Goal: Task Accomplishment & Management: Use online tool/utility

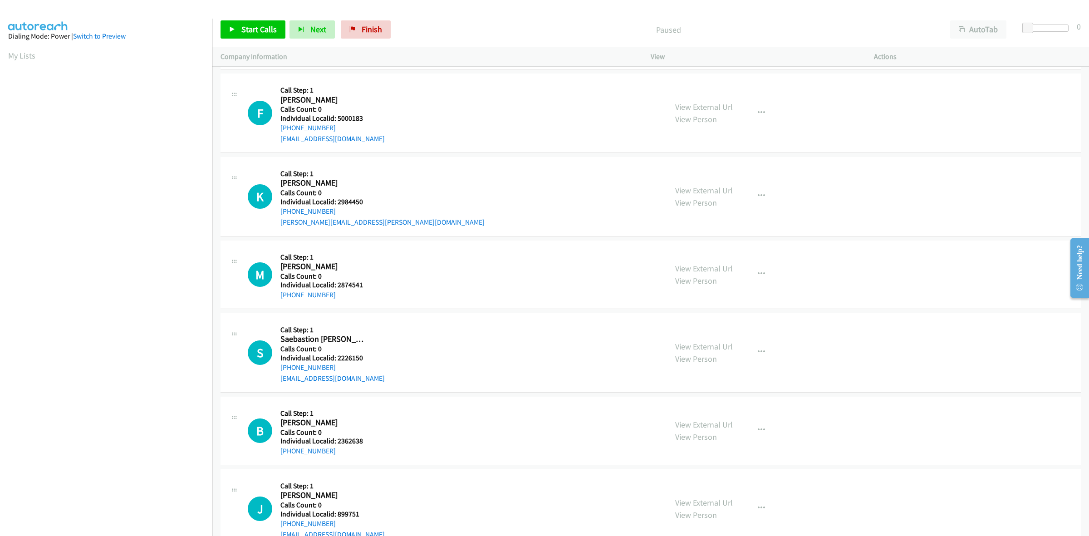
scroll to position [170, 0]
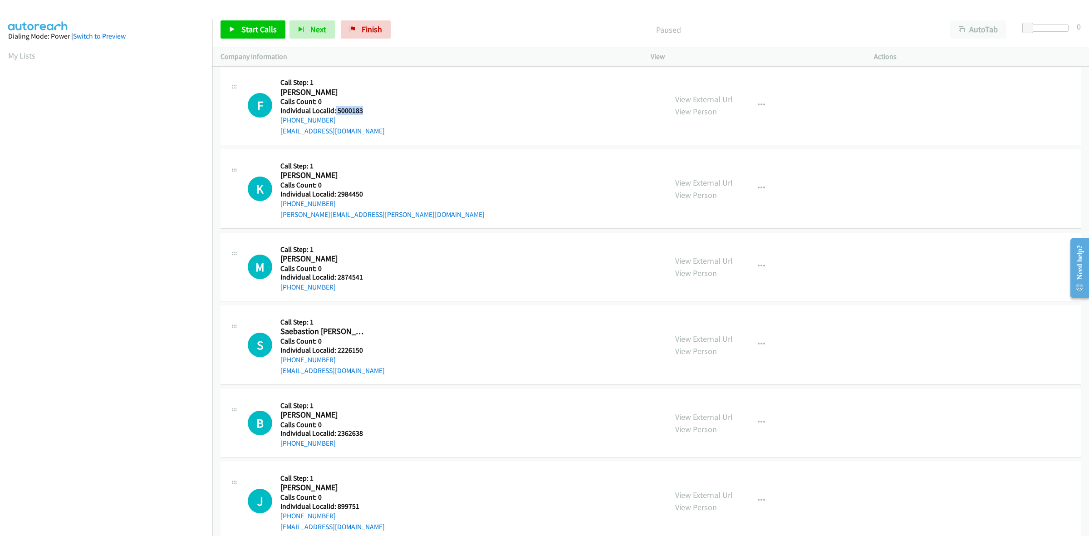
drag, startPoint x: 363, startPoint y: 108, endPoint x: 335, endPoint y: 113, distance: 29.0
click at [335, 113] on h5 "Individual Localid: 5000183" at bounding box center [332, 110] width 104 height 9
copy h5 "5000183"
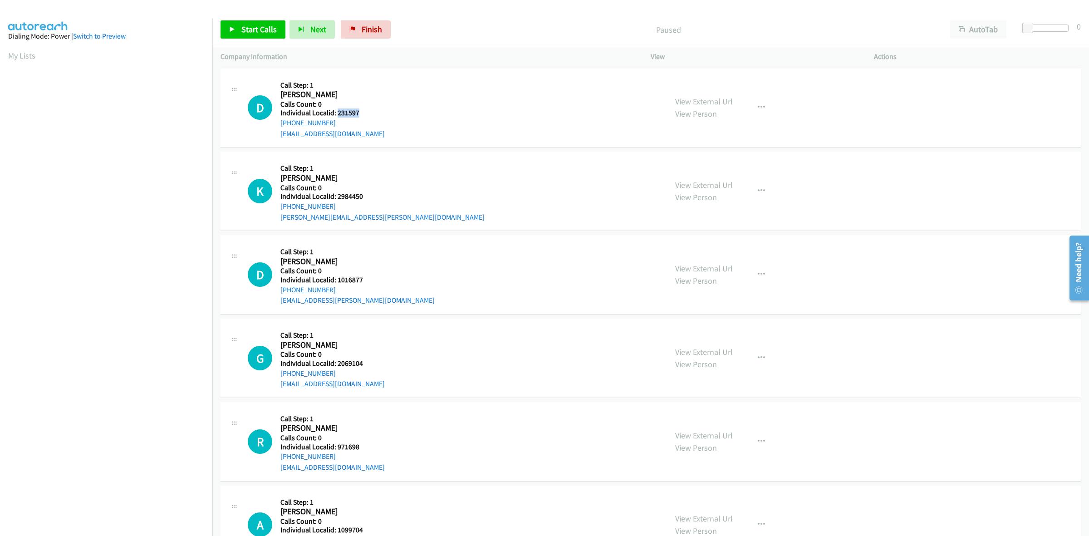
drag, startPoint x: 361, startPoint y: 109, endPoint x: 337, endPoint y: 112, distance: 24.7
click at [337, 112] on h5 "Individual Localid: 231597" at bounding box center [332, 112] width 104 height 9
copy h5 "231597"
click at [355, 144] on div "D Callback Scheduled Call Step: 1 David Knoetgen America/Los_Angeles Calls Coun…" at bounding box center [651, 108] width 860 height 79
drag, startPoint x: 365, startPoint y: 196, endPoint x: 336, endPoint y: 198, distance: 29.5
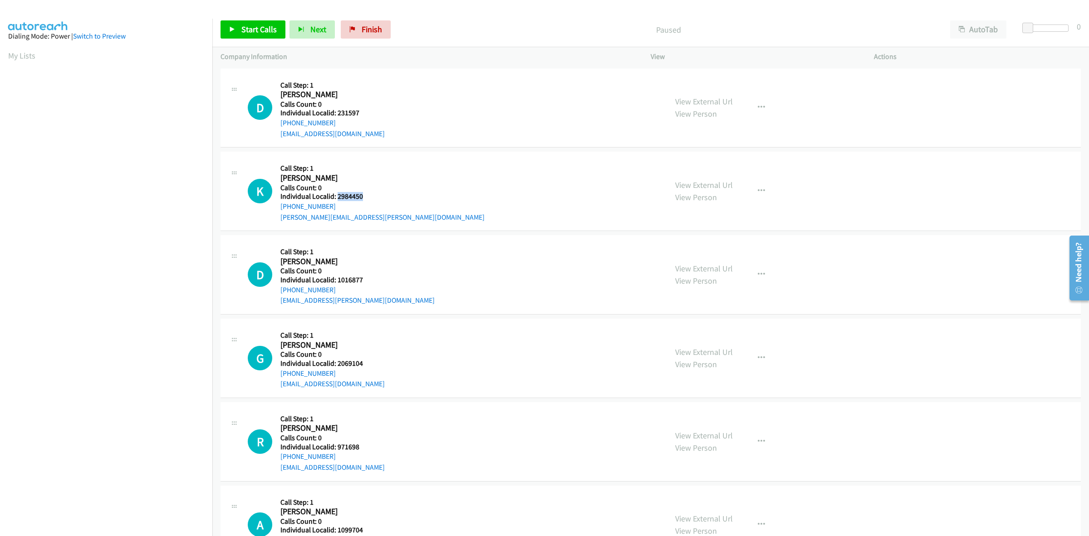
click at [336, 198] on div "K Callback Scheduled Call Step: 1 Kelly Nall America/New_York Calls Count: 0 In…" at bounding box center [453, 191] width 411 height 63
copy h5 "2984450"
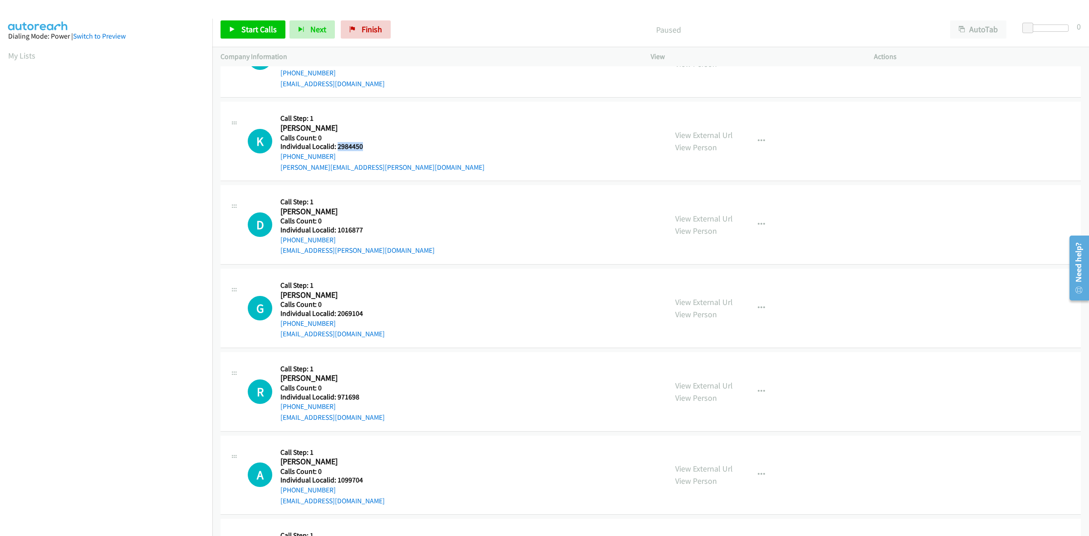
scroll to position [57, 0]
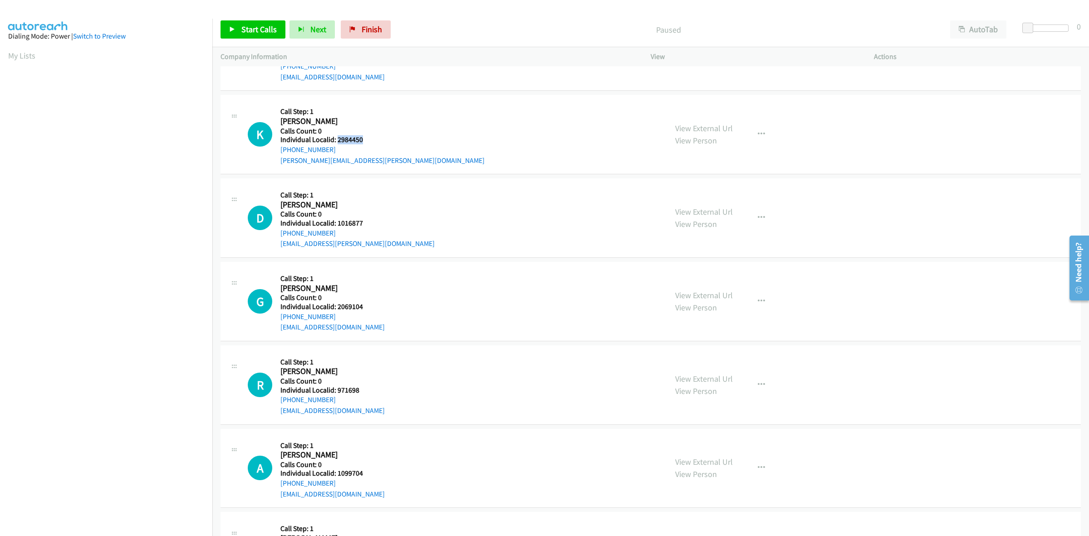
drag, startPoint x: 334, startPoint y: 146, endPoint x: 275, endPoint y: 152, distance: 59.8
click at [275, 152] on div "K Callback Scheduled Call Step: 1 Kelly Nall America/New_York Calls Count: 0 In…" at bounding box center [453, 134] width 411 height 63
copy link "+1 502-356-7566"
drag, startPoint x: 366, startPoint y: 139, endPoint x: 337, endPoint y: 140, distance: 29.0
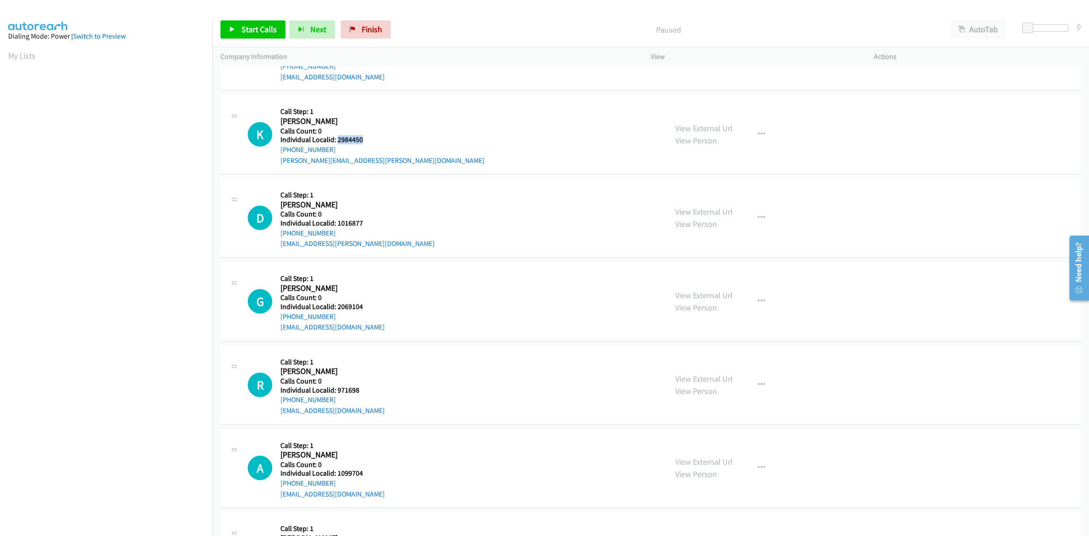
click at [336, 140] on div "K Callback Scheduled Call Step: 1 Kelly Nall America/New_York Calls Count: 0 In…" at bounding box center [453, 134] width 411 height 63
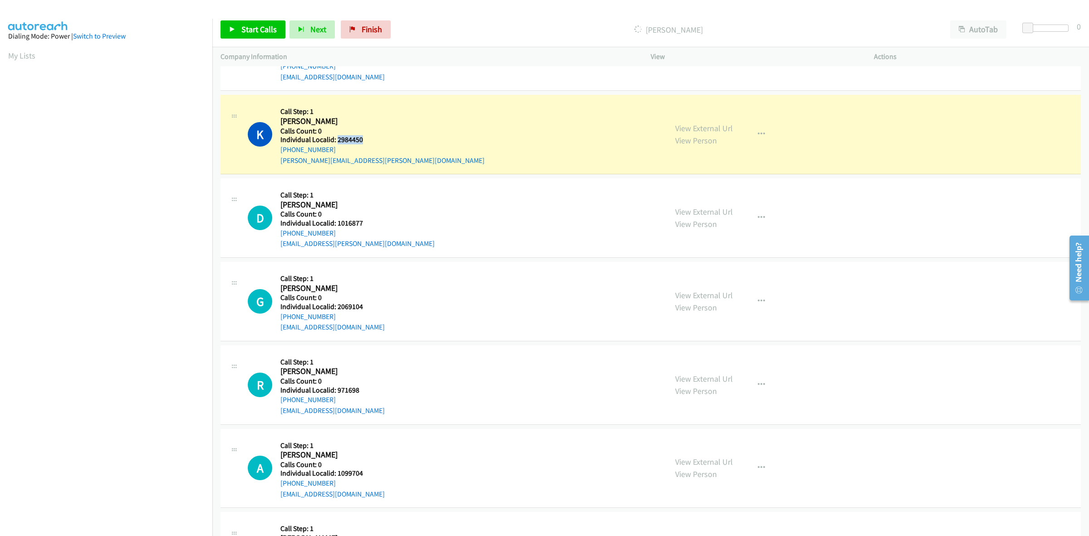
copy h5 "2984450"
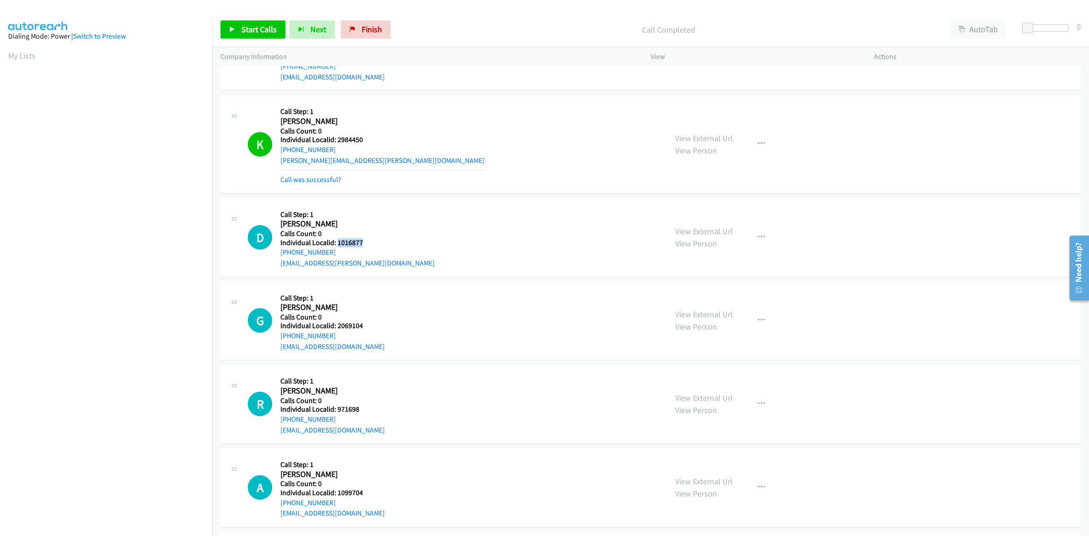
drag, startPoint x: 354, startPoint y: 240, endPoint x: 337, endPoint y: 241, distance: 17.7
click at [337, 241] on div "D Callback Scheduled Call Step: 1 Dan Schrader America/Denver Calls Count: 0 In…" at bounding box center [453, 237] width 411 height 63
copy h5 "1016877"
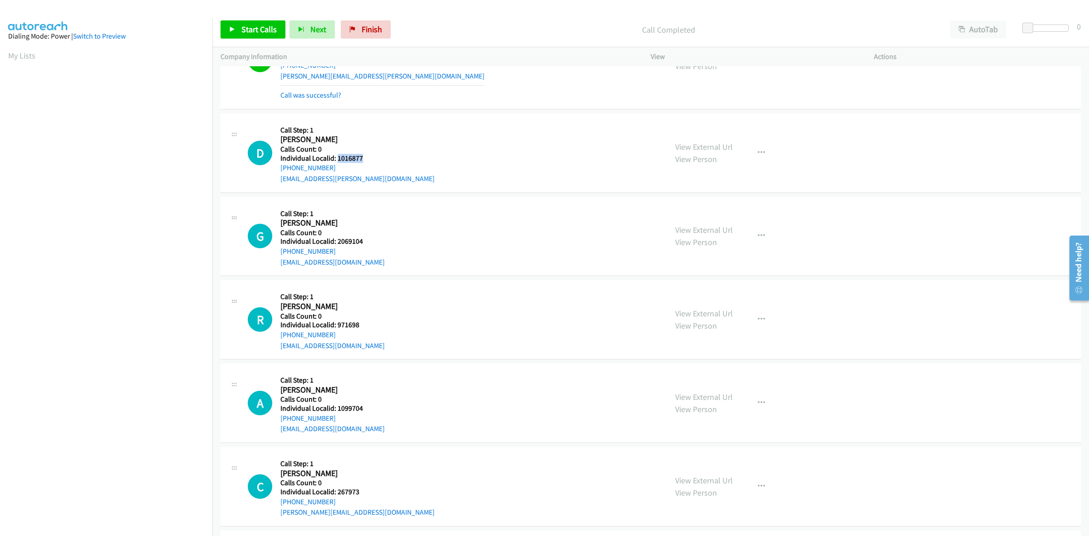
scroll to position [142, 0]
drag, startPoint x: 334, startPoint y: 169, endPoint x: 279, endPoint y: 168, distance: 55.4
click at [279, 168] on div "D Callback Scheduled Call Step: 1 Dan Schrader America/Denver Calls Count: 0 In…" at bounding box center [453, 152] width 411 height 63
click at [366, 158] on div "D Callback Scheduled Call Step: 1 Dan Schrader America/Denver Calls Count: 0 In…" at bounding box center [453, 152] width 411 height 63
drag, startPoint x: 334, startPoint y: 169, endPoint x: 274, endPoint y: 172, distance: 60.0
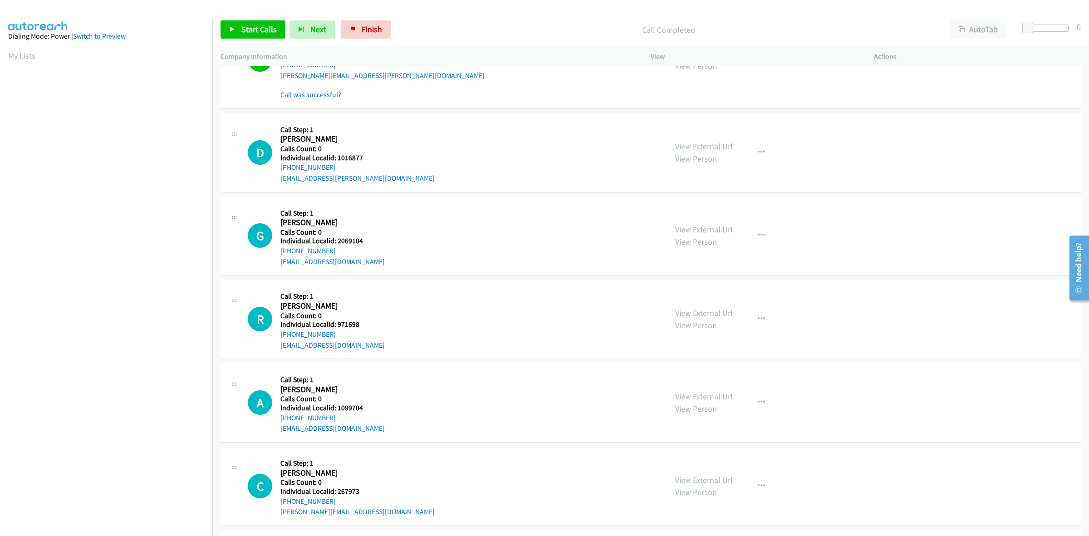
click at [274, 172] on div "D Callback Scheduled Call Step: 1 Dan Schrader America/Denver Calls Count: 0 In…" at bounding box center [453, 152] width 411 height 63
copy link "+1 970-531-8806"
drag, startPoint x: 367, startPoint y: 159, endPoint x: 338, endPoint y: 155, distance: 28.8
click at [338, 155] on div "D Callback Scheduled Call Step: 1 Dan Schrader America/Denver Calls Count: 0 In…" at bounding box center [453, 152] width 411 height 63
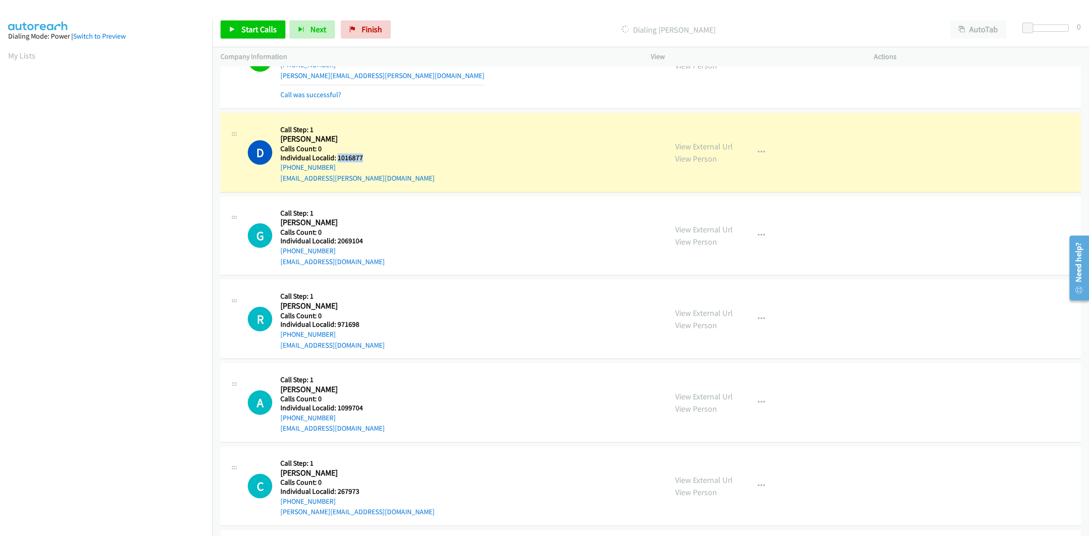
copy h5 "1016877"
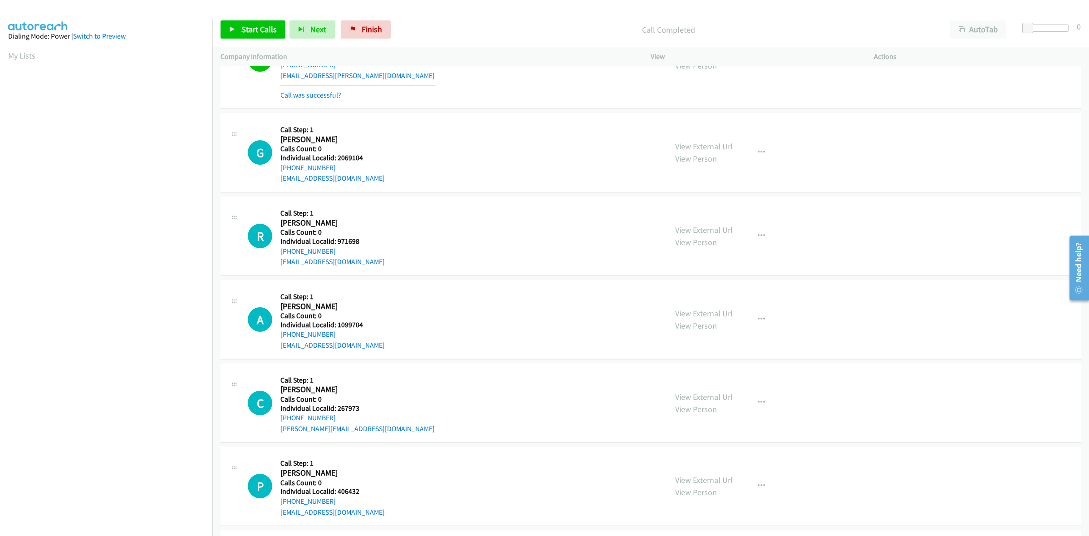
scroll to position [269, 0]
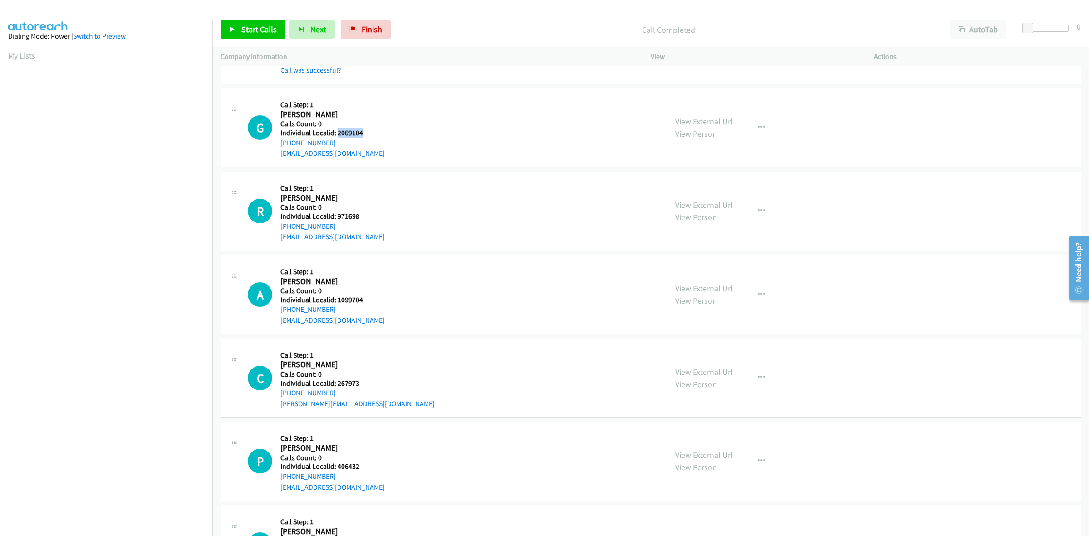
drag, startPoint x: 361, startPoint y: 132, endPoint x: 336, endPoint y: 131, distance: 25.0
click at [336, 131] on div "G Callback Scheduled Call Step: 1 Gregory Latimer America/Chicago Calls Count: …" at bounding box center [453, 127] width 411 height 63
copy h5 "2069104"
drag, startPoint x: 334, startPoint y: 142, endPoint x: 280, endPoint y: 143, distance: 53.1
click at [280, 143] on div "+1 901-827-5721" at bounding box center [332, 142] width 104 height 11
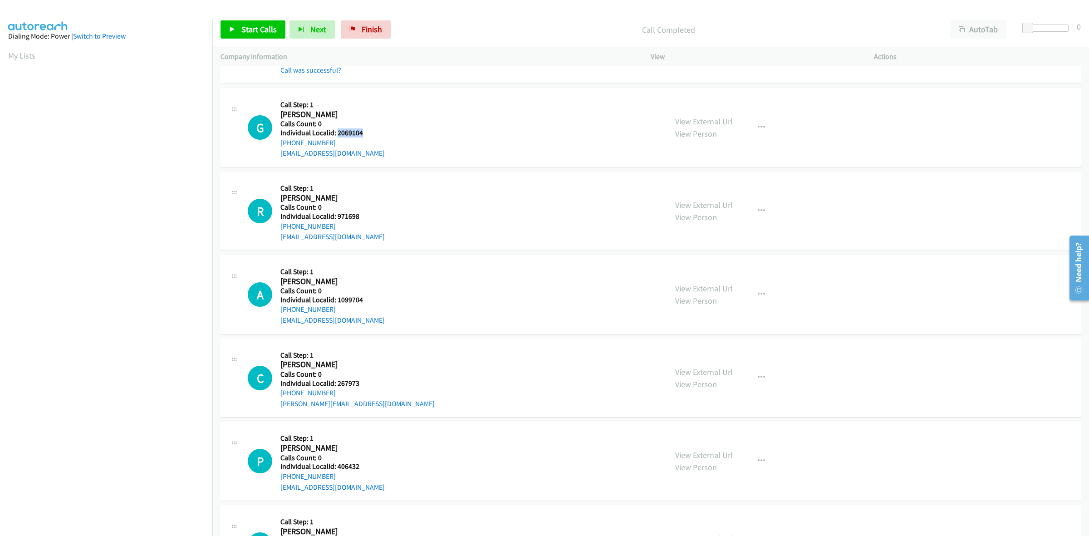
copy link "+1 901-827-5721"
drag, startPoint x: 363, startPoint y: 132, endPoint x: 336, endPoint y: 132, distance: 27.2
click at [336, 132] on div "G Callback Scheduled Call Step: 1 Gregory Latimer America/Chicago Calls Count: …" at bounding box center [453, 127] width 411 height 63
copy h5 "2069104"
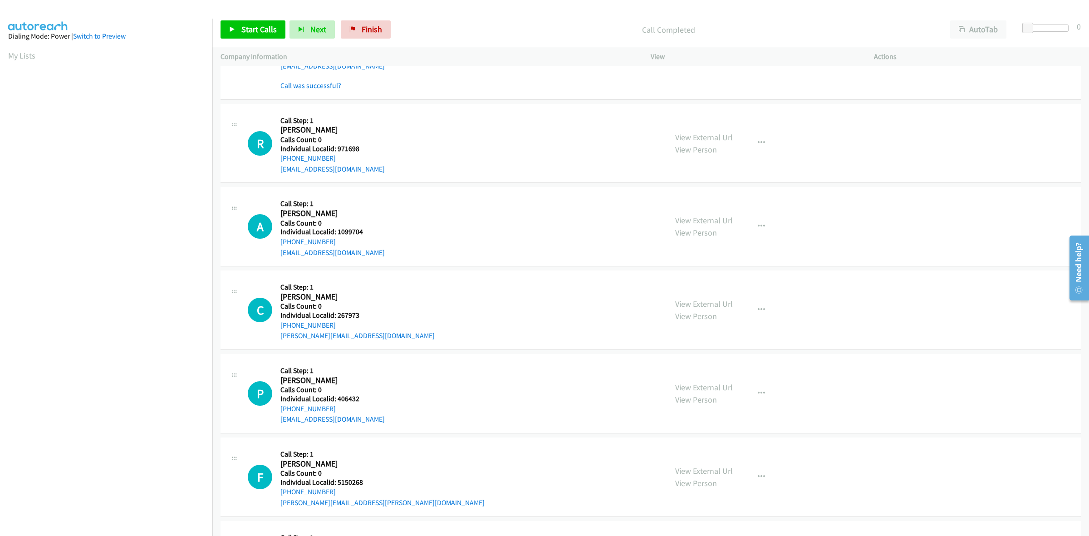
scroll to position [383, 0]
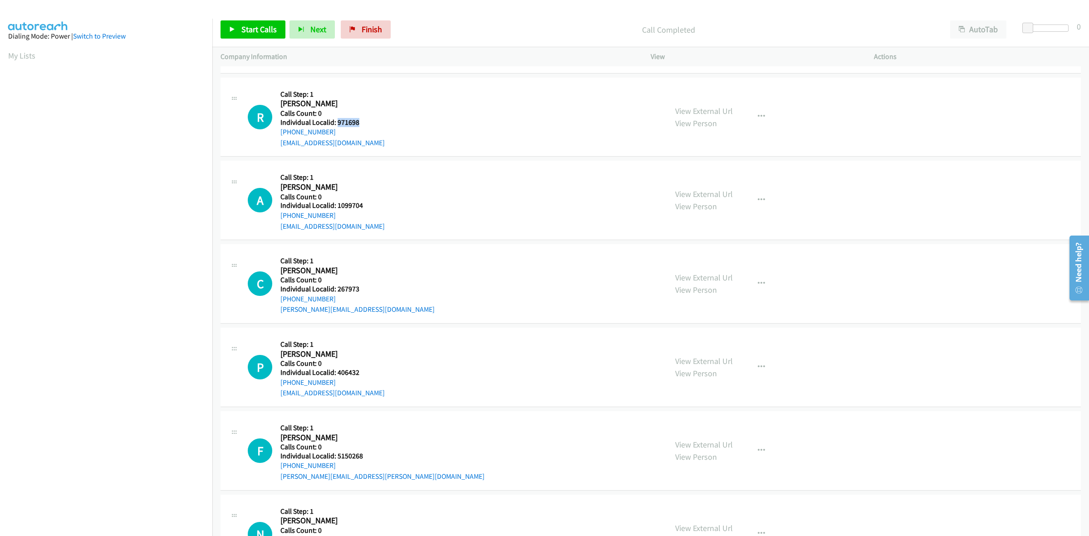
drag, startPoint x: 354, startPoint y: 123, endPoint x: 337, endPoint y: 123, distance: 17.7
click at [337, 123] on div "R Callback Scheduled Call Step: 1 Roger Tanis Ii America/New_York Calls Count: …" at bounding box center [453, 117] width 411 height 63
drag, startPoint x: 332, startPoint y: 131, endPoint x: 280, endPoint y: 134, distance: 51.8
click at [280, 134] on div "+1 616-304-9027" at bounding box center [332, 132] width 104 height 11
drag, startPoint x: 361, startPoint y: 121, endPoint x: 337, endPoint y: 120, distance: 24.5
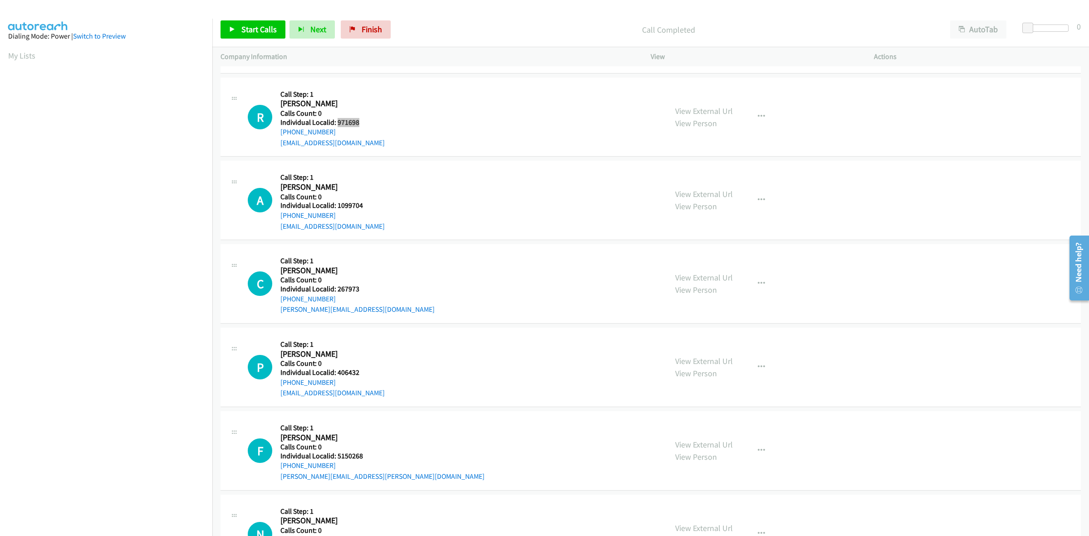
click at [337, 120] on div "R Callback Scheduled Call Step: 1 Roger Tanis Ii America/New_York Calls Count: …" at bounding box center [453, 117] width 411 height 63
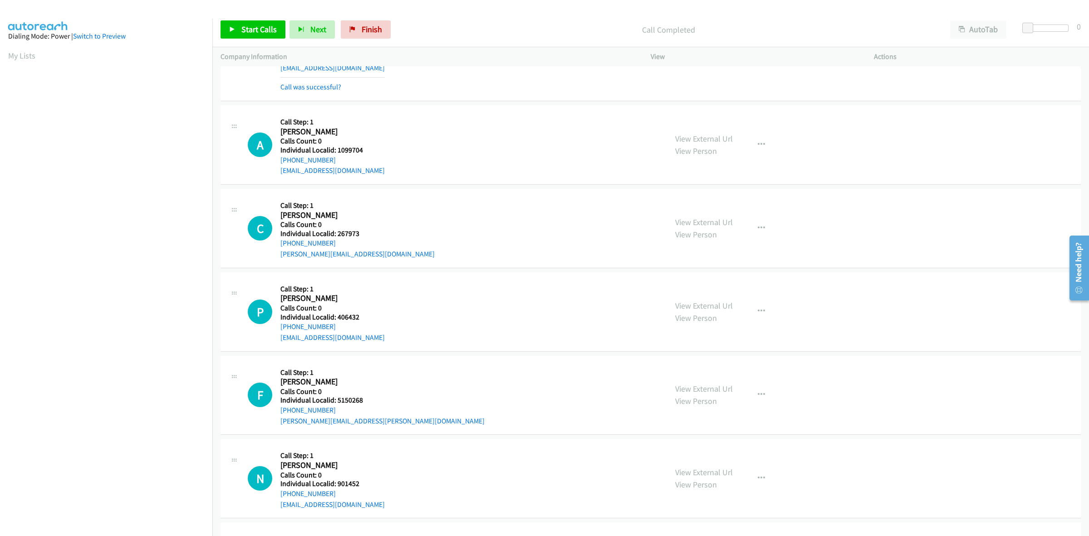
scroll to position [468, 0]
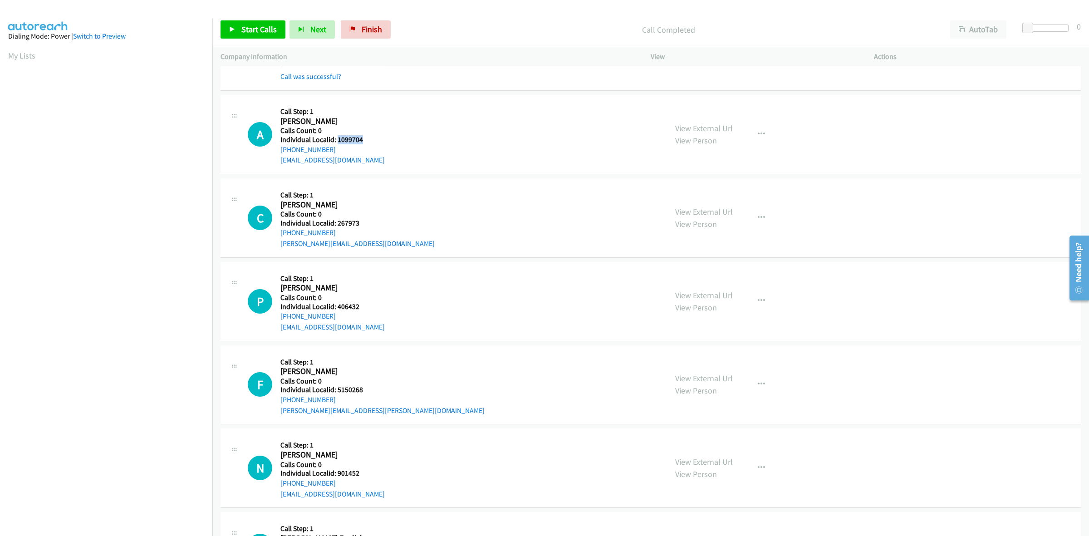
drag, startPoint x: 378, startPoint y: 139, endPoint x: 337, endPoint y: 140, distance: 40.8
click at [337, 140] on div "A Callback Scheduled Call Step: 1 Andrew Mitchell America/New_York Calls Count:…" at bounding box center [453, 134] width 411 height 63
click at [483, 146] on div "A Callback Scheduled Call Step: 1 Andrew Mitchell America/New_York Calls Count:…" at bounding box center [453, 134] width 411 height 63
drag, startPoint x: 331, startPoint y: 149, endPoint x: 275, endPoint y: 153, distance: 56.0
click at [275, 153] on div "A Callback Scheduled Call Step: 1 Andrew Mitchell America/New_York Calls Count:…" at bounding box center [453, 134] width 411 height 63
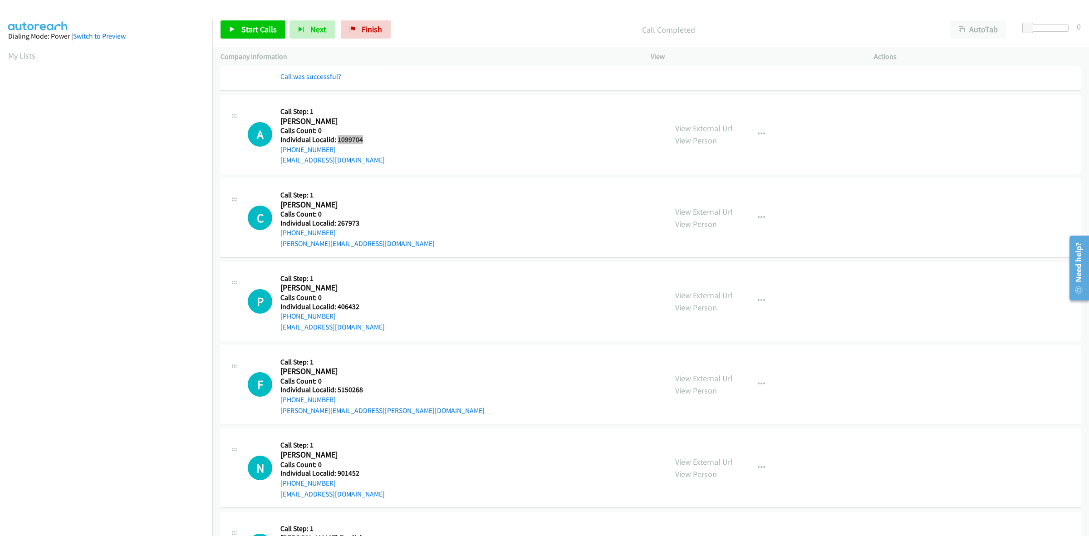
drag, startPoint x: 359, startPoint y: 142, endPoint x: 337, endPoint y: 142, distance: 22.2
click at [337, 142] on div "A Callback Scheduled Call Step: 1 Andrew Mitchell America/New_York Calls Count:…" at bounding box center [453, 134] width 411 height 63
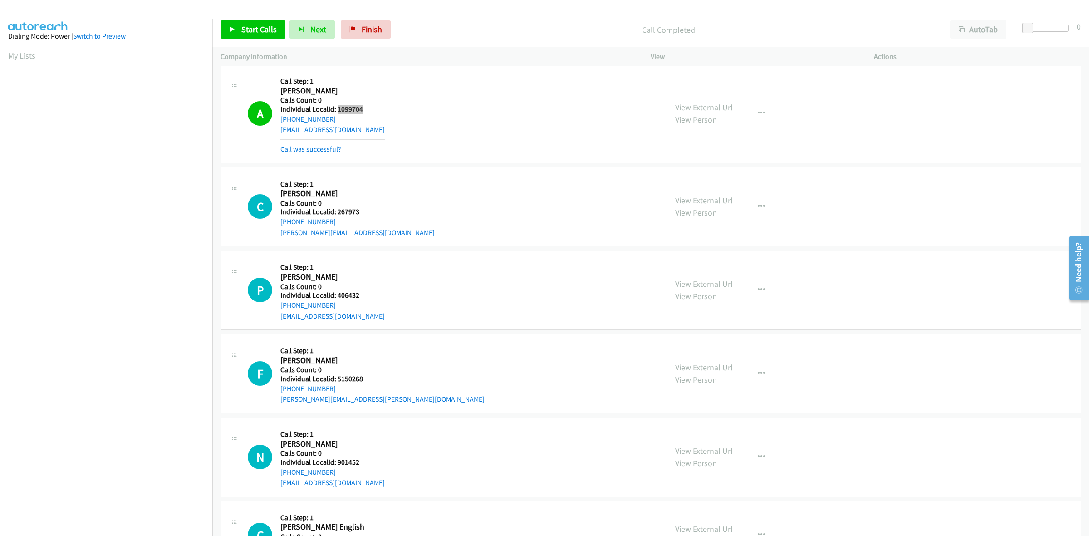
scroll to position [595, 0]
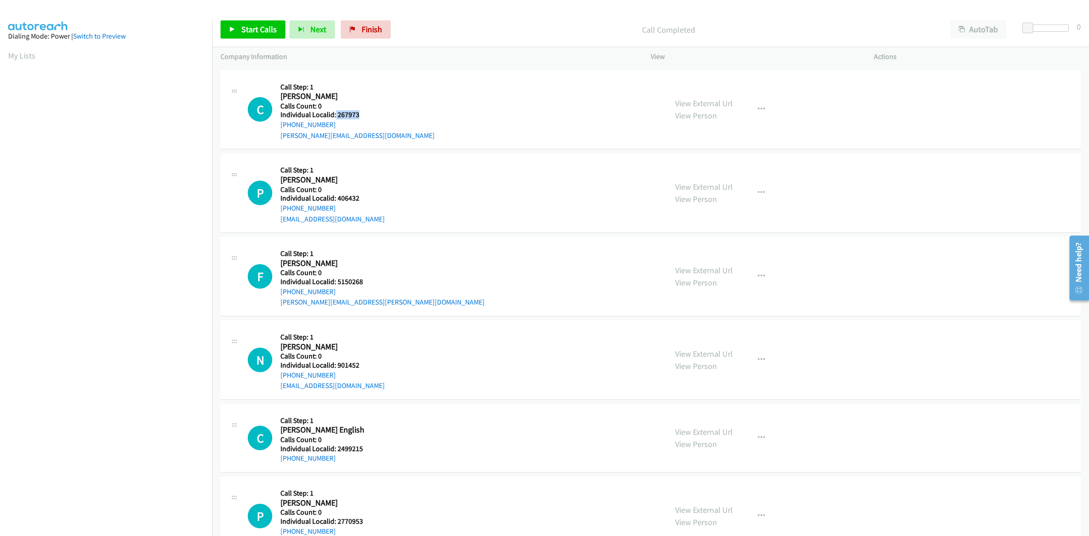
drag, startPoint x: 361, startPoint y: 116, endPoint x: 335, endPoint y: 114, distance: 25.9
click at [335, 114] on h5 "Individual Localid: 267973" at bounding box center [357, 114] width 154 height 9
drag, startPoint x: 329, startPoint y: 123, endPoint x: 280, endPoint y: 125, distance: 49.5
click at [280, 125] on div "C Callback Scheduled Call Step: 1 Christopher Wilcox America/New_York Calls Cou…" at bounding box center [453, 109] width 411 height 63
drag, startPoint x: 358, startPoint y: 112, endPoint x: 336, endPoint y: 116, distance: 22.1
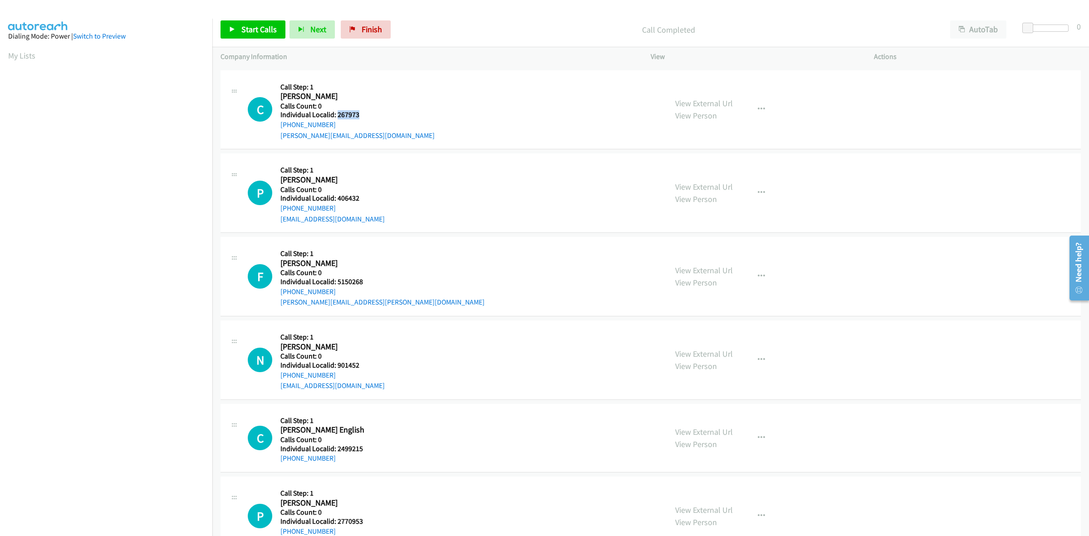
click at [336, 116] on h5 "Individual Localid: 267973" at bounding box center [357, 114] width 154 height 9
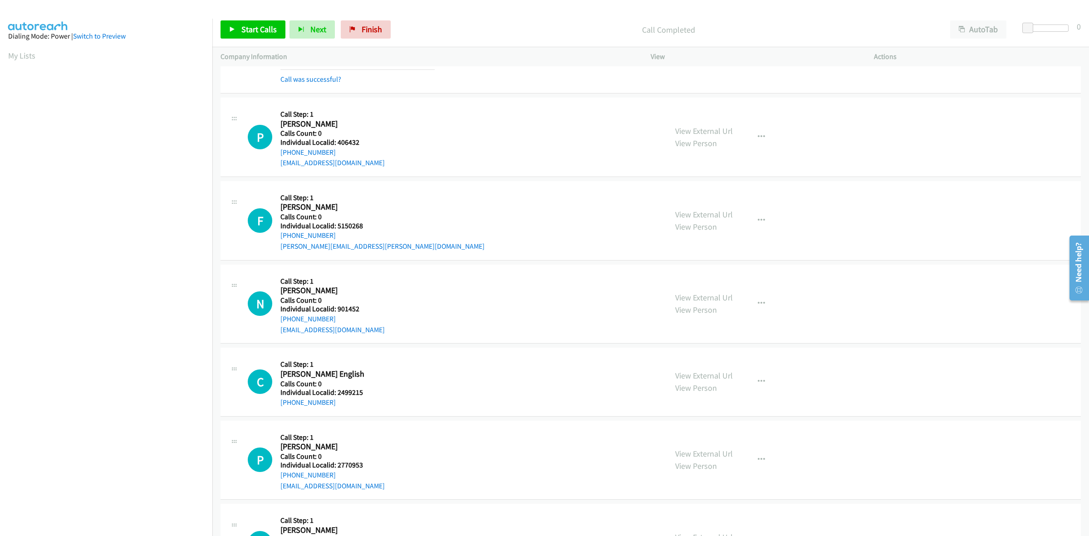
scroll to position [681, 0]
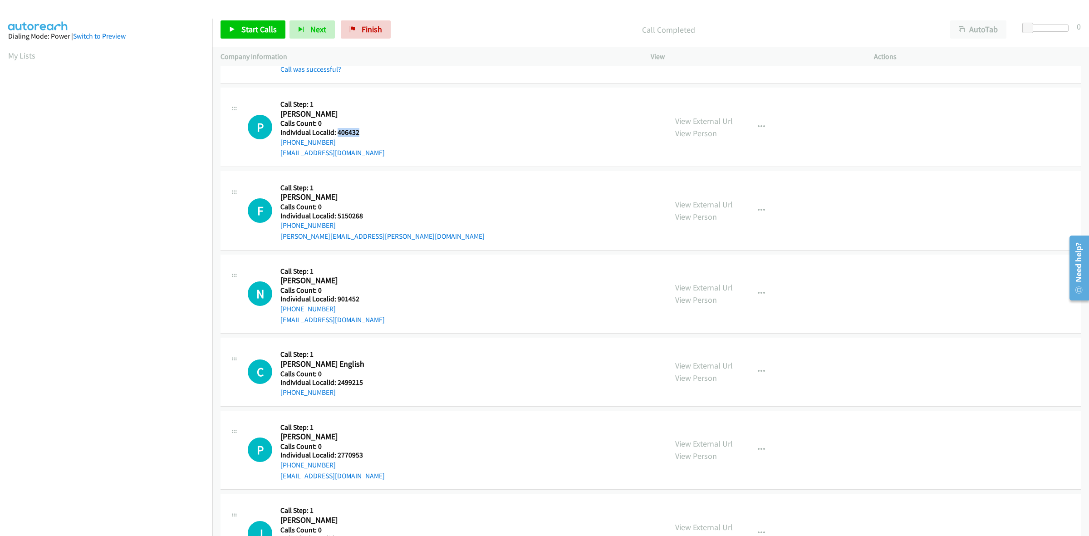
drag, startPoint x: 354, startPoint y: 132, endPoint x: 338, endPoint y: 132, distance: 15.9
click at [338, 132] on div "P Callback Scheduled Call Step: 1 Paul Weiss America/Chicago Calls Count: 0 Ind…" at bounding box center [453, 127] width 411 height 63
drag, startPoint x: 331, startPoint y: 141, endPoint x: 278, endPoint y: 146, distance: 53.8
click at [278, 146] on div "P Callback Scheduled Call Step: 1 Paul Weiss America/Chicago Calls Count: 0 Ind…" at bounding box center [453, 127] width 411 height 63
drag, startPoint x: 361, startPoint y: 135, endPoint x: 337, endPoint y: 132, distance: 24.6
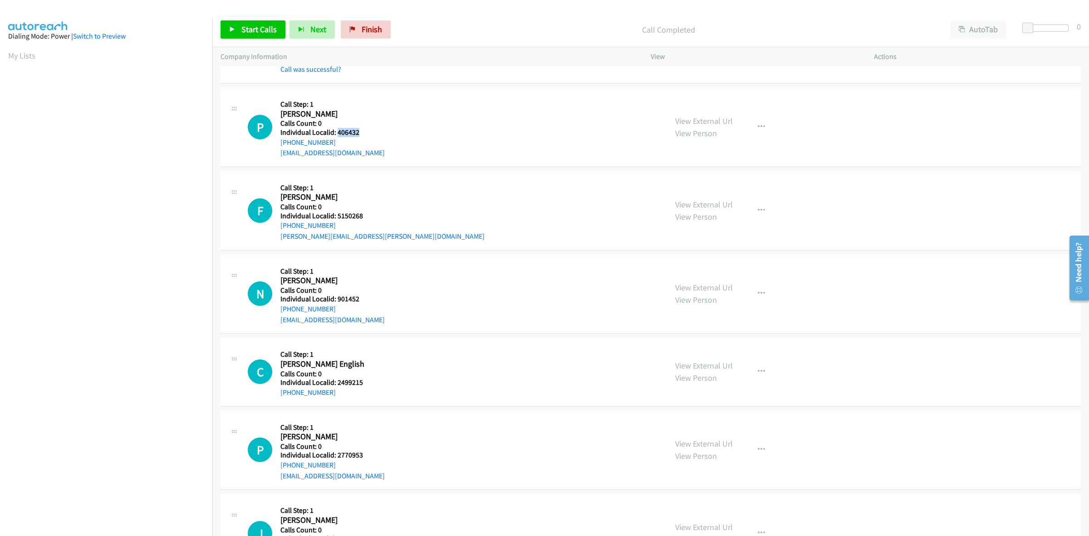
click at [336, 132] on div "P Callback Scheduled Call Step: 1 Paul Weiss America/Chicago Calls Count: 0 Ind…" at bounding box center [453, 127] width 411 height 63
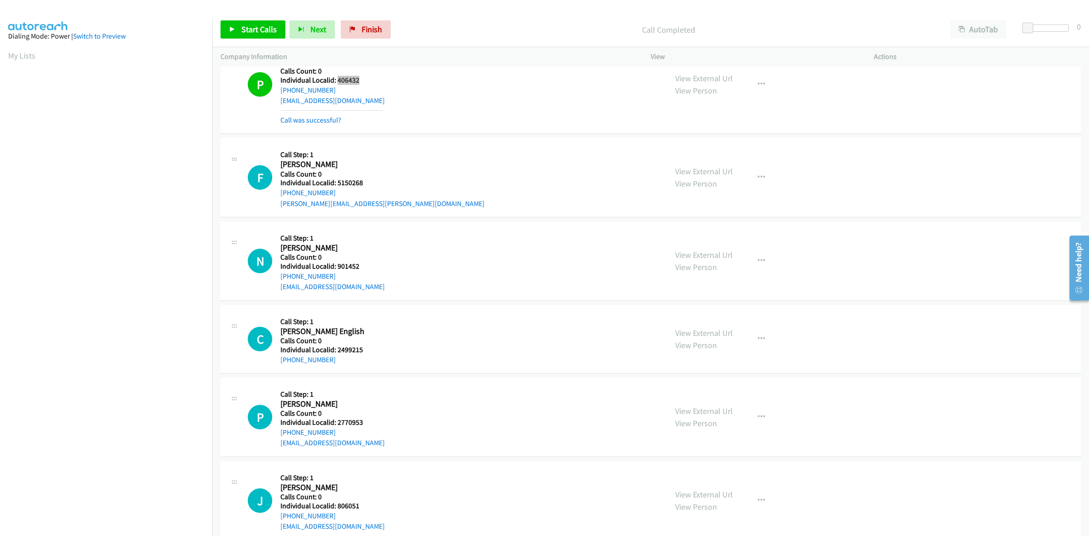
scroll to position [737, 0]
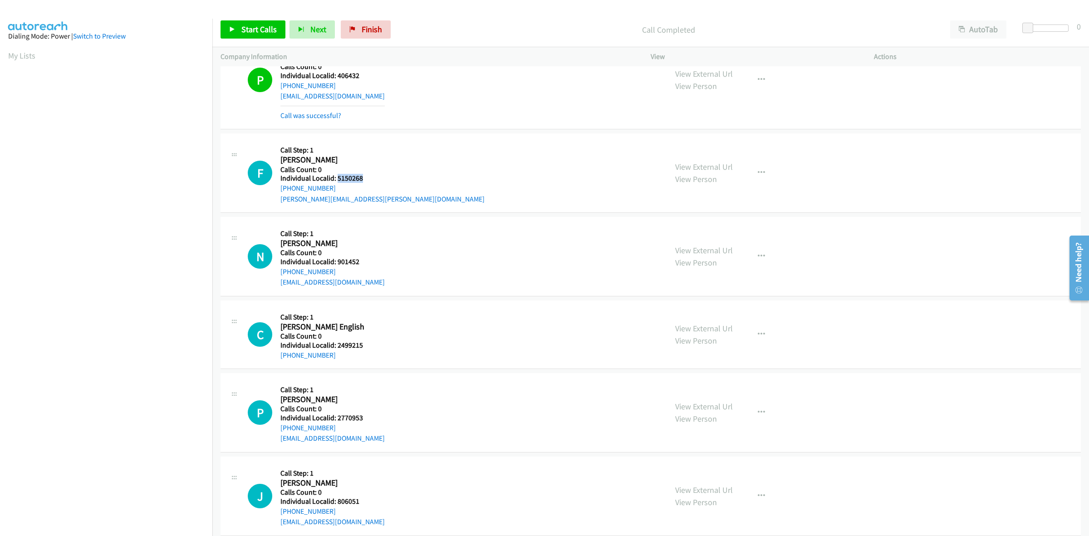
drag, startPoint x: 371, startPoint y: 178, endPoint x: 336, endPoint y: 181, distance: 35.5
click at [336, 181] on h5 "Individual Localid: 5150268" at bounding box center [382, 178] width 204 height 9
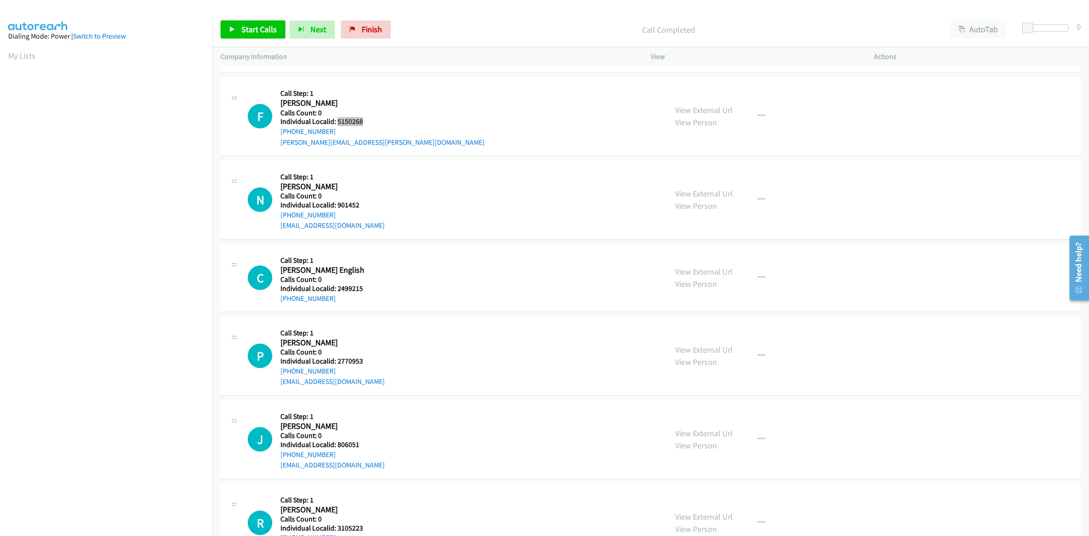
scroll to position [808, 0]
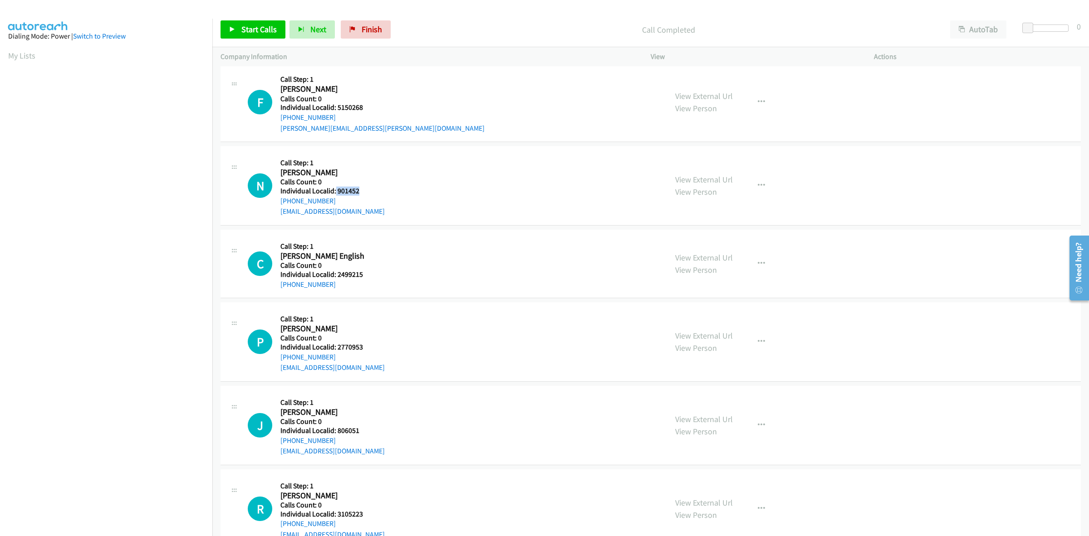
drag, startPoint x: 362, startPoint y: 194, endPoint x: 334, endPoint y: 194, distance: 28.1
click at [334, 194] on h5 "Individual Localid: 901452" at bounding box center [332, 190] width 104 height 9
drag, startPoint x: 343, startPoint y: 200, endPoint x: 276, endPoint y: 203, distance: 66.8
click at [276, 203] on div "N Callback Scheduled Call Step: 1 Nathan Johnson America/New_York Calls Count: …" at bounding box center [453, 185] width 411 height 63
drag, startPoint x: 368, startPoint y: 191, endPoint x: 336, endPoint y: 192, distance: 32.7
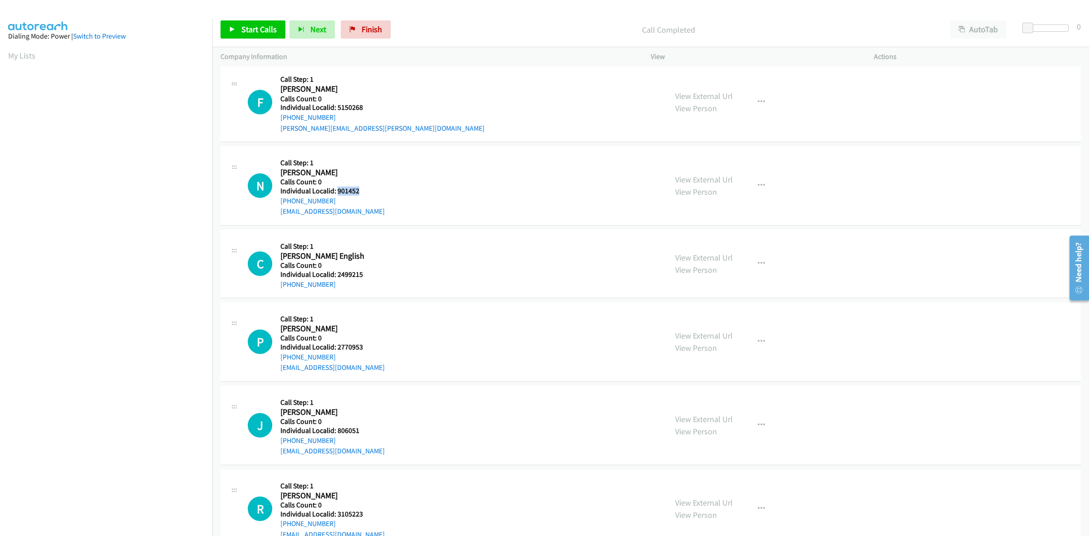
click at [336, 192] on h5 "Individual Localid: 901452" at bounding box center [332, 190] width 104 height 9
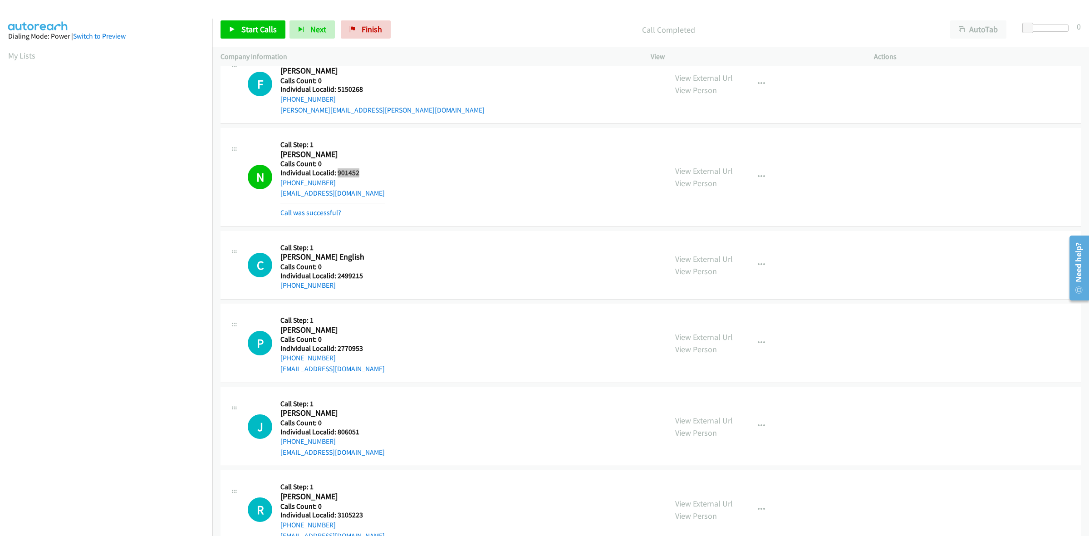
scroll to position [893, 0]
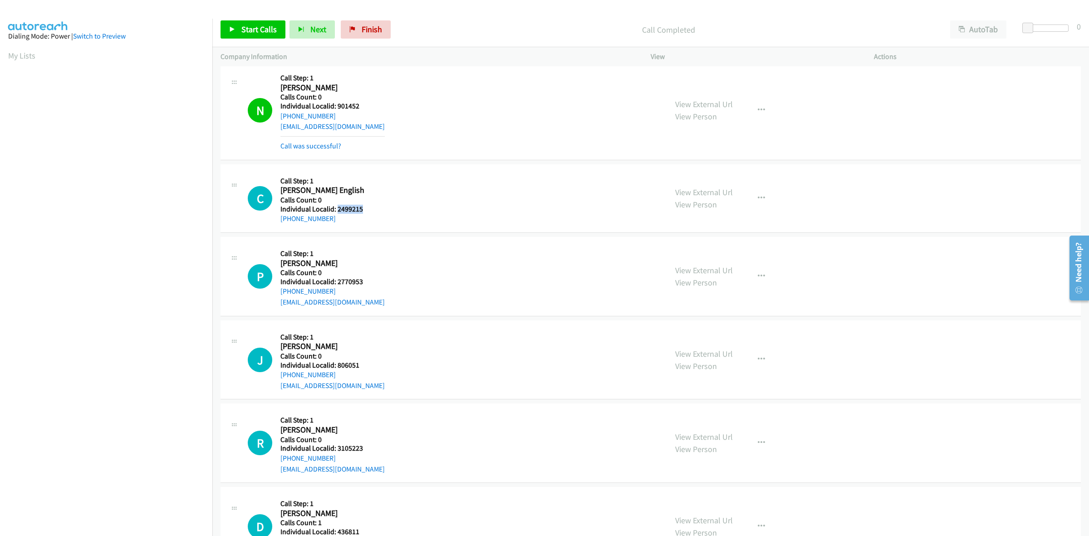
drag, startPoint x: 344, startPoint y: 209, endPoint x: 336, endPoint y: 209, distance: 8.2
click at [336, 209] on div "C Callback Scheduled Call Step: 1 Cheney English America/New_York Calls Count: …" at bounding box center [453, 198] width 411 height 52
drag, startPoint x: 331, startPoint y: 221, endPoint x: 272, endPoint y: 221, distance: 59.0
click at [272, 221] on div "C Callback Scheduled Call Step: 1 Cheney English America/New_York Calls Count: …" at bounding box center [453, 198] width 411 height 52
drag, startPoint x: 364, startPoint y: 210, endPoint x: 336, endPoint y: 209, distance: 28.1
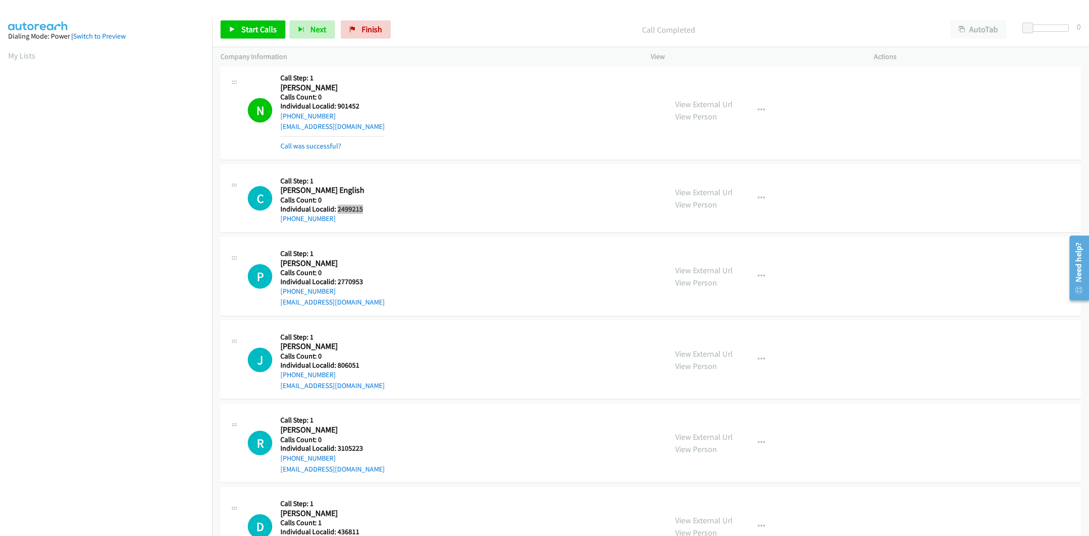
click at [336, 209] on div "C Callback Scheduled Call Step: 1 Cheney English America/New_York Calls Count: …" at bounding box center [453, 198] width 411 height 52
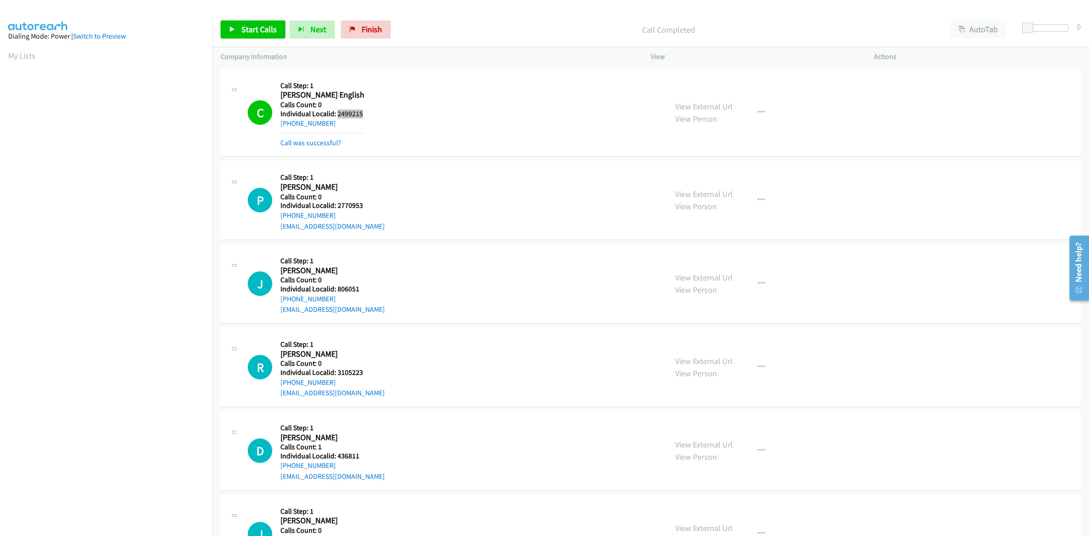
scroll to position [1021, 0]
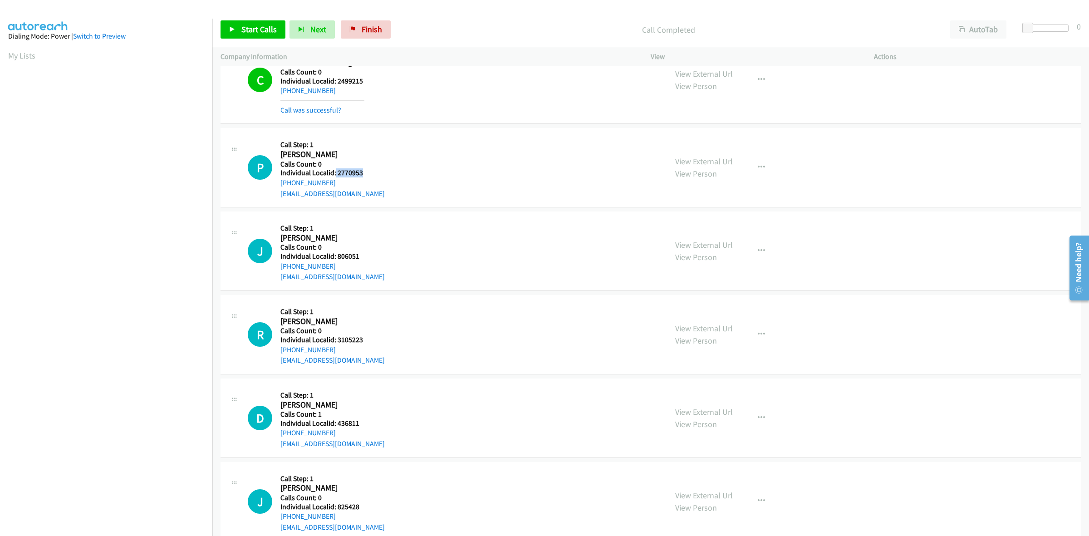
drag, startPoint x: 345, startPoint y: 173, endPoint x: 334, endPoint y: 175, distance: 11.5
click at [334, 175] on div "P Callback Scheduled Call Step: 1 Paul Meriza America/Phoenix Calls Count: 0 In…" at bounding box center [453, 167] width 411 height 63
drag, startPoint x: 341, startPoint y: 184, endPoint x: 280, endPoint y: 186, distance: 61.3
click at [280, 186] on div "[PHONE_NUMBER]" at bounding box center [332, 182] width 104 height 11
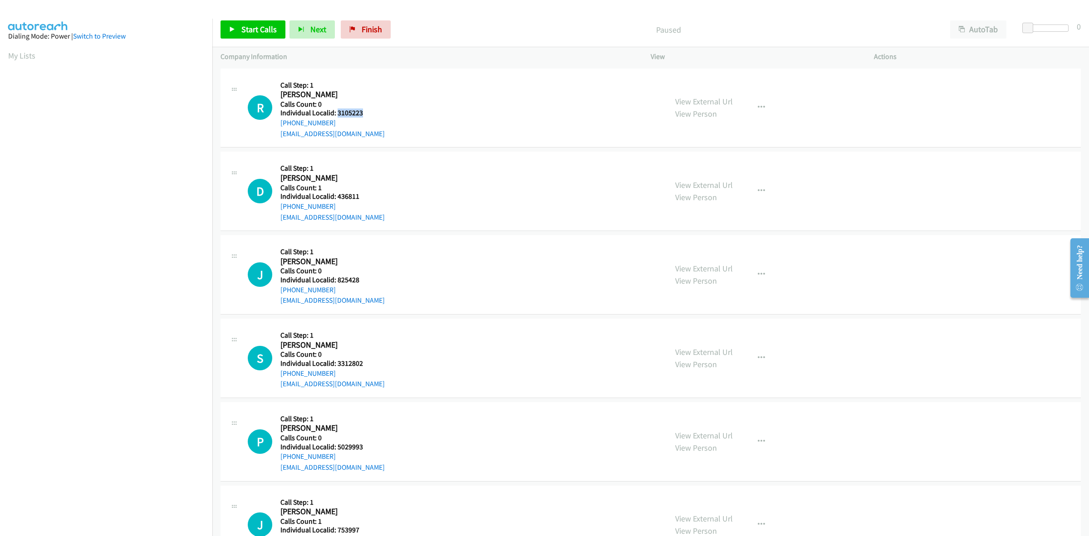
drag, startPoint x: 368, startPoint y: 113, endPoint x: 337, endPoint y: 110, distance: 30.9
click at [337, 110] on h5 "Individual Localid: 3105223" at bounding box center [332, 112] width 104 height 9
copy h5 "3105223"
drag, startPoint x: 335, startPoint y: 121, endPoint x: 324, endPoint y: 121, distance: 10.4
click at [330, 121] on div "+1 201-709-3542" at bounding box center [332, 123] width 104 height 11
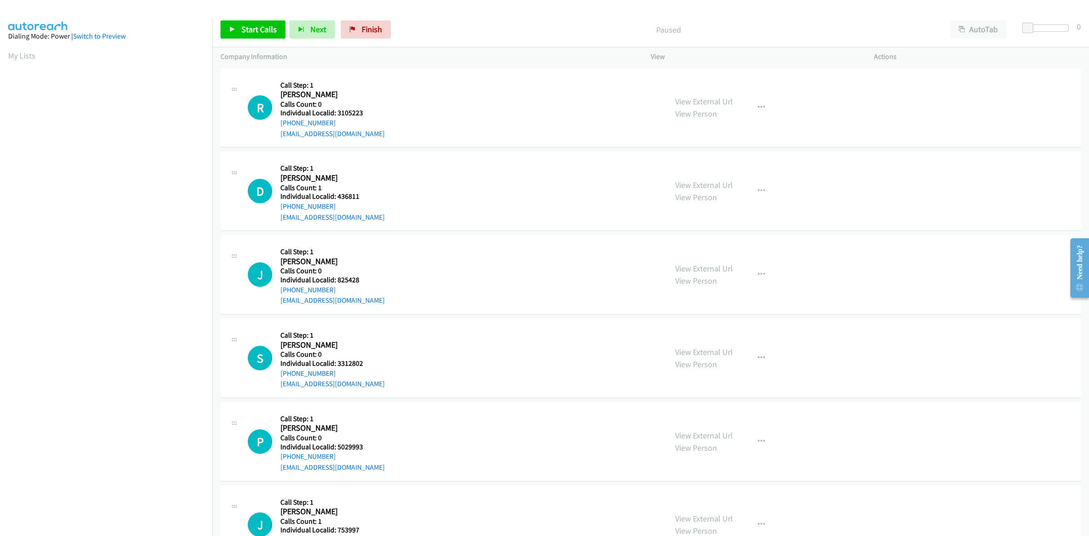
drag, startPoint x: 343, startPoint y: 121, endPoint x: 277, endPoint y: 125, distance: 65.9
click at [277, 125] on div "R Callback Scheduled Call Step: 1 Ricardo Fernandes America/New_York Calls Coun…" at bounding box center [453, 108] width 411 height 63
copy link "+1 201-709-3542"
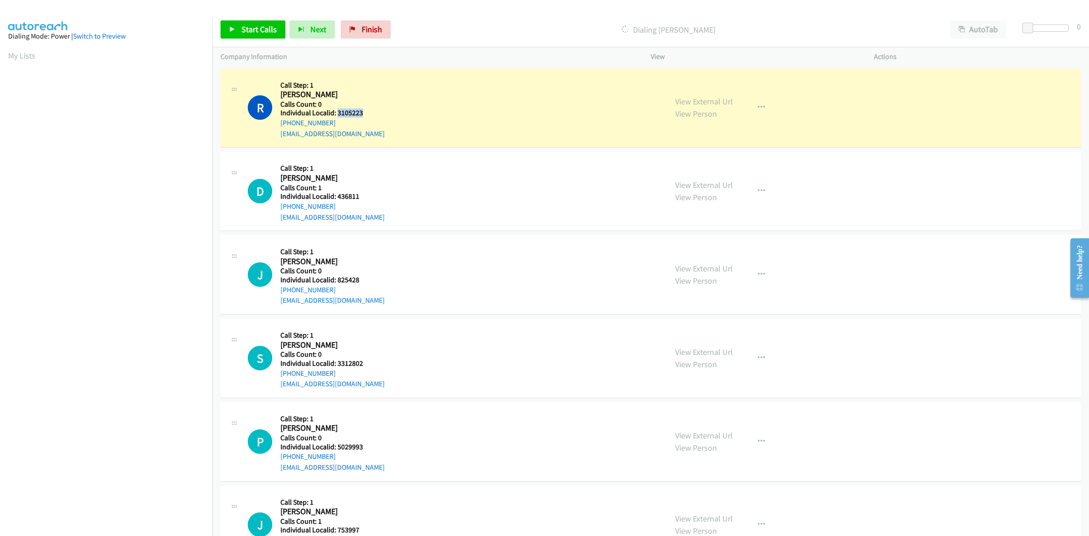
drag, startPoint x: 364, startPoint y: 109, endPoint x: 337, endPoint y: 112, distance: 27.3
click at [337, 112] on h5 "Individual Localid: 3105223" at bounding box center [332, 112] width 104 height 9
copy h5 "3105223"
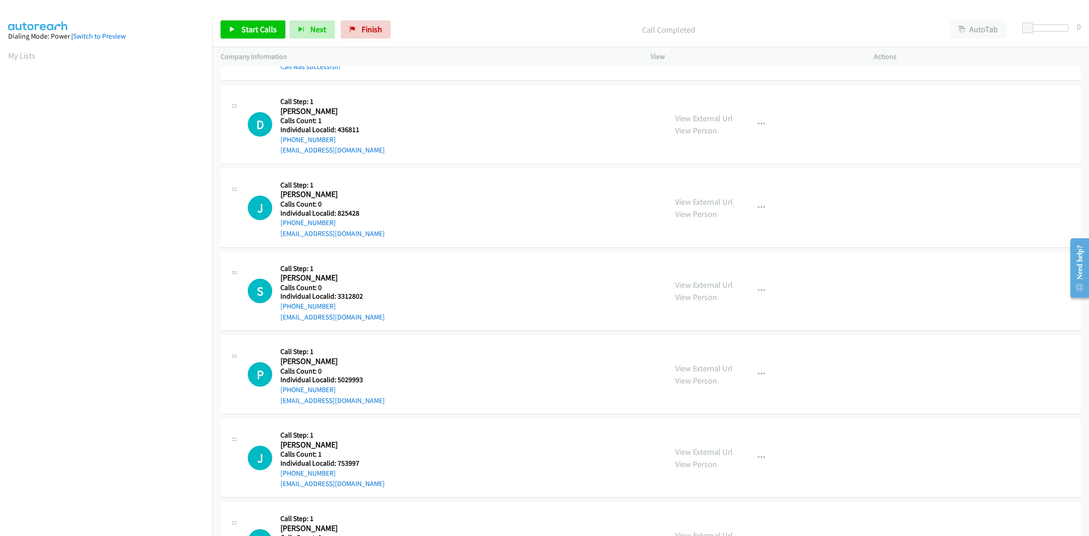
scroll to position [99, 0]
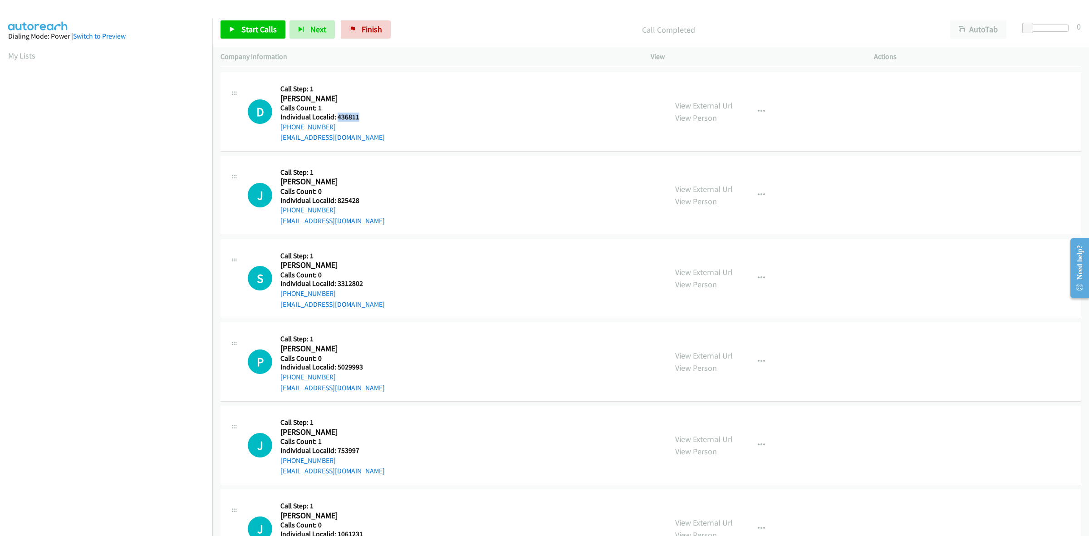
click at [336, 116] on h5 "Individual Localid: 436811" at bounding box center [332, 117] width 104 height 9
copy h5 "436811"
drag, startPoint x: 334, startPoint y: 126, endPoint x: 277, endPoint y: 130, distance: 57.4
click at [277, 130] on div "D Callback Scheduled Call Step: 1 Dominick Desiato America/New_York Calls Count…" at bounding box center [453, 111] width 411 height 63
copy link "+1 813-927-0120"
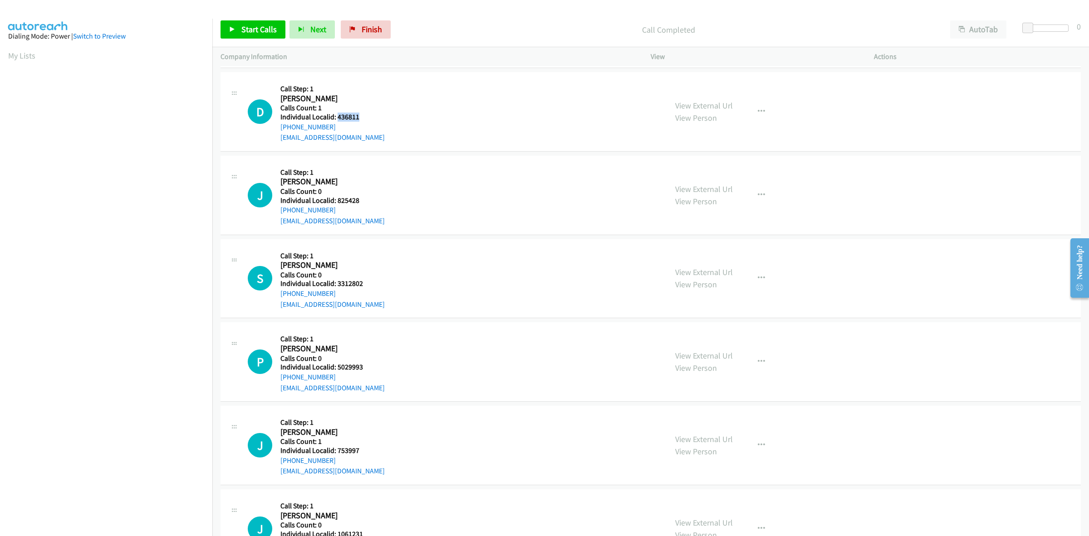
drag, startPoint x: 363, startPoint y: 116, endPoint x: 338, endPoint y: 117, distance: 25.4
click at [338, 117] on h5 "Individual Localid: 436811" at bounding box center [332, 117] width 104 height 9
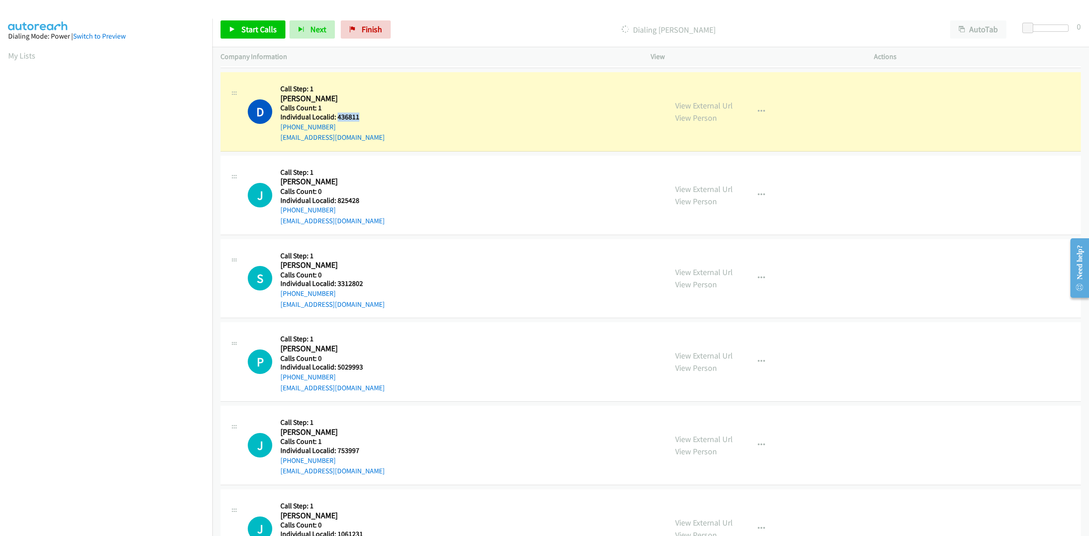
copy h5 "436811"
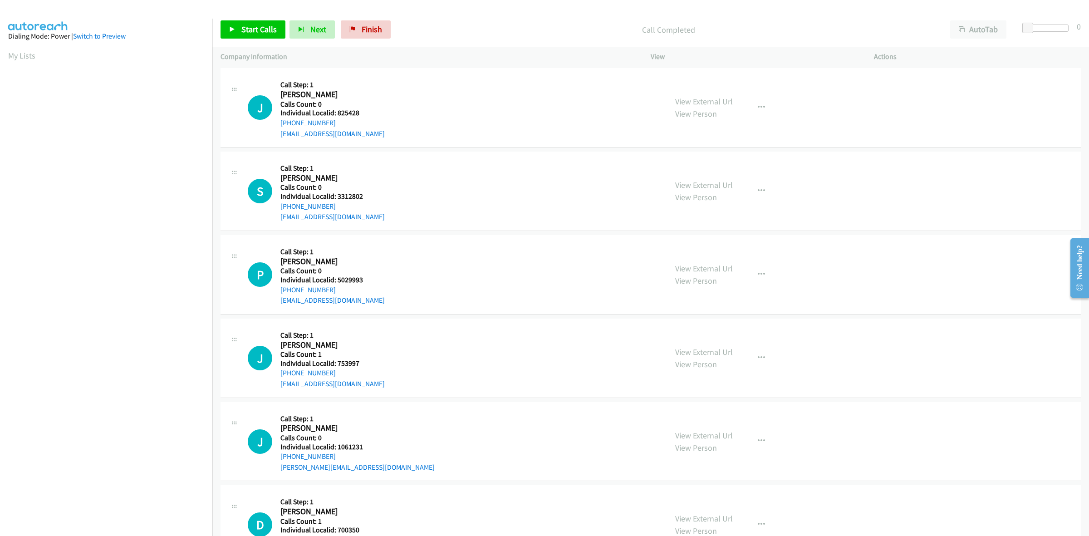
scroll to position [212, 0]
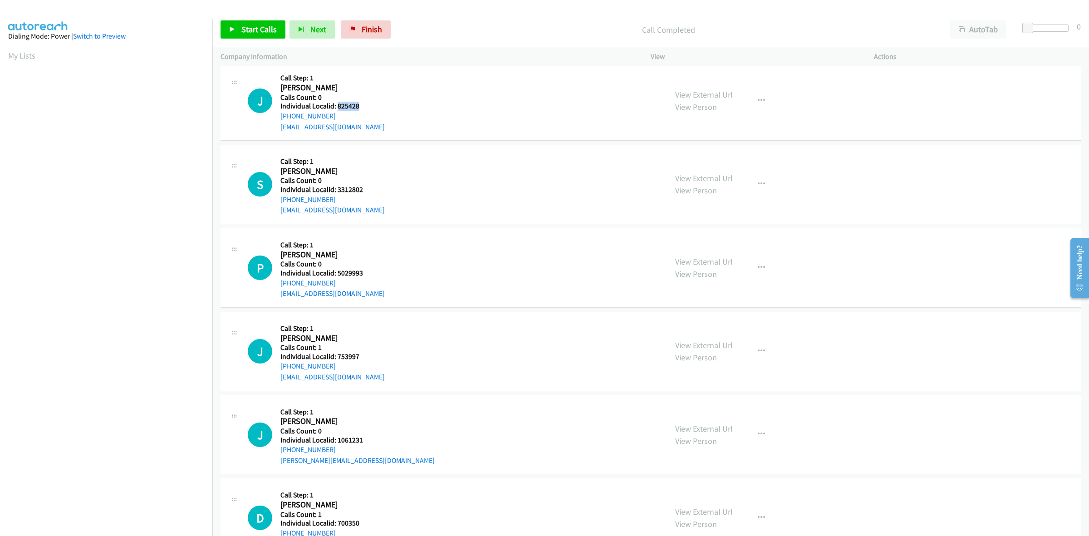
drag, startPoint x: 354, startPoint y: 106, endPoint x: 336, endPoint y: 107, distance: 18.7
click at [336, 107] on h5 "Individual Localid: 825428" at bounding box center [332, 106] width 104 height 9
copy h5 "825428"
drag, startPoint x: 341, startPoint y: 113, endPoint x: 277, endPoint y: 119, distance: 64.3
click at [277, 119] on div "J Callback Scheduled Call Step: 1 Jason Pell America/New_York Calls Count: 0 In…" at bounding box center [453, 100] width 411 height 63
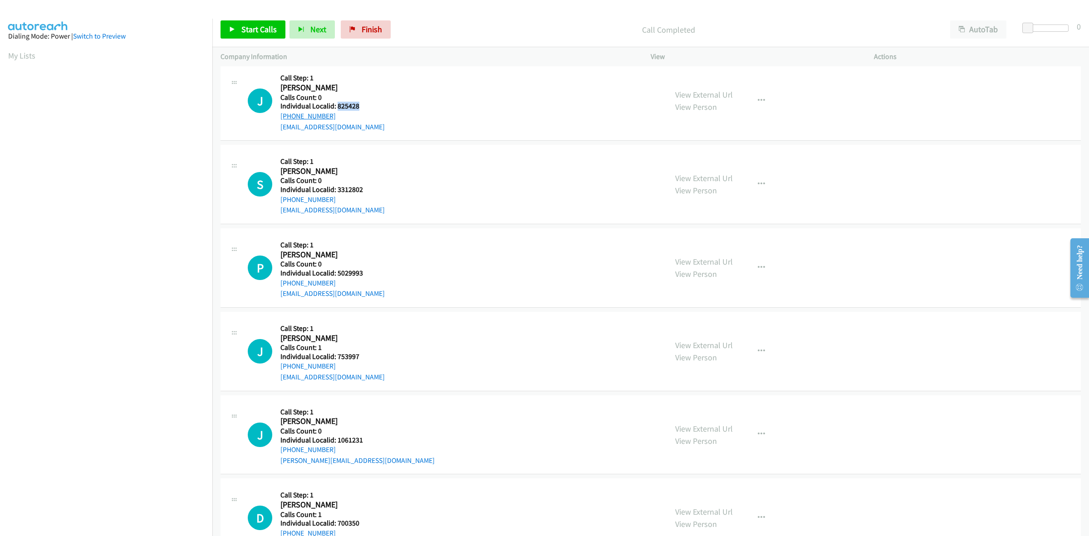
copy link "+1 304-288-8631"
drag, startPoint x: 361, startPoint y: 106, endPoint x: 336, endPoint y: 107, distance: 24.5
click at [336, 107] on h5 "Individual Localid: 825428" at bounding box center [332, 106] width 104 height 9
copy h5 "825428"
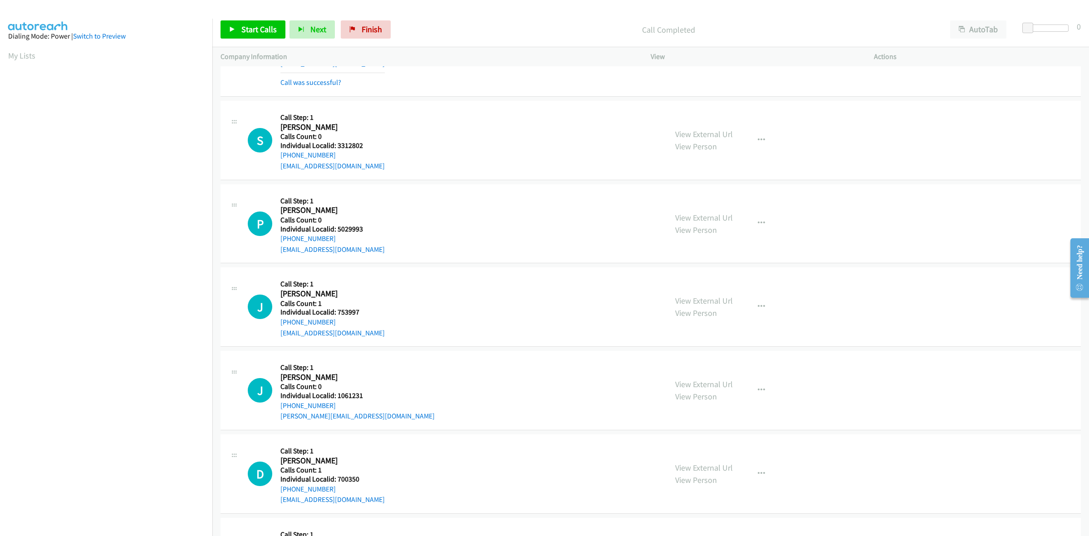
scroll to position [298, 0]
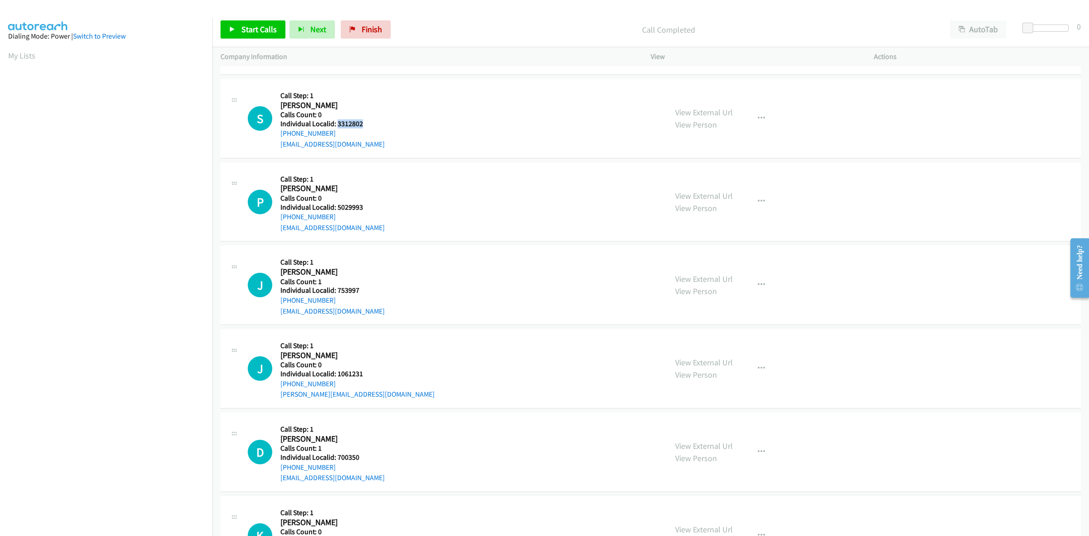
drag, startPoint x: 368, startPoint y: 124, endPoint x: 337, endPoint y: 125, distance: 30.4
click at [337, 125] on h5 "Individual Localid: 3312802" at bounding box center [332, 123] width 104 height 9
copy h5 "3312802"
drag, startPoint x: 335, startPoint y: 132, endPoint x: 279, endPoint y: 133, distance: 55.8
click at [279, 133] on div "S Callback Scheduled Call Step: 1 Stephen Lynn America/New_York Calls Count: 0 …" at bounding box center [453, 118] width 411 height 63
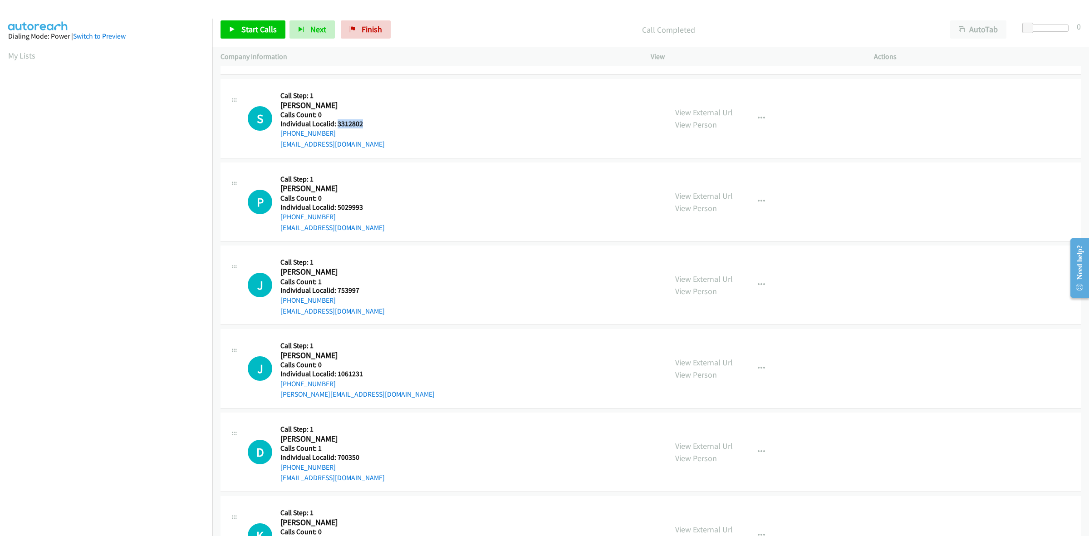
drag, startPoint x: 358, startPoint y: 123, endPoint x: 338, endPoint y: 123, distance: 19.5
click at [338, 123] on h5 "Individual Localid: 3312802" at bounding box center [332, 123] width 104 height 9
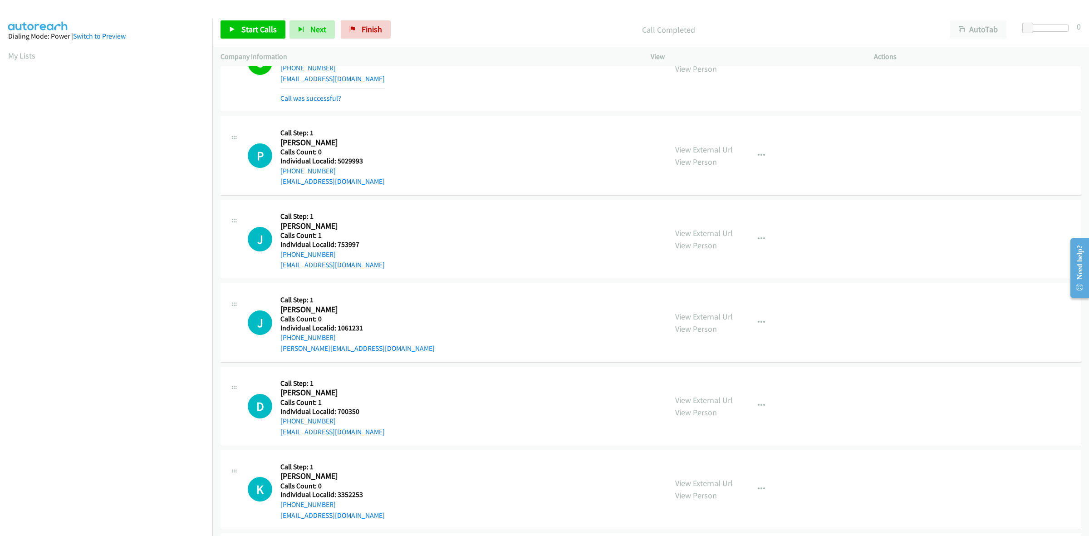
scroll to position [411, 0]
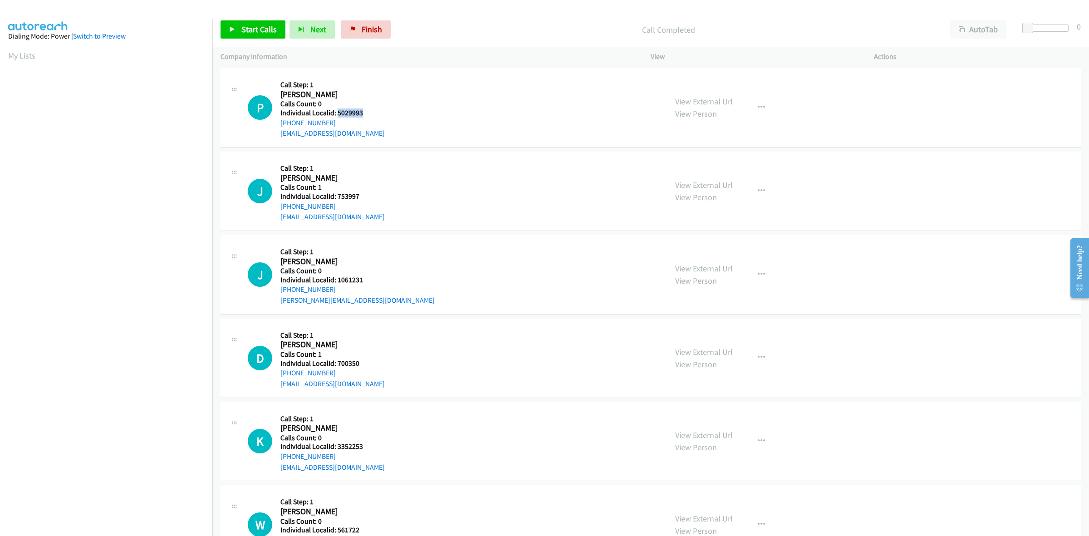
drag, startPoint x: 356, startPoint y: 111, endPoint x: 336, endPoint y: 112, distance: 20.0
click at [336, 112] on h5 "Individual Localid: 5029993" at bounding box center [332, 112] width 104 height 9
drag, startPoint x: 332, startPoint y: 121, endPoint x: 276, endPoint y: 124, distance: 55.9
click at [276, 124] on div "P Callback Scheduled Call Step: 1 Paul Burlingame America/New_York Calls Count:…" at bounding box center [453, 107] width 411 height 63
drag, startPoint x: 363, startPoint y: 111, endPoint x: 335, endPoint y: 112, distance: 28.6
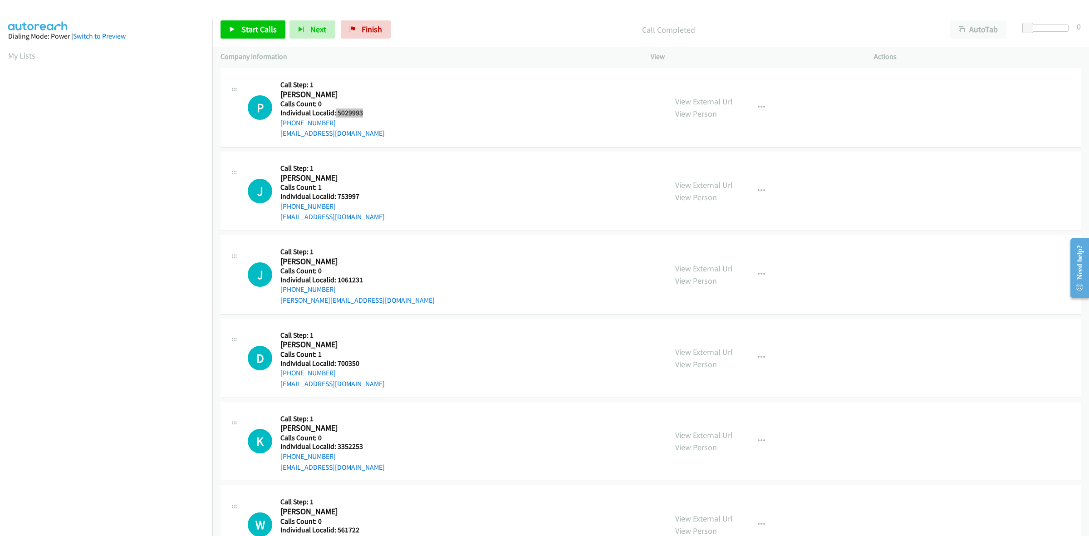
click at [335, 112] on h5 "Individual Localid: 5029993" at bounding box center [332, 112] width 104 height 9
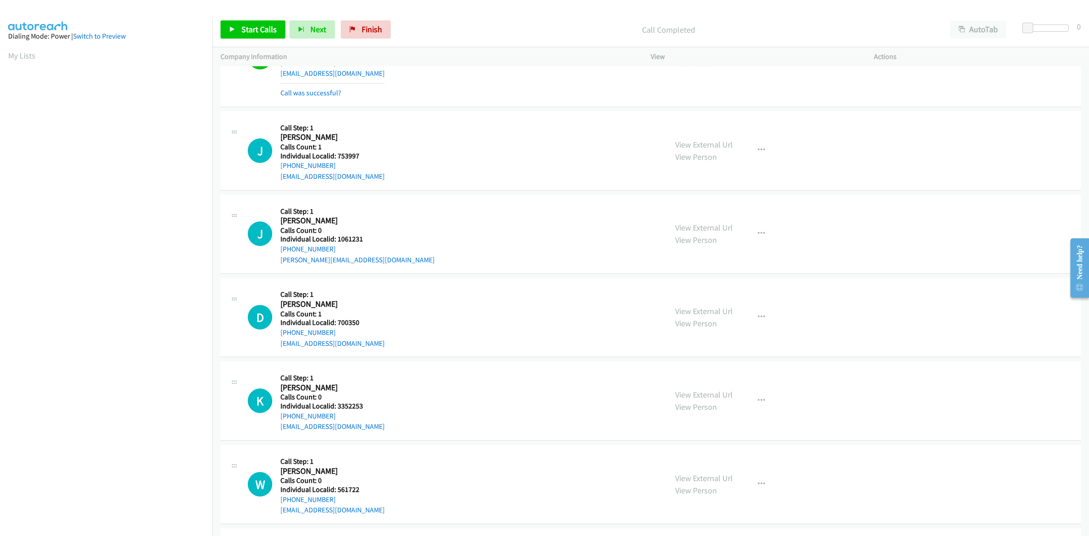
scroll to position [496, 0]
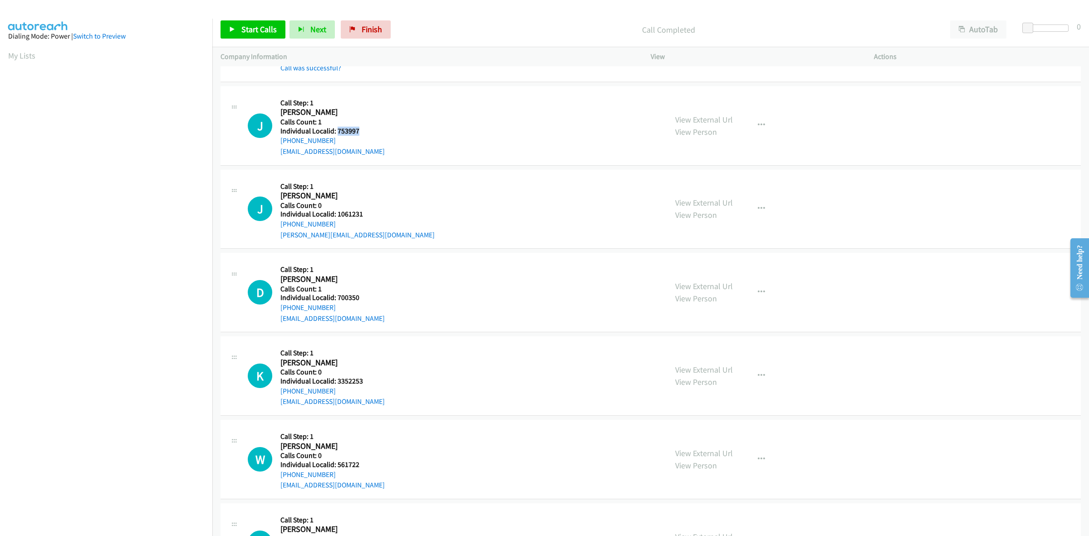
drag, startPoint x: 358, startPoint y: 128, endPoint x: 336, endPoint y: 130, distance: 22.3
click at [336, 130] on h5 "Individual Localid: 753997" at bounding box center [332, 131] width 104 height 9
drag, startPoint x: 332, startPoint y: 141, endPoint x: 277, endPoint y: 145, distance: 55.1
click at [277, 145] on div "J Callback Scheduled Call Step: 1 James Morse America/New_York Calls Count: 1 I…" at bounding box center [453, 125] width 411 height 63
drag, startPoint x: 365, startPoint y: 130, endPoint x: 337, endPoint y: 131, distance: 28.6
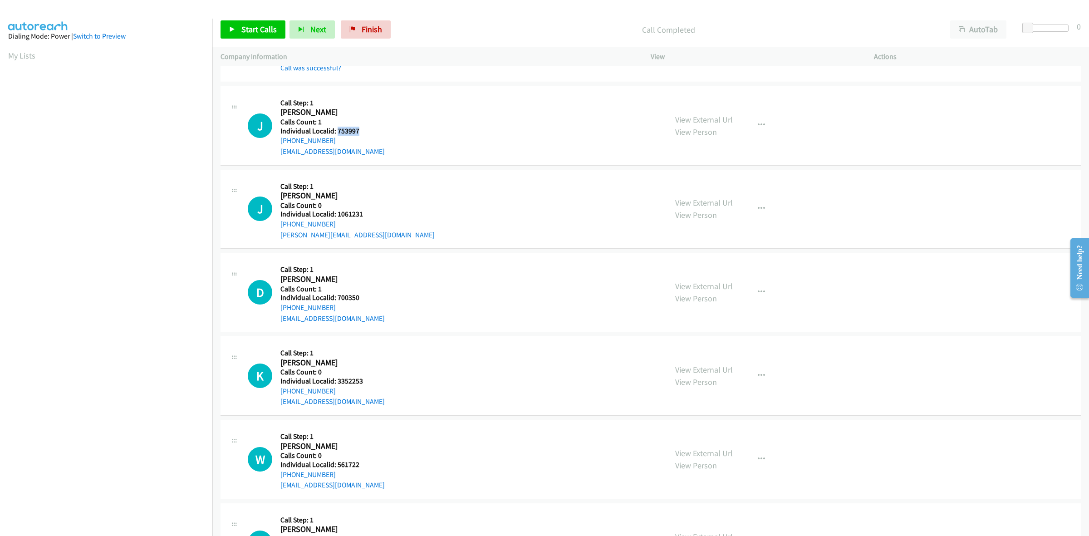
click at [337, 131] on h5 "Individual Localid: 753997" at bounding box center [332, 131] width 104 height 9
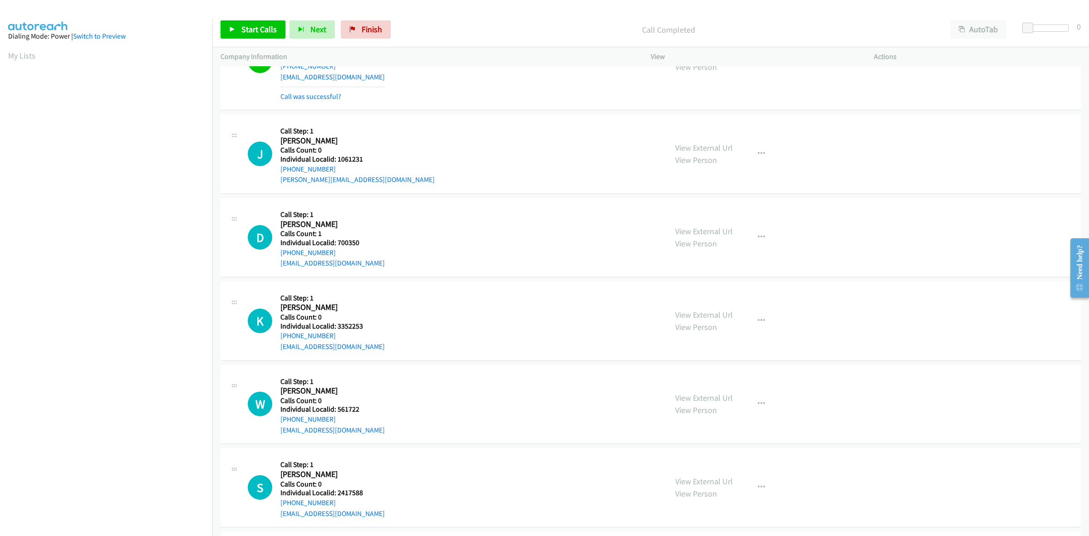
scroll to position [581, 0]
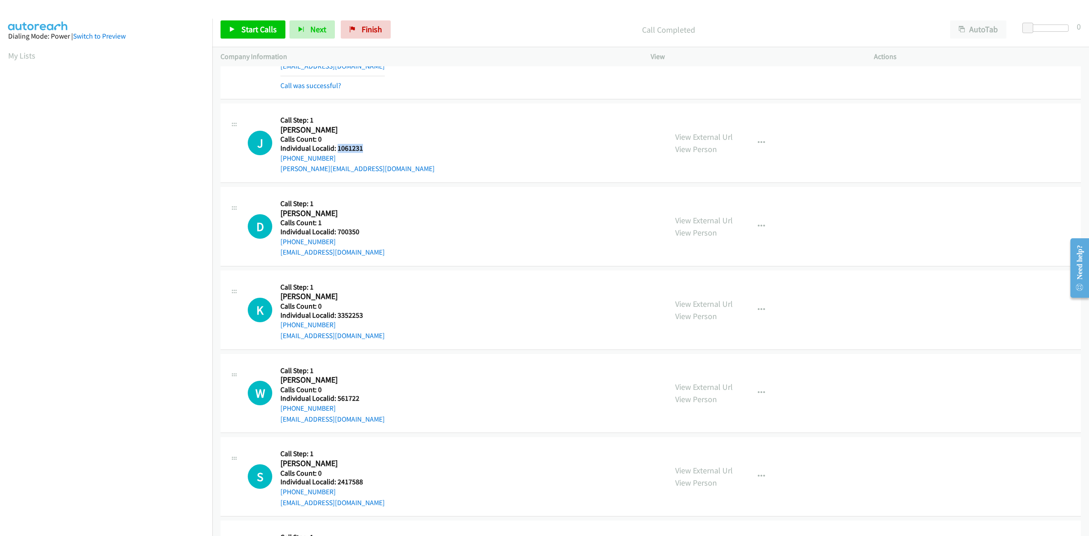
drag, startPoint x: 364, startPoint y: 151, endPoint x: 337, endPoint y: 150, distance: 27.7
click at [337, 150] on h5 "Individual Localid: 1061231" at bounding box center [357, 148] width 154 height 9
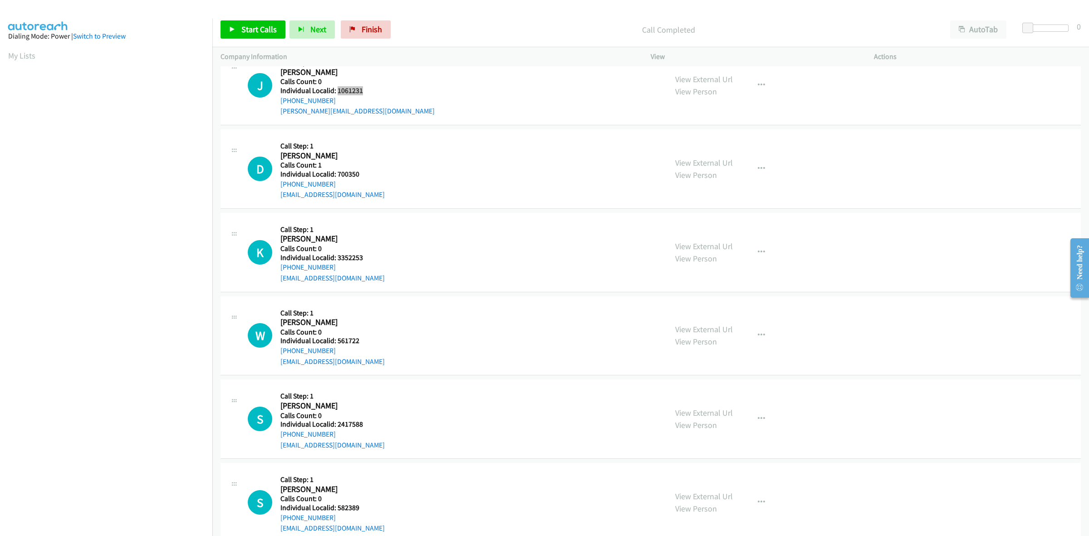
scroll to position [652, 0]
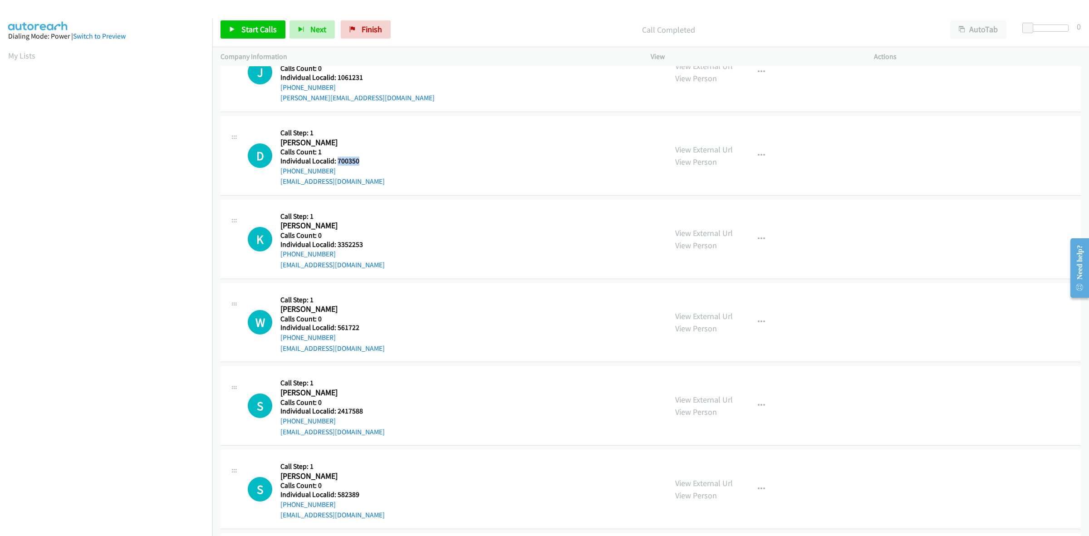
drag, startPoint x: 362, startPoint y: 159, endPoint x: 336, endPoint y: 157, distance: 26.0
click at [336, 157] on h5 "Individual Localid: 700350" at bounding box center [332, 161] width 104 height 9
drag, startPoint x: 343, startPoint y: 169, endPoint x: 277, endPoint y: 173, distance: 65.9
click at [277, 173] on div "D Callback Scheduled Call Step: 1 David Cicirello America/New_York Calls Count:…" at bounding box center [453, 155] width 411 height 63
drag, startPoint x: 358, startPoint y: 160, endPoint x: 337, endPoint y: 162, distance: 21.0
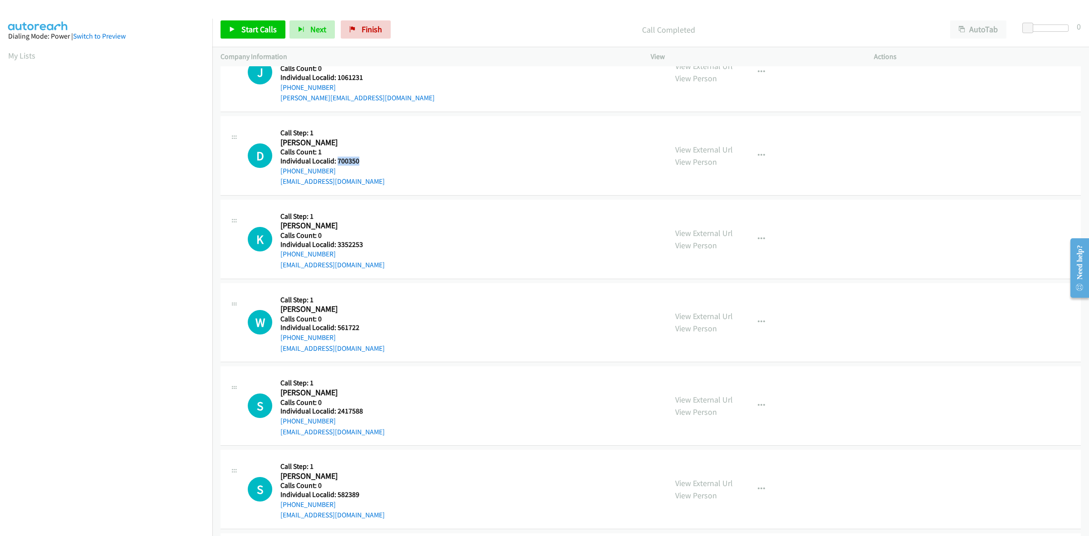
click at [337, 162] on h5 "Individual Localid: 700350" at bounding box center [332, 161] width 104 height 9
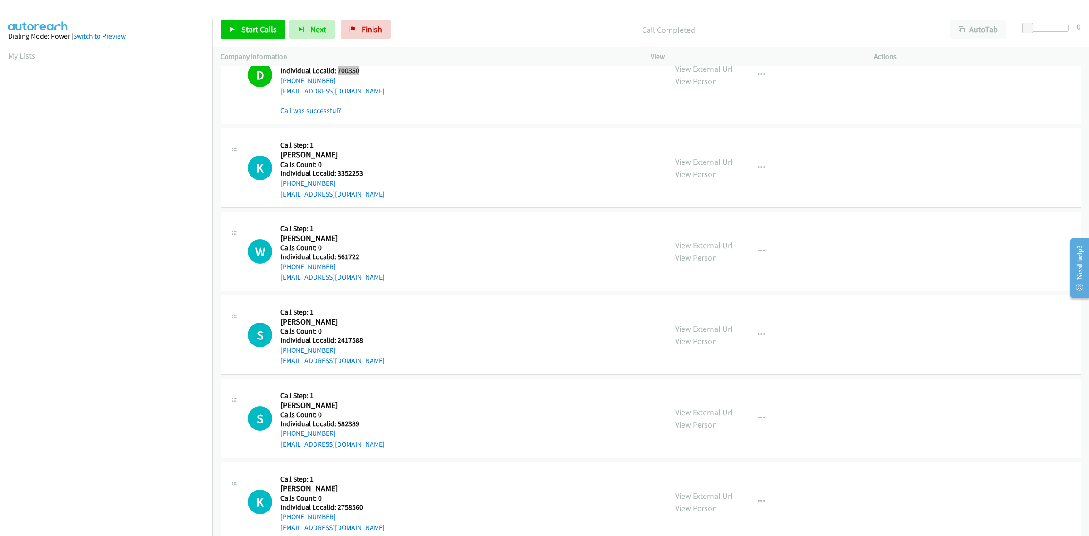
scroll to position [765, 0]
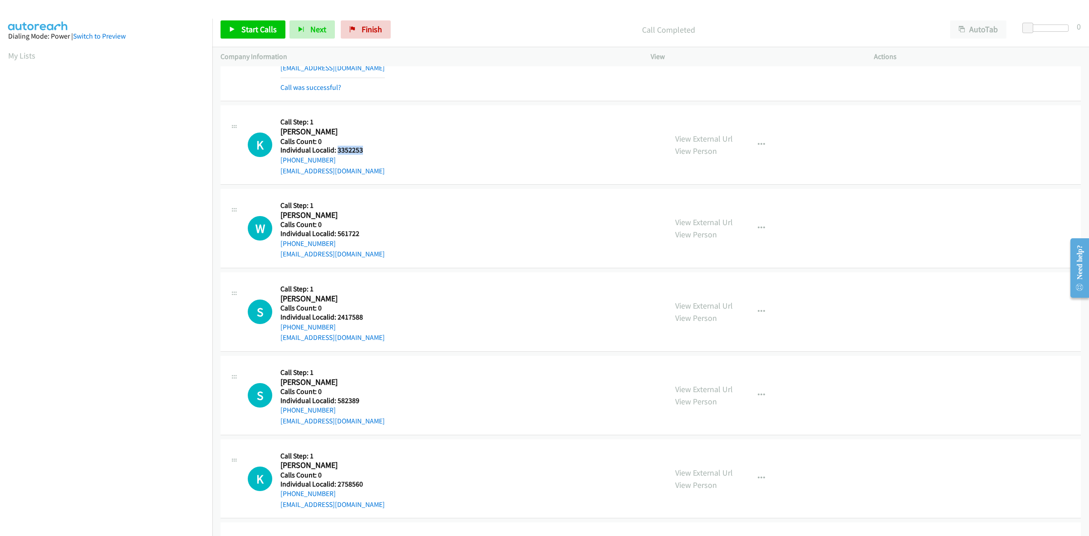
drag, startPoint x: 366, startPoint y: 151, endPoint x: 336, endPoint y: 153, distance: 29.6
click at [336, 153] on h5 "Individual Localid: 3352253" at bounding box center [332, 150] width 104 height 9
drag, startPoint x: 337, startPoint y: 159, endPoint x: 279, endPoint y: 160, distance: 57.6
click at [279, 160] on div "K Callback Scheduled Call Step: 1 Kirk Dean America/New_York Calls Count: 0 Ind…" at bounding box center [453, 144] width 411 height 63
drag, startPoint x: 363, startPoint y: 151, endPoint x: 335, endPoint y: 151, distance: 28.6
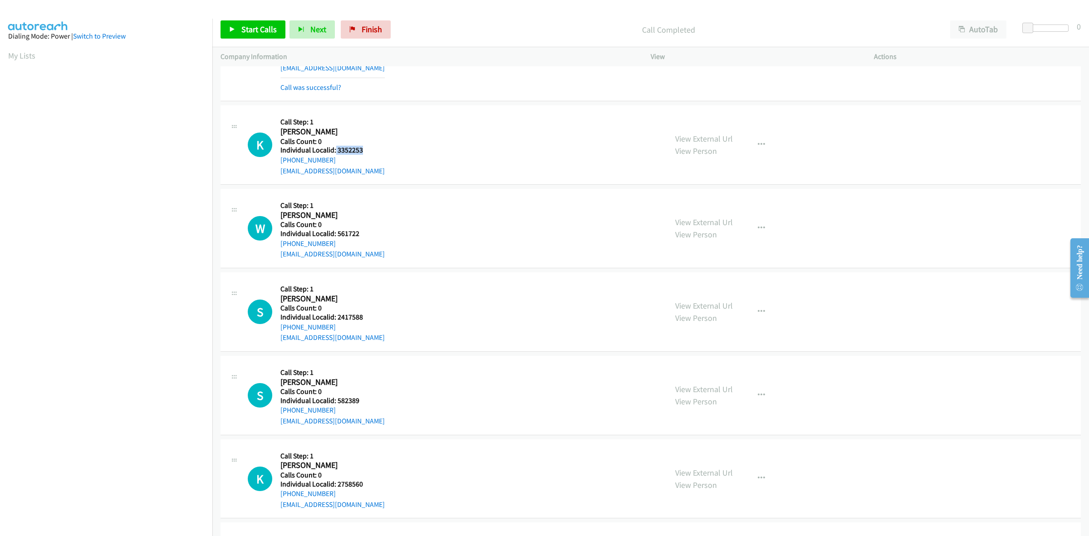
click at [335, 151] on h5 "Individual Localid: 3352253" at bounding box center [332, 150] width 104 height 9
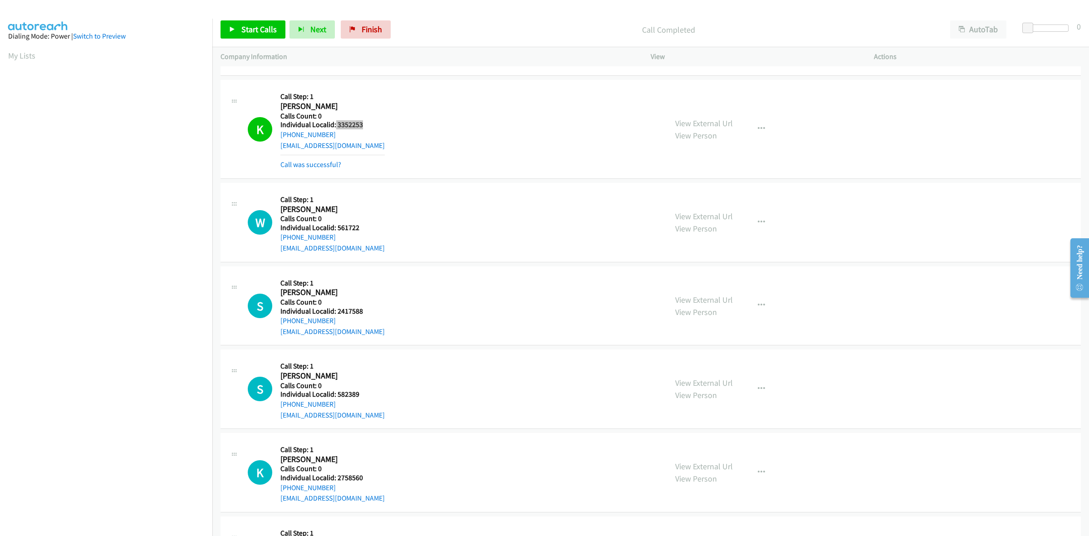
scroll to position [865, 0]
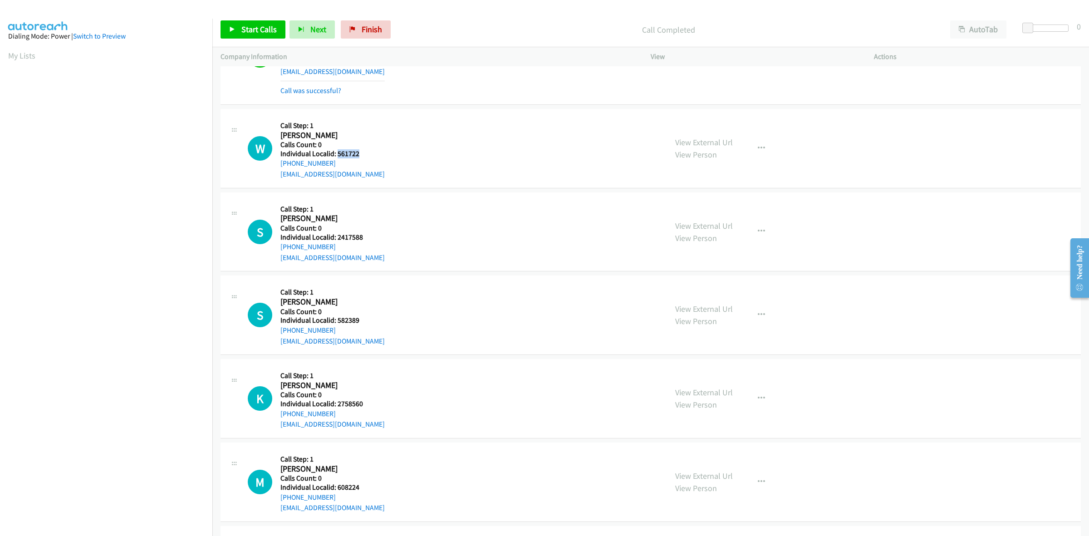
drag, startPoint x: 356, startPoint y: 155, endPoint x: 338, endPoint y: 157, distance: 18.3
click at [338, 157] on h5 "Individual Localid: 561722" at bounding box center [332, 153] width 104 height 9
drag, startPoint x: 756, startPoint y: 147, endPoint x: 748, endPoint y: 157, distance: 12.5
click at [758, 147] on icon "button" at bounding box center [761, 148] width 7 height 7
click at [708, 211] on link "Skip Call" at bounding box center [712, 207] width 121 height 18
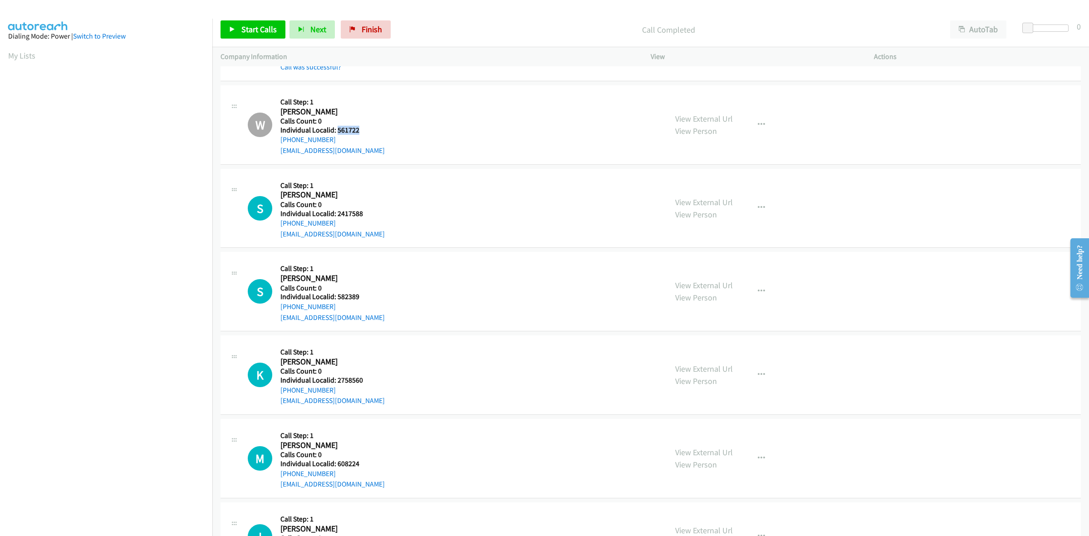
scroll to position [978, 0]
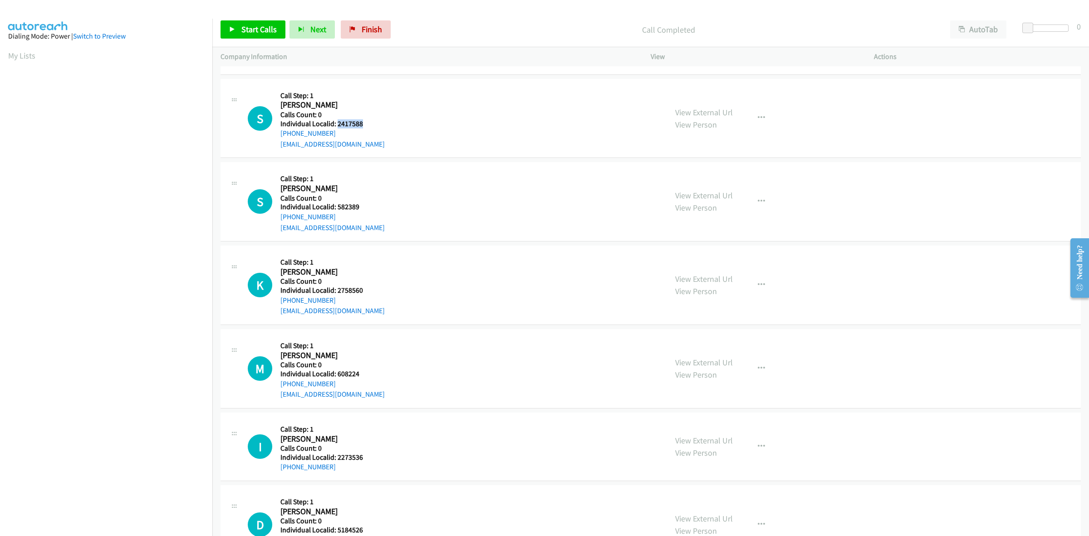
drag, startPoint x: 369, startPoint y: 125, endPoint x: 337, endPoint y: 124, distance: 32.2
click at [337, 124] on h5 "Individual Localid: 2417588" at bounding box center [332, 123] width 104 height 9
drag, startPoint x: 332, startPoint y: 133, endPoint x: 279, endPoint y: 135, distance: 52.7
click at [279, 135] on div "S Callback Scheduled Call Step: 1 Sheldon Coburn America/Los_Angeles Calls Coun…" at bounding box center [453, 118] width 411 height 63
drag, startPoint x: 366, startPoint y: 126, endPoint x: 337, endPoint y: 126, distance: 29.0
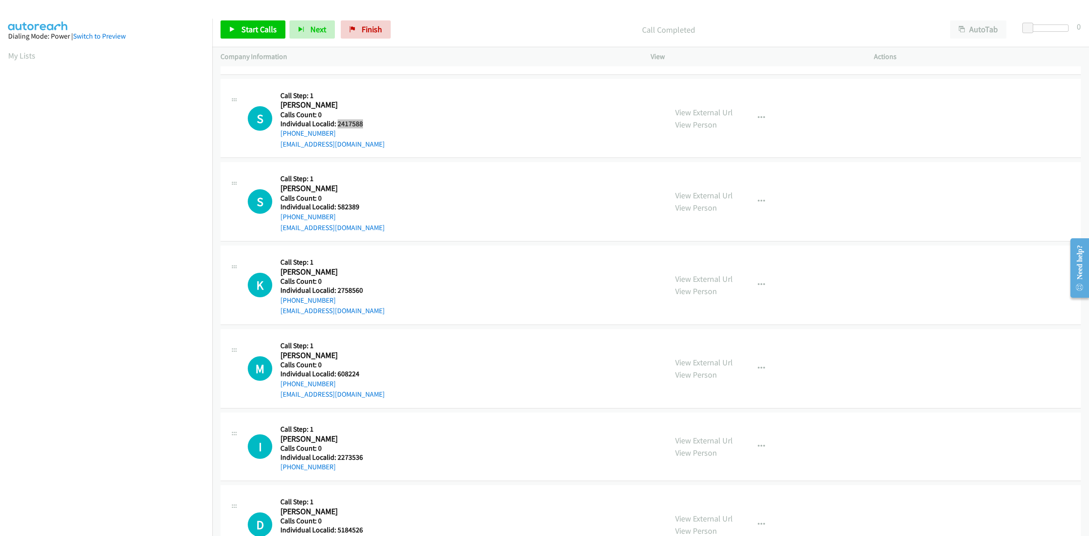
click at [337, 126] on h5 "Individual Localid: 2417588" at bounding box center [332, 123] width 104 height 9
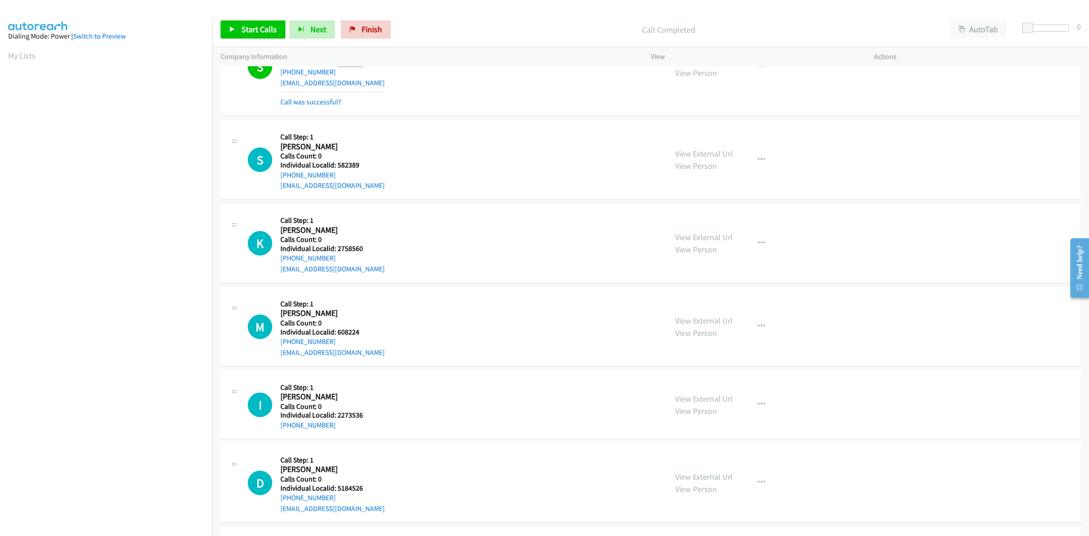
scroll to position [1049, 0]
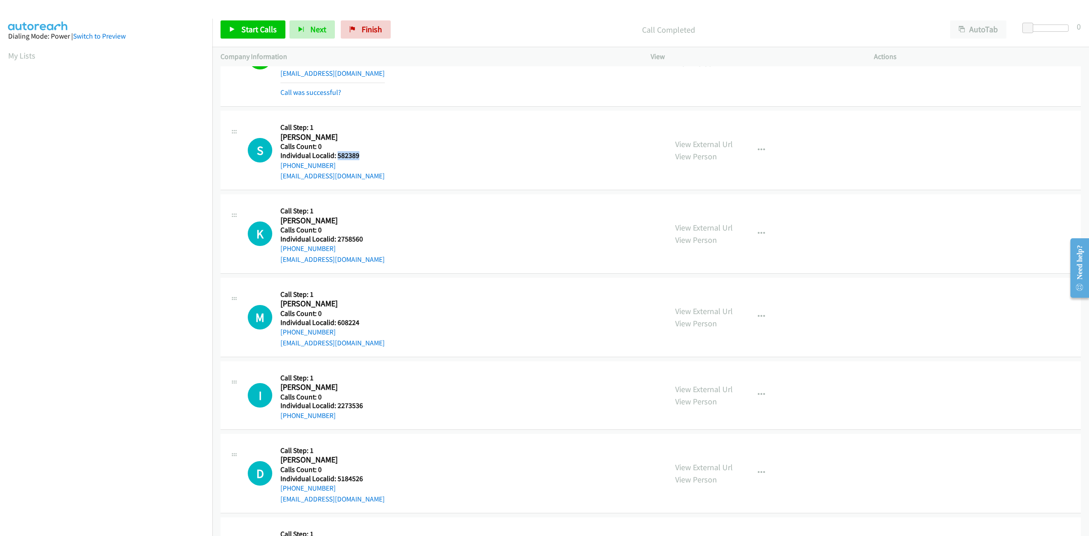
drag, startPoint x: 347, startPoint y: 155, endPoint x: 337, endPoint y: 155, distance: 10.0
click at [337, 155] on h5 "Individual Localid: 582389" at bounding box center [332, 155] width 104 height 9
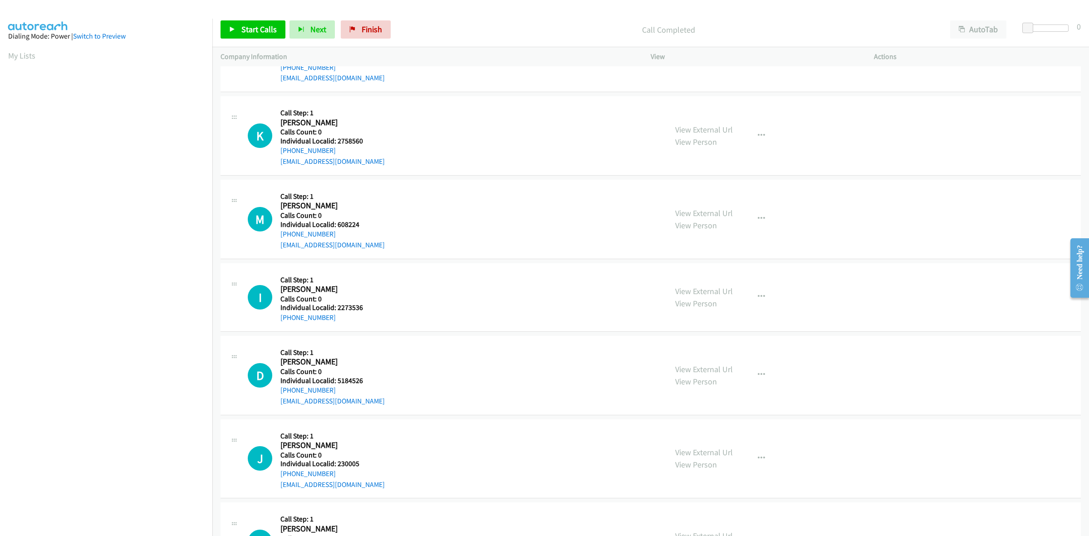
scroll to position [1163, 0]
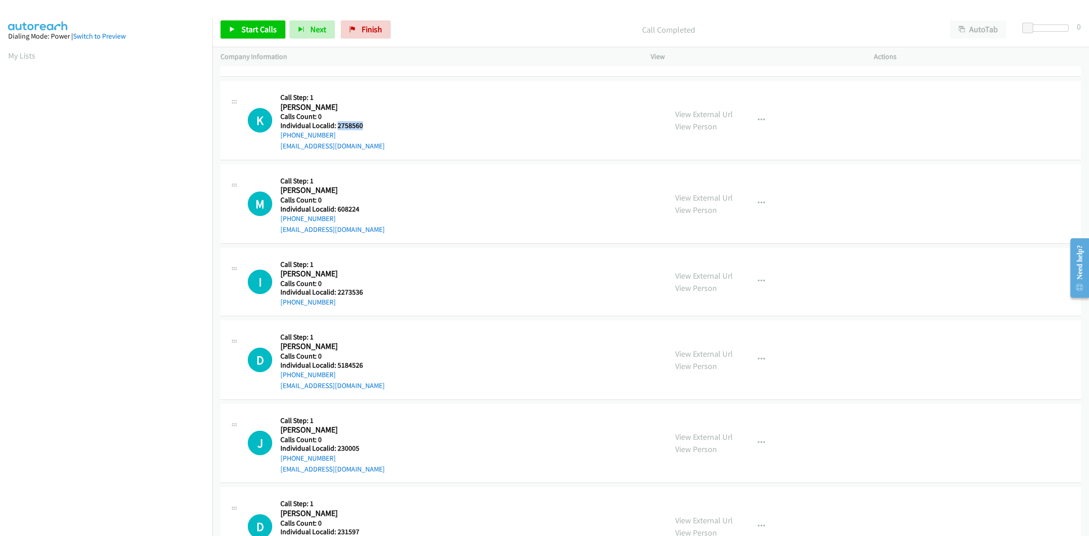
drag, startPoint x: 370, startPoint y: 129, endPoint x: 337, endPoint y: 127, distance: 32.7
click at [337, 127] on h5 "Individual Localid: 2758560" at bounding box center [332, 125] width 104 height 9
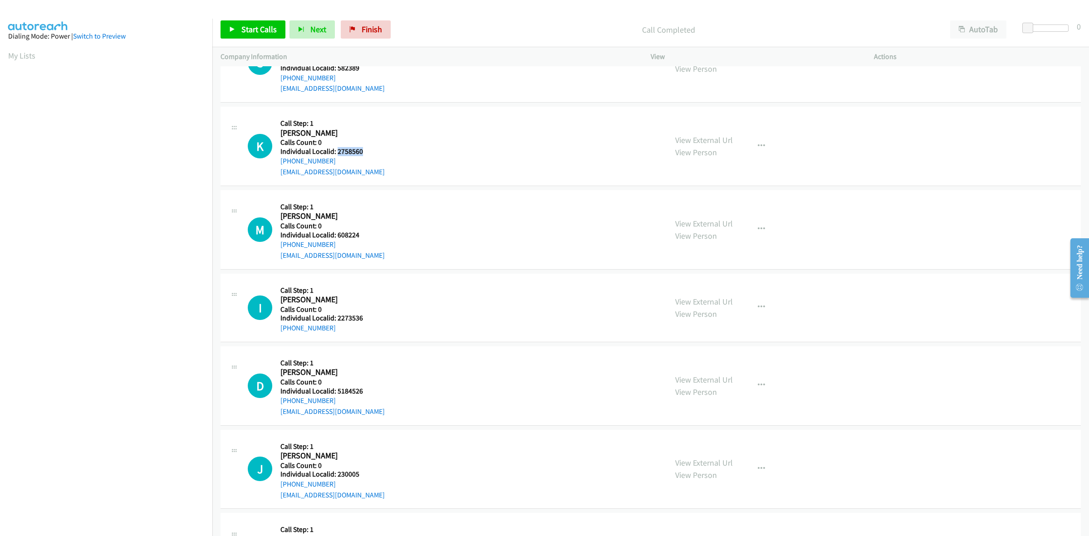
scroll to position [1134, 0]
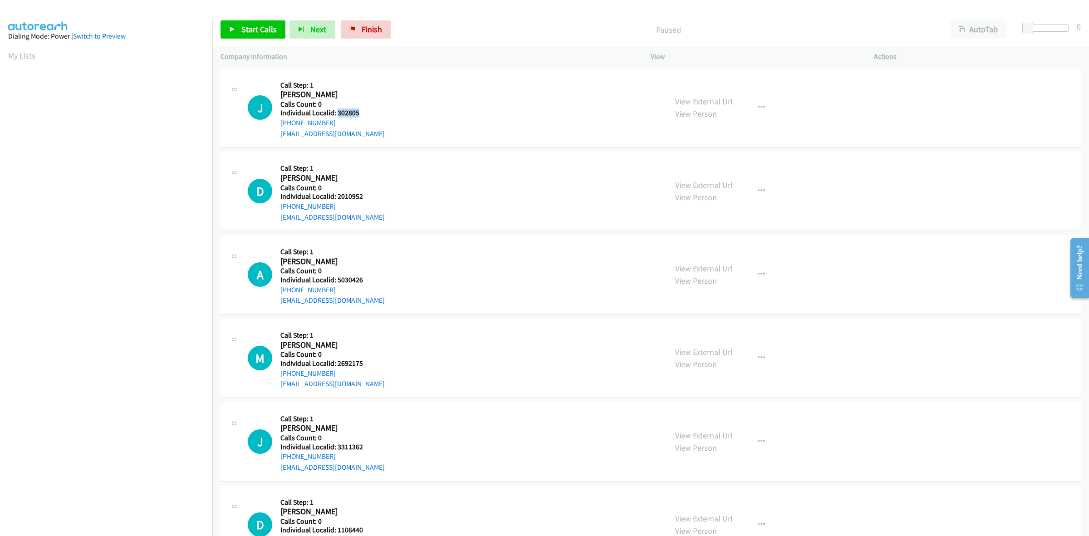
drag, startPoint x: 363, startPoint y: 114, endPoint x: 337, endPoint y: 112, distance: 26.4
click at [337, 112] on h5 "Individual Localid: 302805" at bounding box center [332, 112] width 104 height 9
copy h5 "302805"
click at [752, 103] on button "button" at bounding box center [761, 107] width 25 height 18
click at [724, 168] on link "Skip Call" at bounding box center [712, 167] width 121 height 18
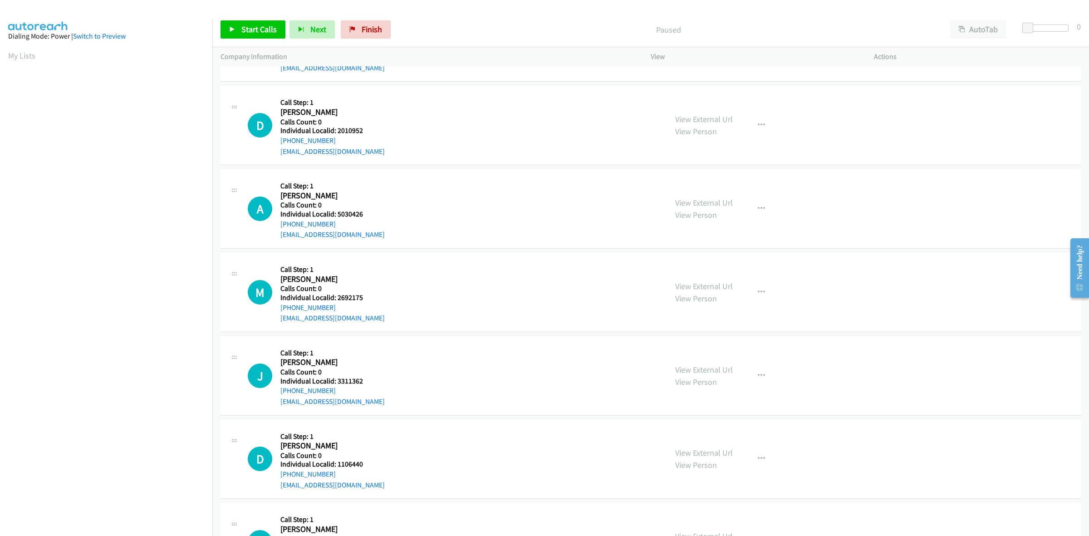
scroll to position [71, 0]
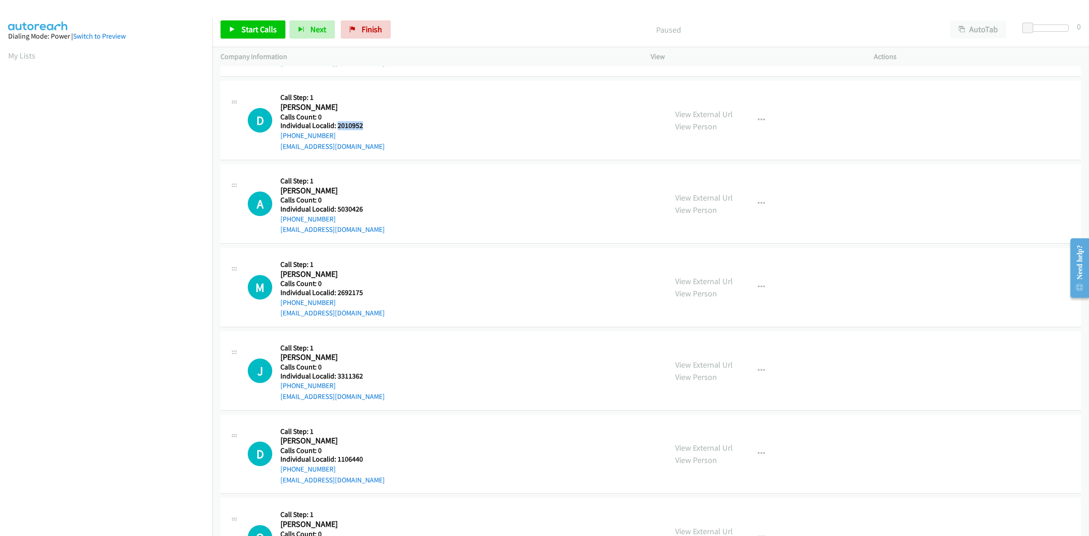
drag, startPoint x: 369, startPoint y: 125, endPoint x: 337, endPoint y: 124, distance: 32.2
click at [337, 124] on h5 "Individual Localid: 2010952" at bounding box center [332, 125] width 104 height 9
copy h5 "2010952"
drag, startPoint x: 317, startPoint y: 134, endPoint x: 279, endPoint y: 136, distance: 37.7
click at [279, 136] on div "D Callback Scheduled Call Step: 1 Don Campbell America/Los_Angeles Calls Count:…" at bounding box center [453, 120] width 411 height 63
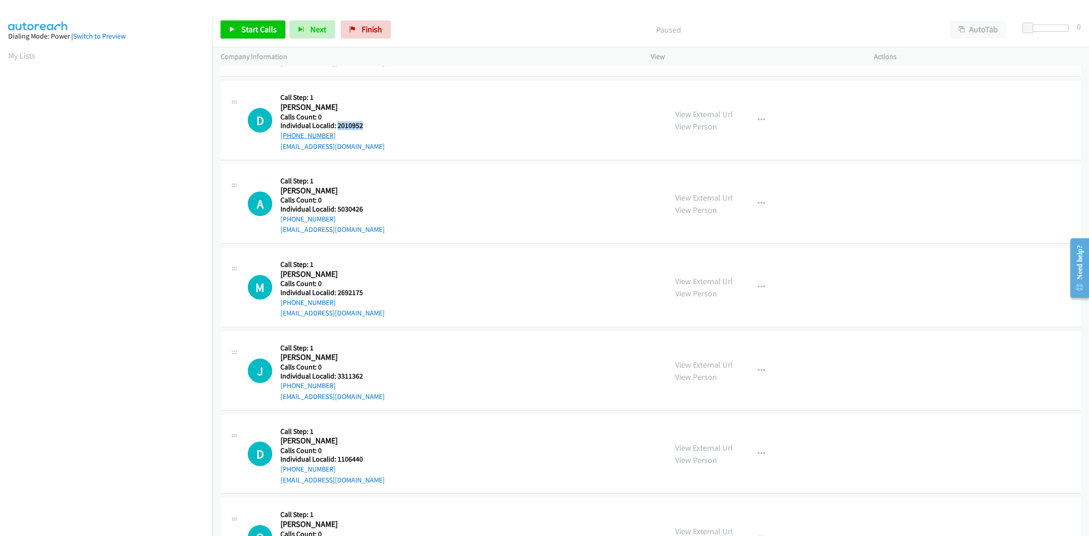
copy link "+1 650-291-3813"
drag, startPoint x: 363, startPoint y: 125, endPoint x: 336, endPoint y: 126, distance: 27.2
click at [336, 126] on h5 "Individual Localid: 2010952" at bounding box center [332, 125] width 104 height 9
copy h5 "2010952"
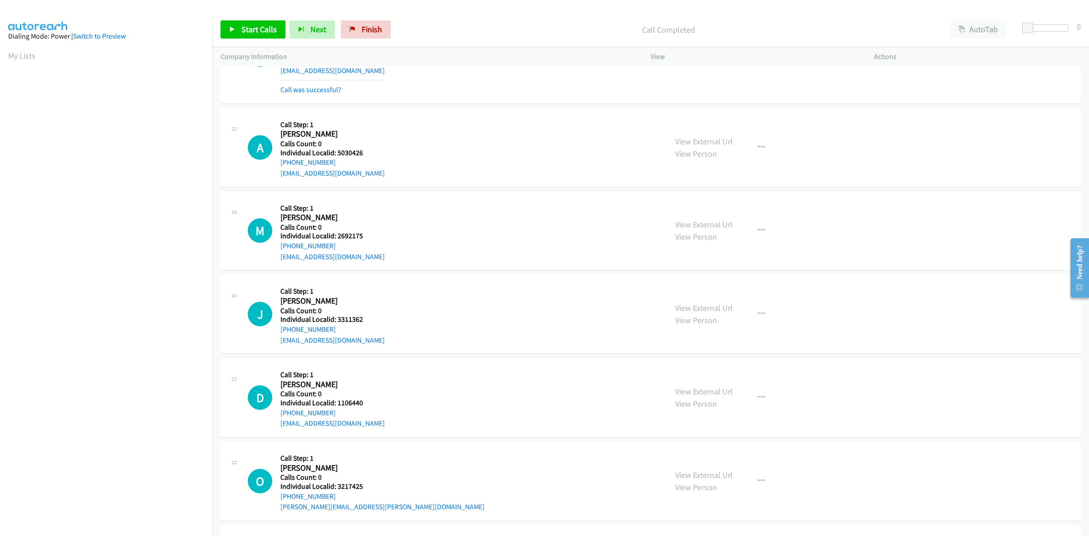
scroll to position [156, 0]
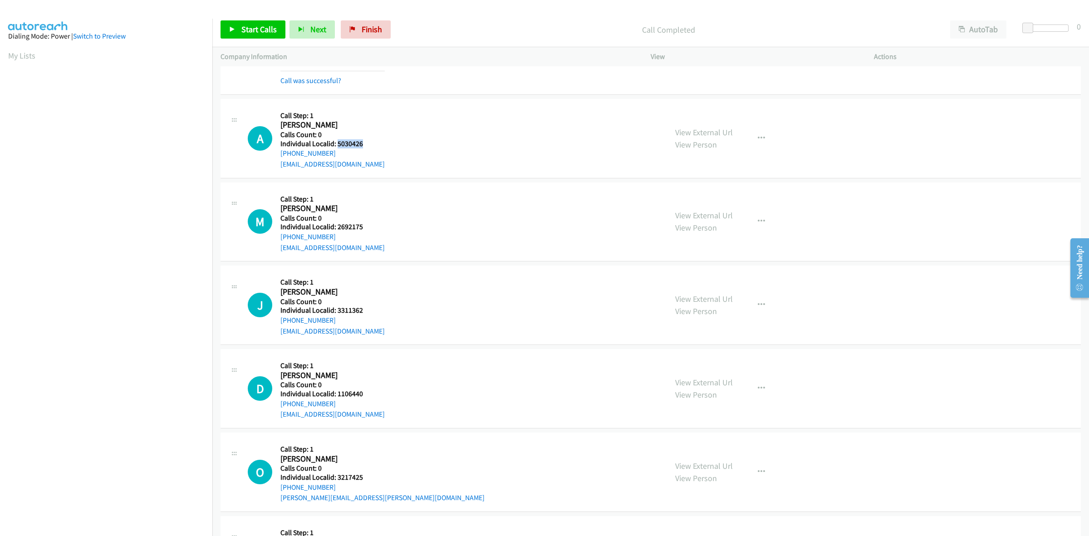
drag, startPoint x: 362, startPoint y: 142, endPoint x: 337, endPoint y: 142, distance: 25.0
click at [337, 142] on h5 "Individual Localid: 5030426" at bounding box center [332, 143] width 104 height 9
copy h5 "5030426"
drag, startPoint x: 333, startPoint y: 152, endPoint x: 280, endPoint y: 153, distance: 53.1
click at [280, 153] on div "A Callback Scheduled Call Step: 1 Andy Hardacre America/New_York Calls Count: 0…" at bounding box center [453, 138] width 411 height 63
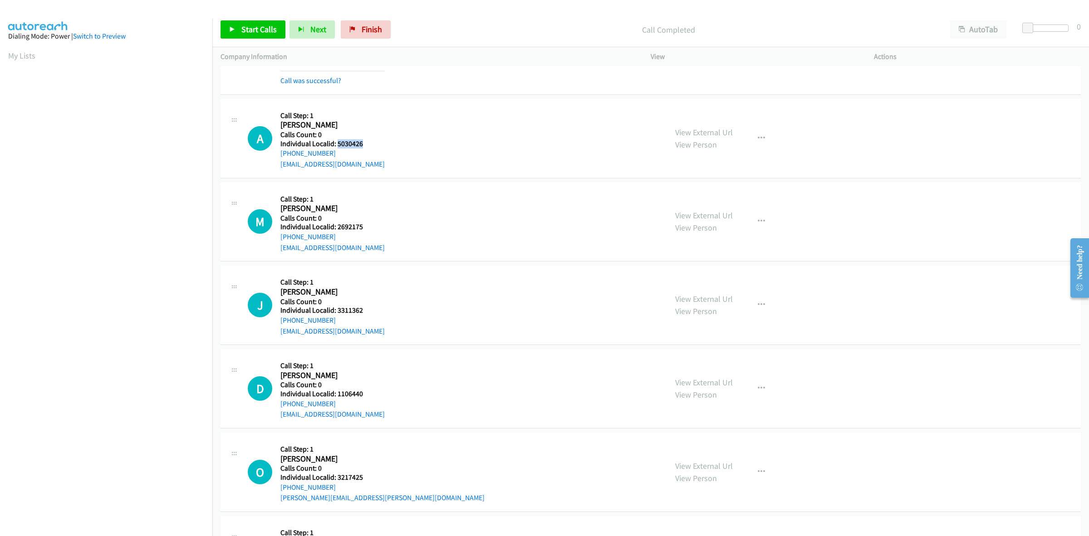
copy link "+1 937-901-6963"
drag, startPoint x: 371, startPoint y: 144, endPoint x: 337, endPoint y: 139, distance: 34.8
click at [337, 139] on h5 "Individual Localid: 5030426" at bounding box center [332, 143] width 104 height 9
copy h5 "5030426"
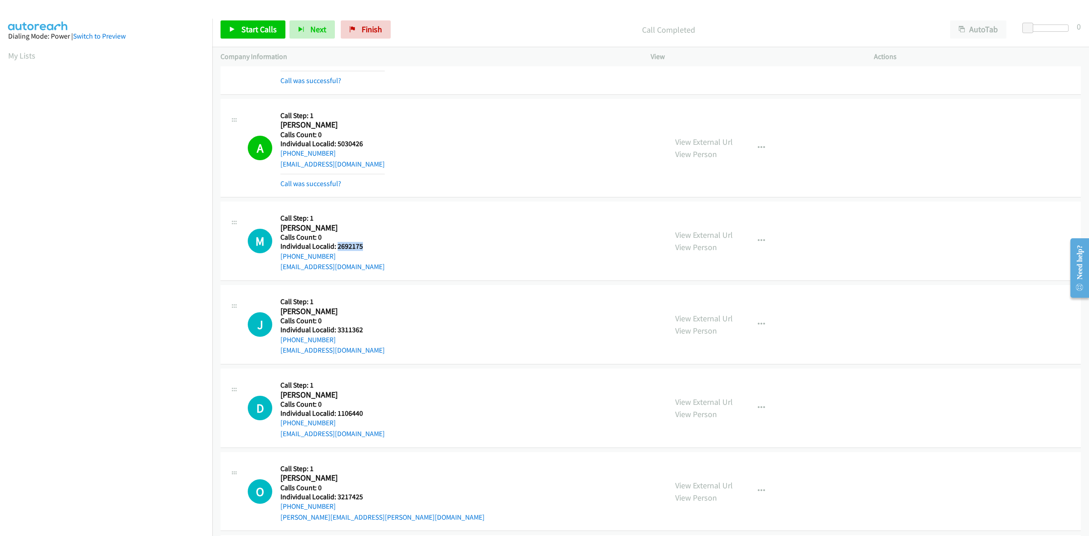
drag, startPoint x: 369, startPoint y: 243, endPoint x: 338, endPoint y: 245, distance: 30.9
click at [338, 245] on h5 "Individual Localid: 2692175" at bounding box center [332, 246] width 104 height 9
copy h5 "2692175"
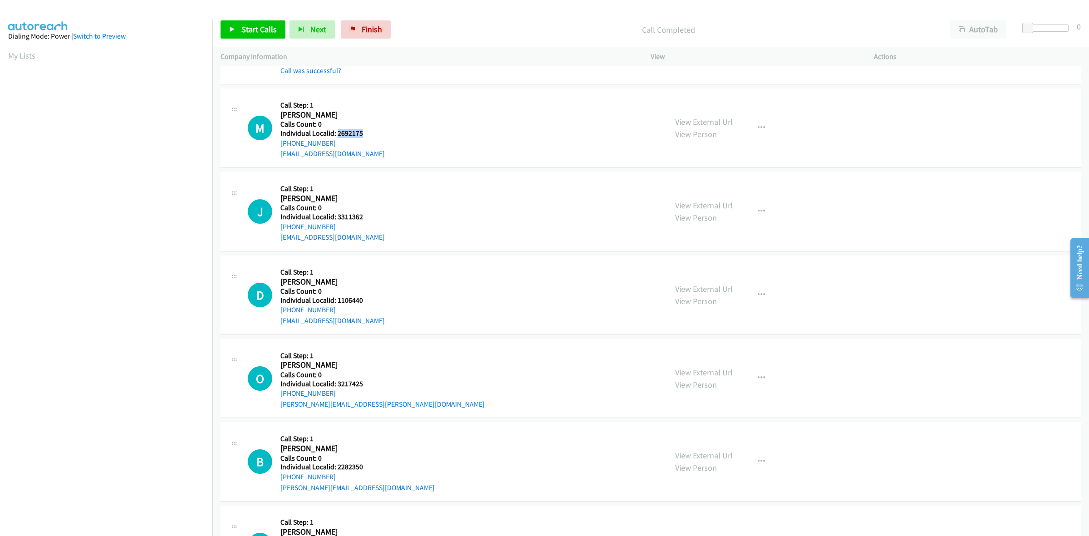
scroll to position [284, 0]
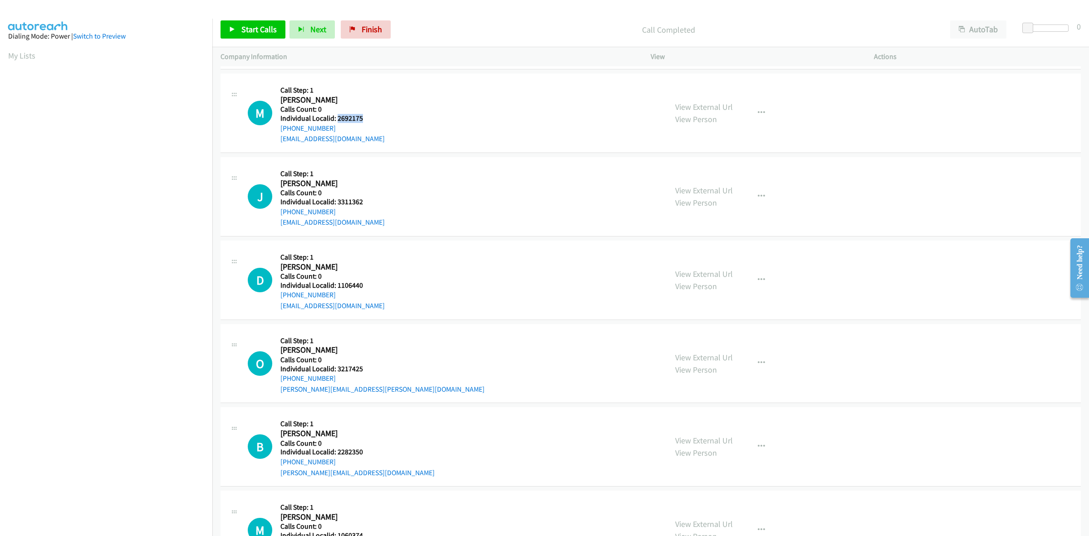
copy h5 "2692175"
click at [758, 116] on icon "button" at bounding box center [761, 112] width 7 height 7
click at [718, 171] on link "Skip Call" at bounding box center [712, 172] width 121 height 18
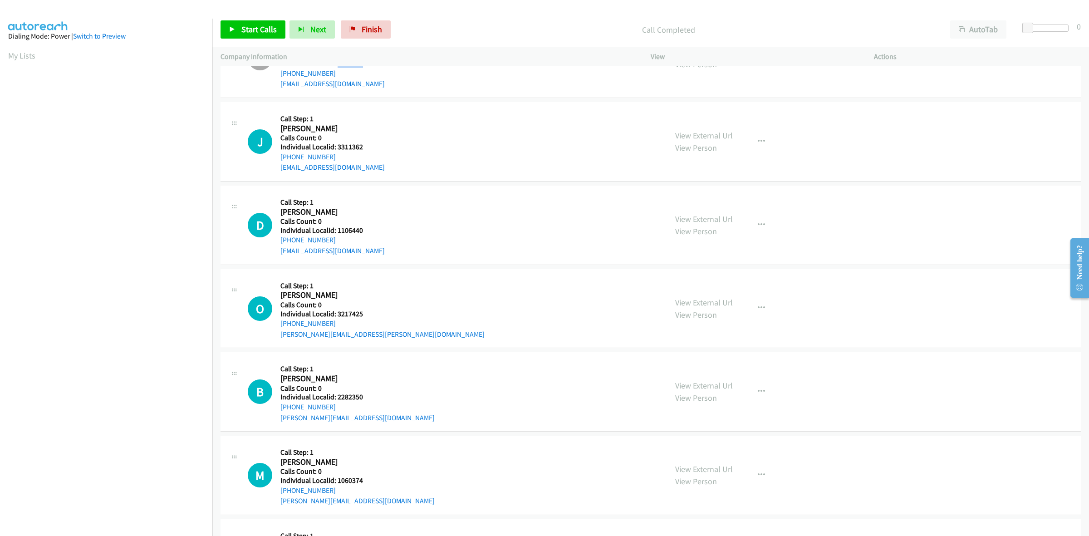
scroll to position [354, 0]
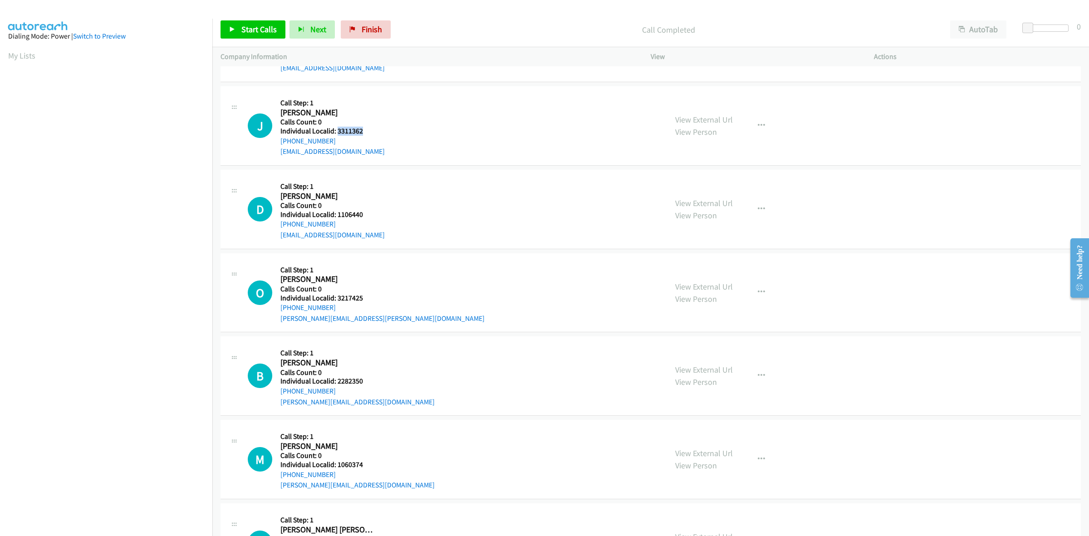
drag, startPoint x: 362, startPoint y: 132, endPoint x: 337, endPoint y: 130, distance: 24.6
click at [337, 130] on h5 "Individual Localid: 3311362" at bounding box center [332, 131] width 104 height 9
copy h5 "3311362"
drag, startPoint x: 331, startPoint y: 143, endPoint x: 275, endPoint y: 144, distance: 56.3
click at [275, 144] on div "J Callback Scheduled Call Step: 1 John Strohm America/New_York Calls Count: 0 I…" at bounding box center [453, 125] width 411 height 63
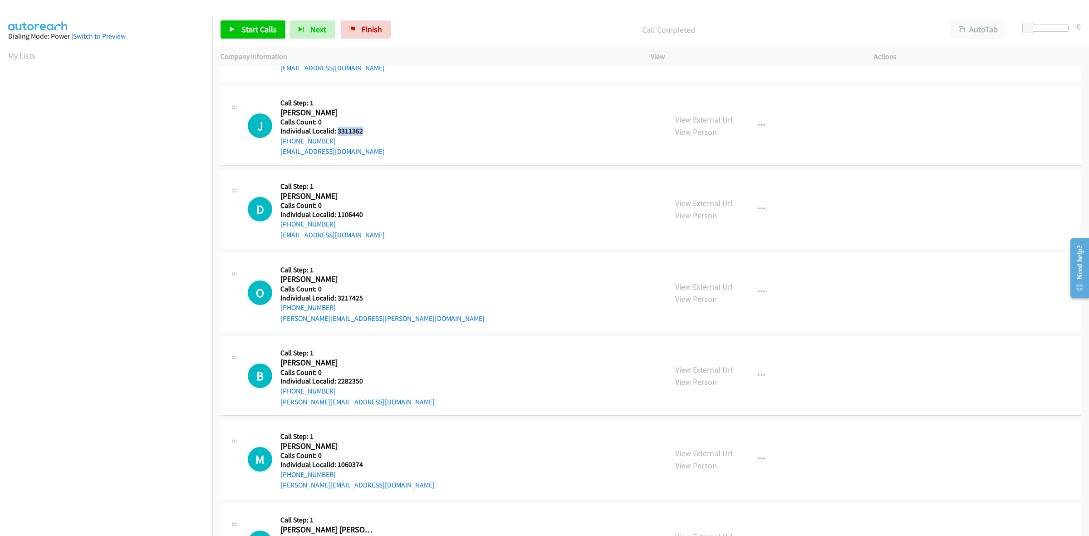
drag, startPoint x: 350, startPoint y: 129, endPoint x: 338, endPoint y: 132, distance: 12.1
click at [338, 132] on h5 "Individual Localid: 3311362" at bounding box center [332, 131] width 104 height 9
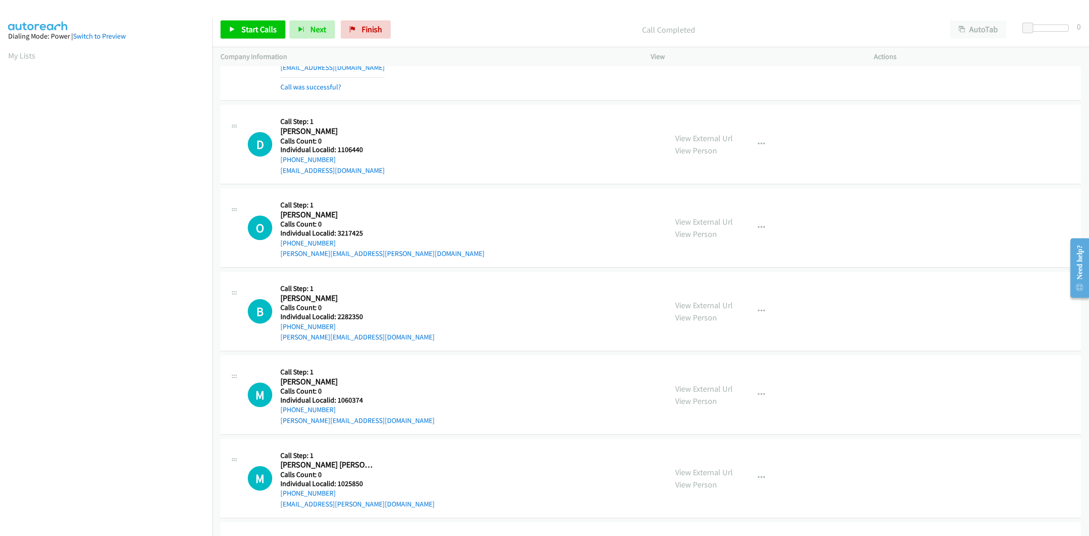
scroll to position [439, 0]
drag, startPoint x: 366, startPoint y: 144, endPoint x: 337, endPoint y: 148, distance: 28.9
click at [337, 148] on h5 "Individual Localid: 1106440" at bounding box center [332, 148] width 104 height 9
click at [760, 138] on button "button" at bounding box center [761, 143] width 25 height 18
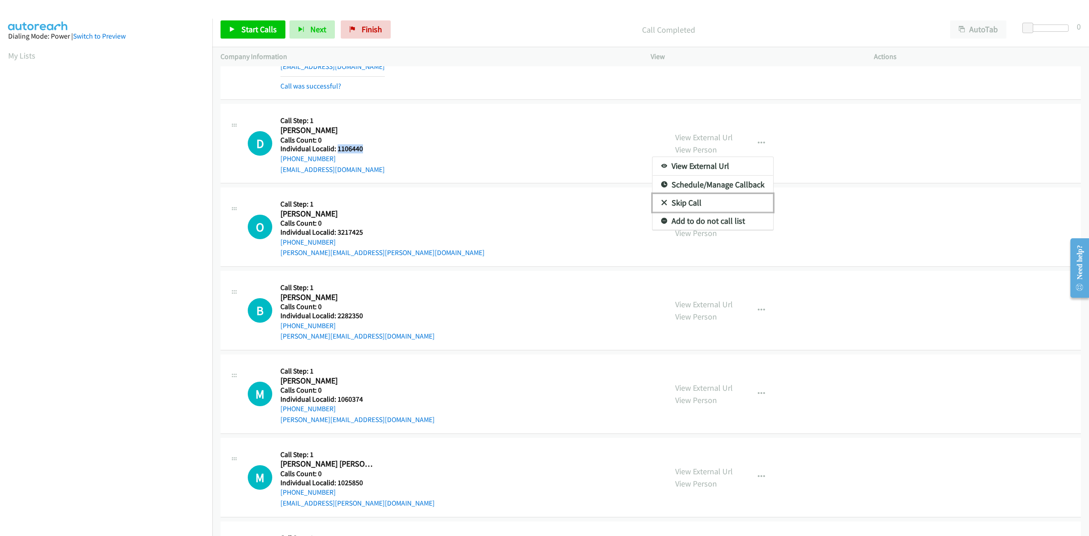
click at [705, 196] on link "Skip Call" at bounding box center [712, 203] width 121 height 18
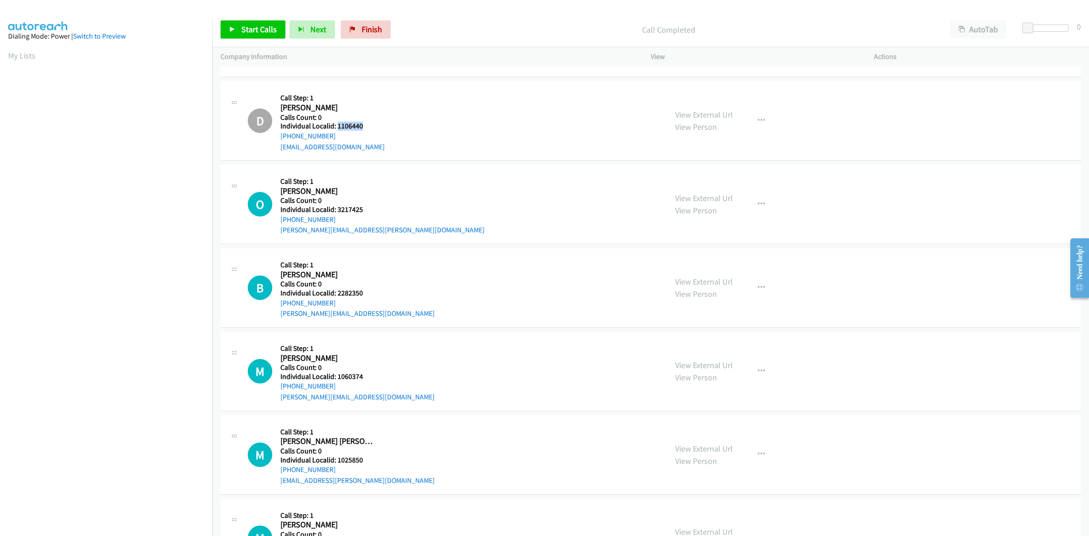
scroll to position [525, 0]
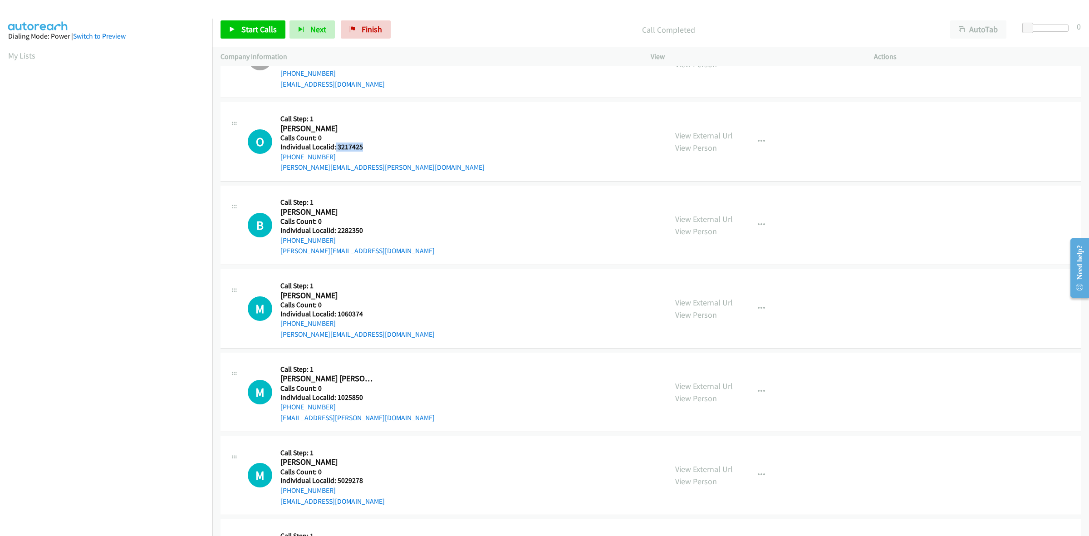
drag, startPoint x: 364, startPoint y: 148, endPoint x: 335, endPoint y: 145, distance: 29.2
click at [335, 145] on h5 "Individual Localid: 3217425" at bounding box center [382, 146] width 204 height 9
drag, startPoint x: 336, startPoint y: 155, endPoint x: 277, endPoint y: 159, distance: 59.1
click at [277, 159] on div "O Callback Scheduled Call Step: 1 Owen Wright America/Los_Angeles Calls Count: …" at bounding box center [453, 141] width 411 height 63
drag, startPoint x: 366, startPoint y: 146, endPoint x: 336, endPoint y: 147, distance: 30.0
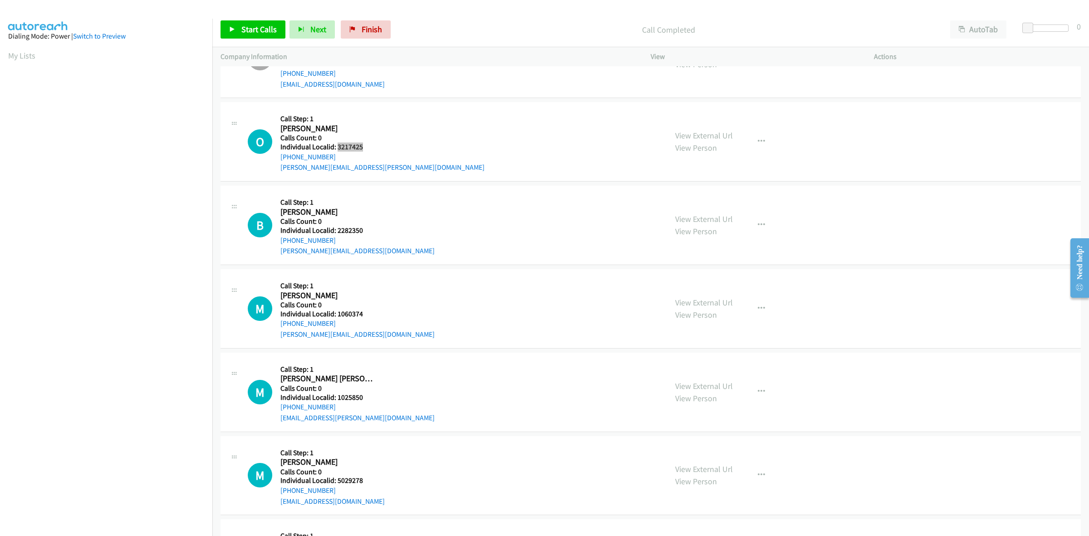
click at [336, 147] on h5 "Individual Localid: 3217425" at bounding box center [382, 146] width 204 height 9
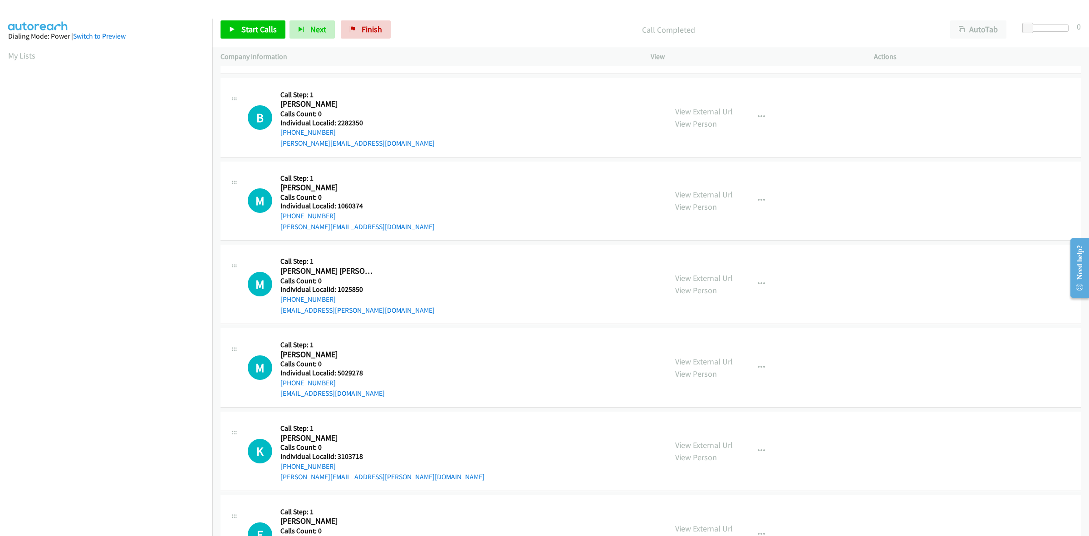
scroll to position [652, 0]
drag, startPoint x: 364, startPoint y: 123, endPoint x: 336, endPoint y: 123, distance: 27.7
click at [336, 123] on h5 "Individual Localid: 2282350" at bounding box center [357, 122] width 154 height 9
drag, startPoint x: 332, startPoint y: 133, endPoint x: 280, endPoint y: 134, distance: 51.7
click at [280, 134] on div "+1 570-951-4144" at bounding box center [357, 132] width 154 height 11
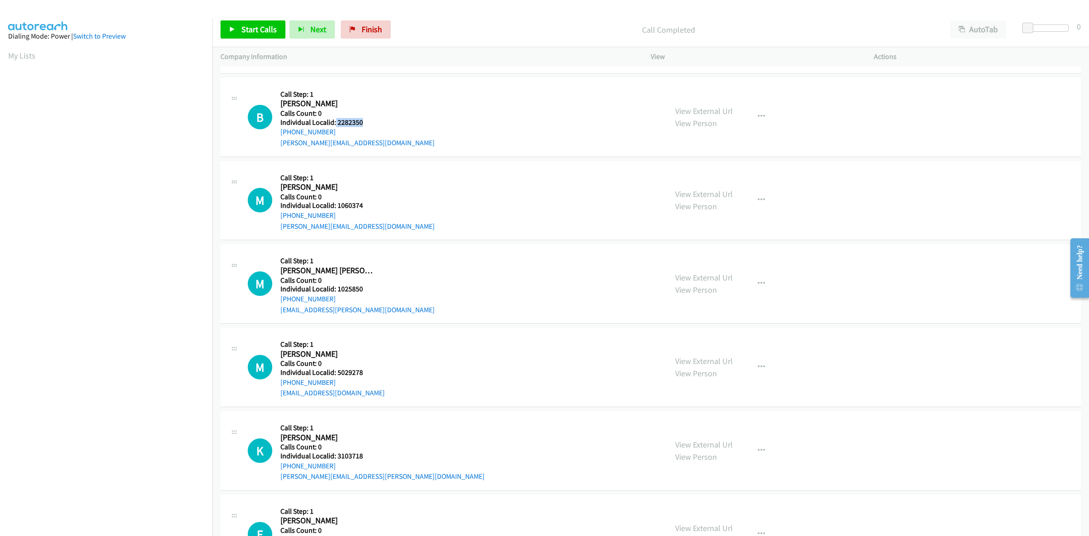
drag, startPoint x: 370, startPoint y: 121, endPoint x: 334, endPoint y: 123, distance: 35.9
click at [334, 123] on h5 "Individual Localid: 2282350" at bounding box center [357, 122] width 154 height 9
click at [336, 123] on h5 "Individual Localid: 2282350" at bounding box center [357, 122] width 154 height 9
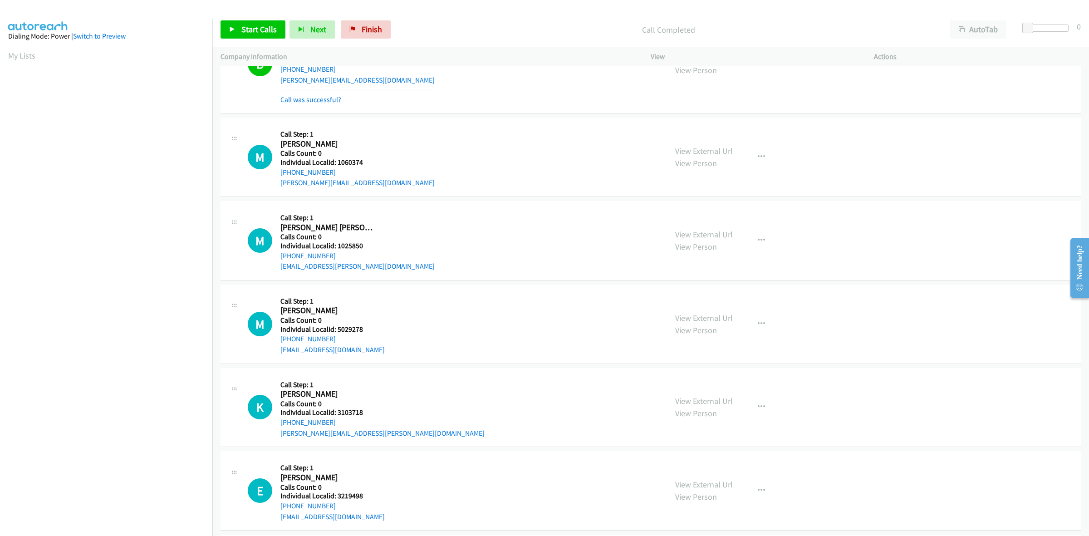
scroll to position [723, 0]
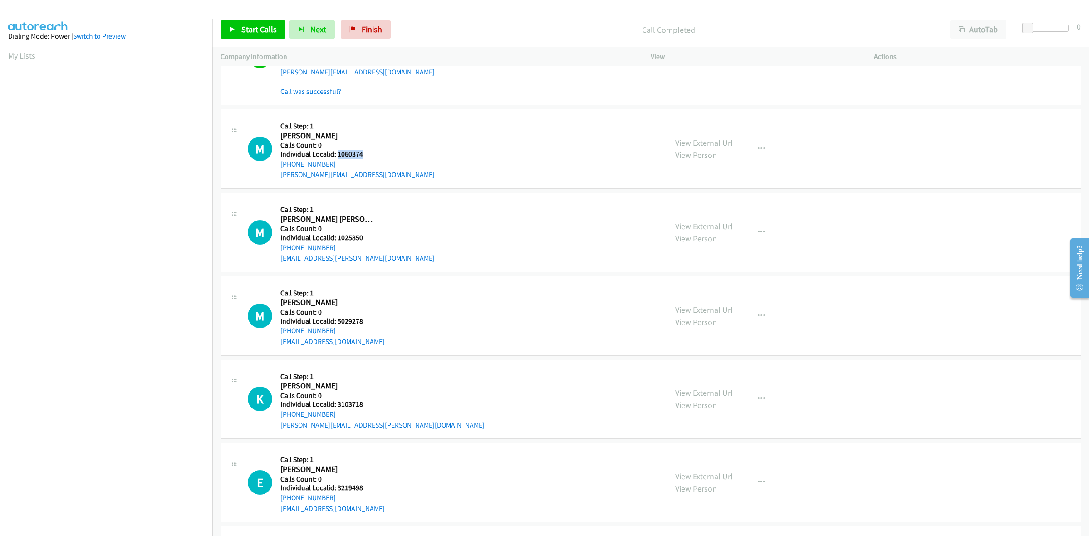
drag, startPoint x: 363, startPoint y: 157, endPoint x: 337, endPoint y: 153, distance: 26.5
click at [337, 153] on h5 "Individual Localid: 1060374" at bounding box center [357, 154] width 154 height 9
click at [763, 151] on button "button" at bounding box center [761, 149] width 25 height 18
click at [706, 211] on link "Skip Call" at bounding box center [712, 208] width 121 height 18
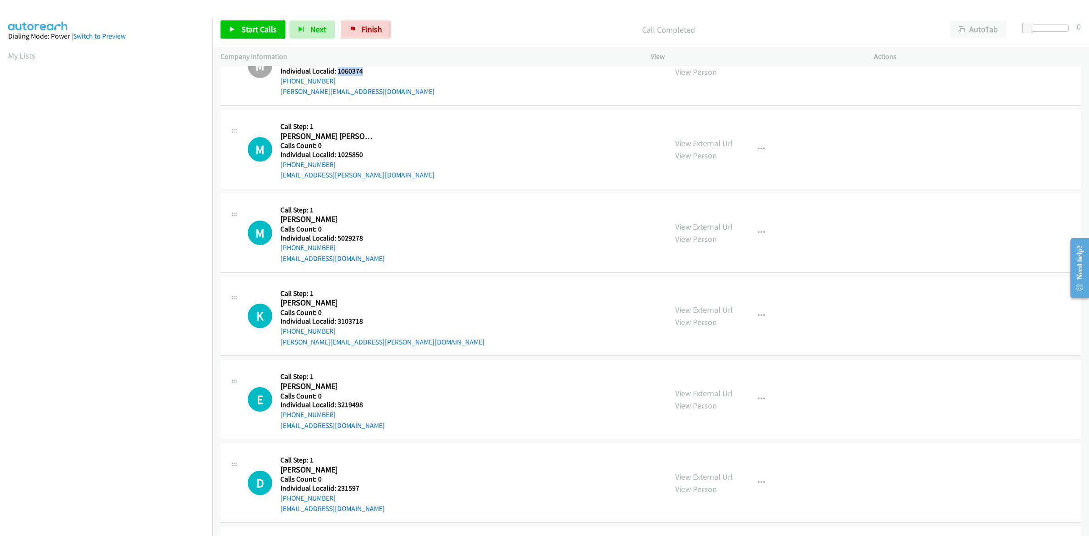
scroll to position [836, 0]
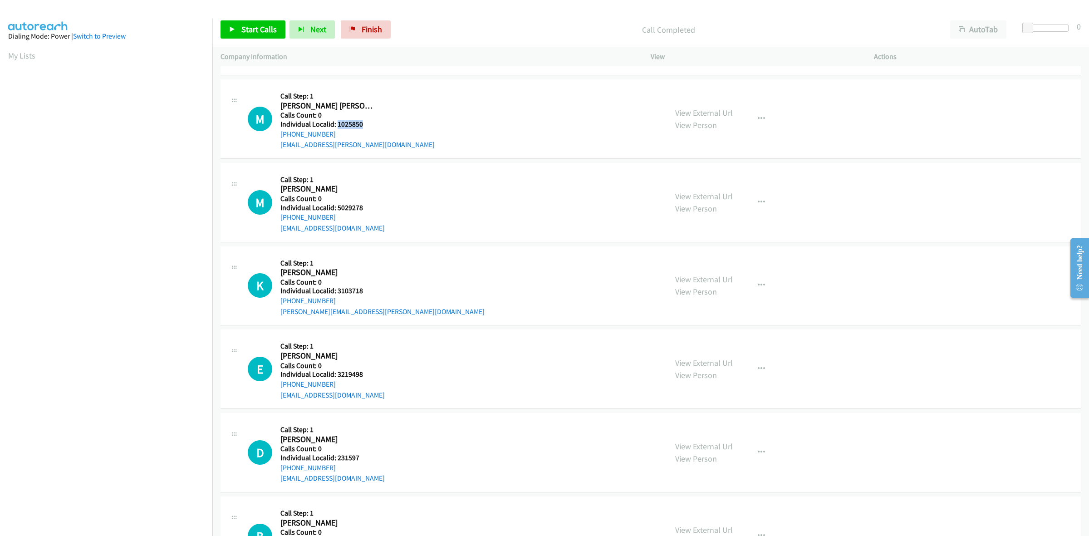
drag, startPoint x: 361, startPoint y: 123, endPoint x: 337, endPoint y: 125, distance: 23.7
click at [337, 125] on h5 "Individual Localid: 1025850" at bounding box center [357, 124] width 154 height 9
drag, startPoint x: 330, startPoint y: 132, endPoint x: 278, endPoint y: 135, distance: 52.3
click at [278, 135] on div "M Callback Scheduled Call Step: 1 Mark Christine America/New_York Calls Count: …" at bounding box center [453, 119] width 411 height 63
drag, startPoint x: 355, startPoint y: 123, endPoint x: 336, endPoint y: 123, distance: 19.5
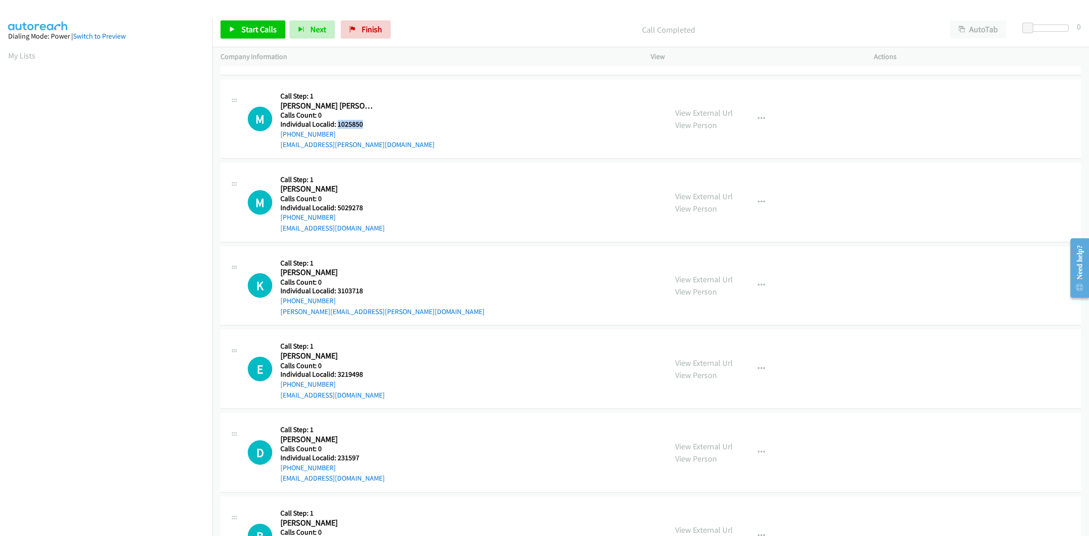
click at [336, 123] on h5 "Individual Localid: 1025850" at bounding box center [357, 124] width 154 height 9
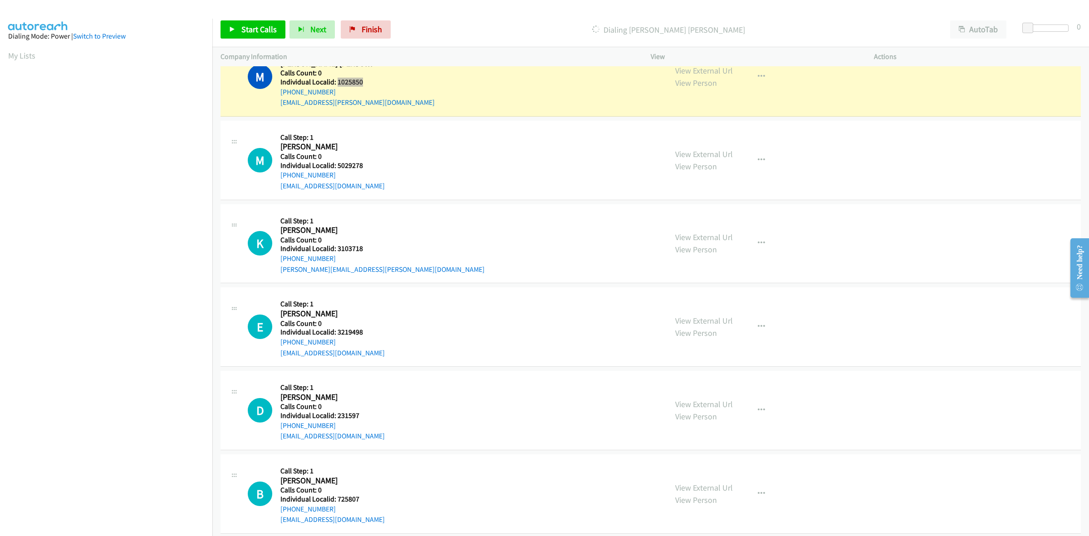
scroll to position [879, 0]
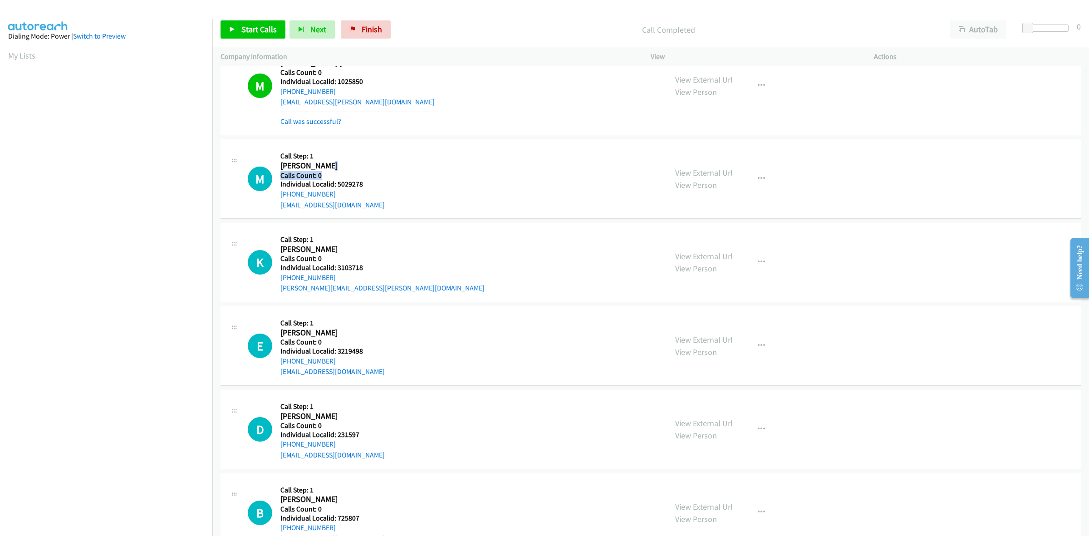
drag, startPoint x: 368, startPoint y: 167, endPoint x: 371, endPoint y: 180, distance: 13.4
click at [346, 176] on div "Callback Scheduled Call Step: 1 Malcolm Wynn America/Los_Angeles Calls Count: 0…" at bounding box center [332, 178] width 104 height 63
click at [377, 181] on div "M Callback Scheduled Call Step: 1 Malcolm Wynn America/Los_Angeles Calls Count:…" at bounding box center [453, 178] width 411 height 63
drag, startPoint x: 368, startPoint y: 184, endPoint x: 336, endPoint y: 187, distance: 31.5
click at [336, 187] on h5 "Individual Localid: 5029278" at bounding box center [332, 184] width 104 height 9
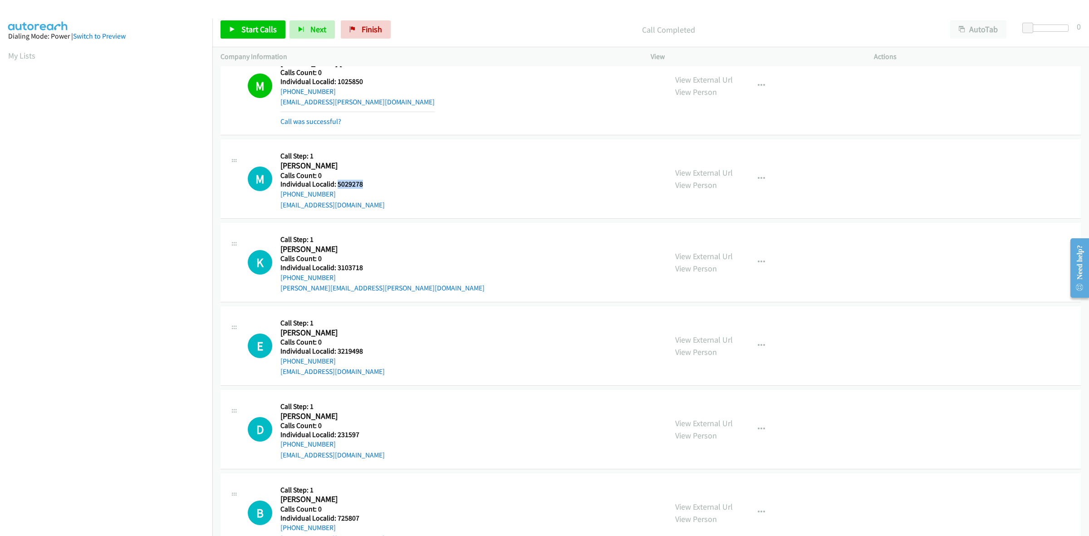
drag, startPoint x: 334, startPoint y: 195, endPoint x: 278, endPoint y: 197, distance: 56.8
click at [278, 197] on div "M Callback Scheduled Call Step: 1 Malcolm Wynn America/Los_Angeles Calls Count:…" at bounding box center [453, 178] width 411 height 63
drag, startPoint x: 366, startPoint y: 185, endPoint x: 336, endPoint y: 185, distance: 30.0
click at [336, 185] on h5 "Individual Localid: 5029278" at bounding box center [332, 184] width 104 height 9
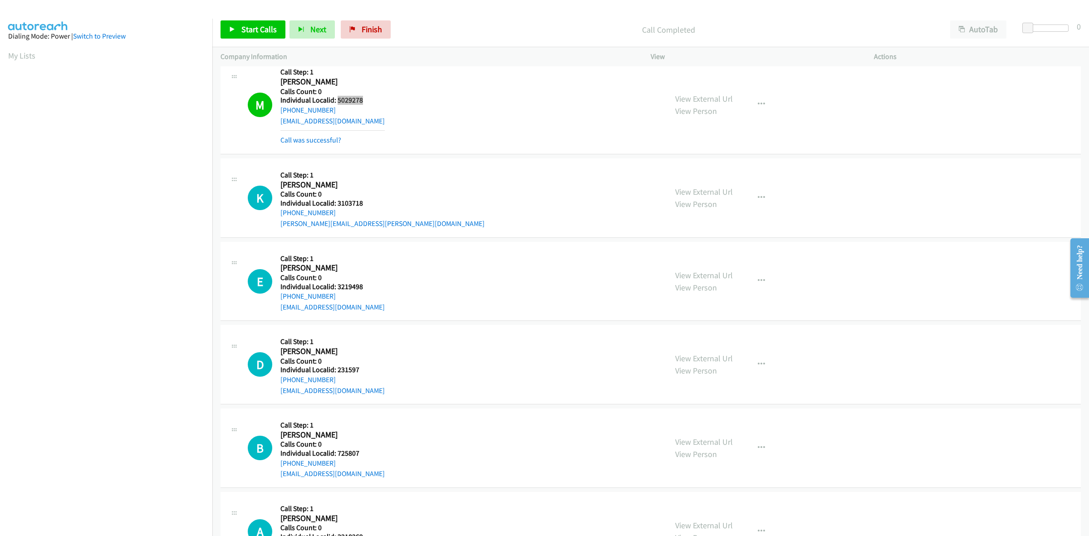
scroll to position [1006, 0]
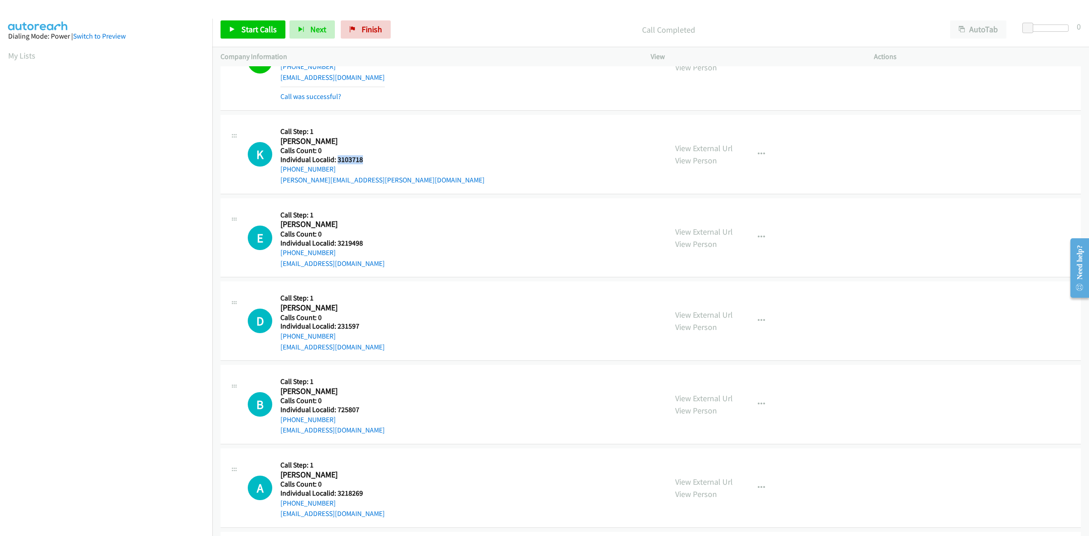
drag, startPoint x: 361, startPoint y: 157, endPoint x: 336, endPoint y: 157, distance: 25.0
click at [336, 157] on h5 "Individual Localid: 3103718" at bounding box center [382, 159] width 204 height 9
drag, startPoint x: 324, startPoint y: 169, endPoint x: 280, endPoint y: 173, distance: 45.1
click at [280, 173] on div "K Callback Scheduled Call Step: 1 Kiley Schmit America/Los_Angeles Calls Count:…" at bounding box center [453, 154] width 411 height 63
drag, startPoint x: 363, startPoint y: 162, endPoint x: 337, endPoint y: 162, distance: 26.3
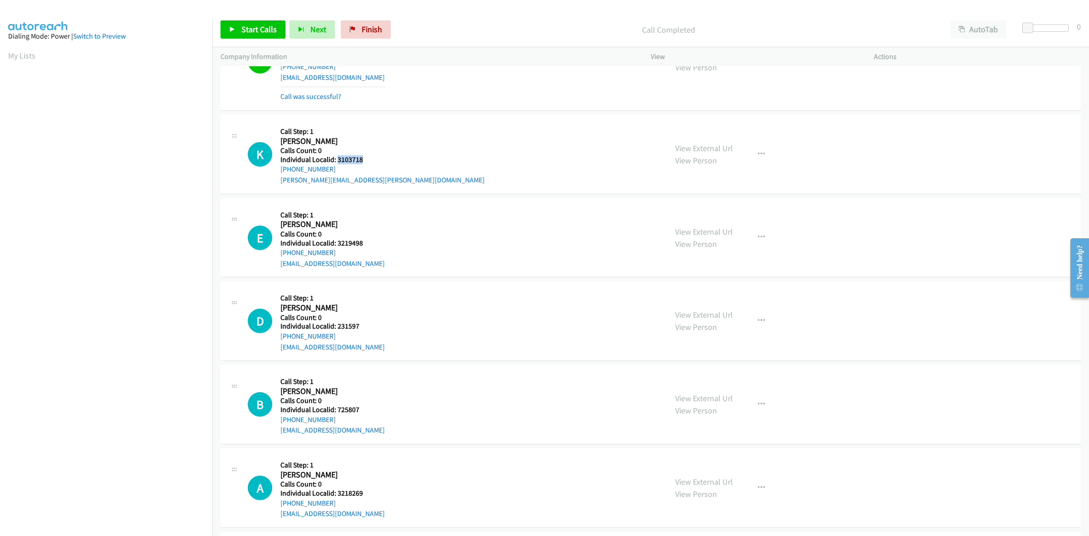
click at [337, 162] on h5 "Individual Localid: 3103718" at bounding box center [382, 159] width 204 height 9
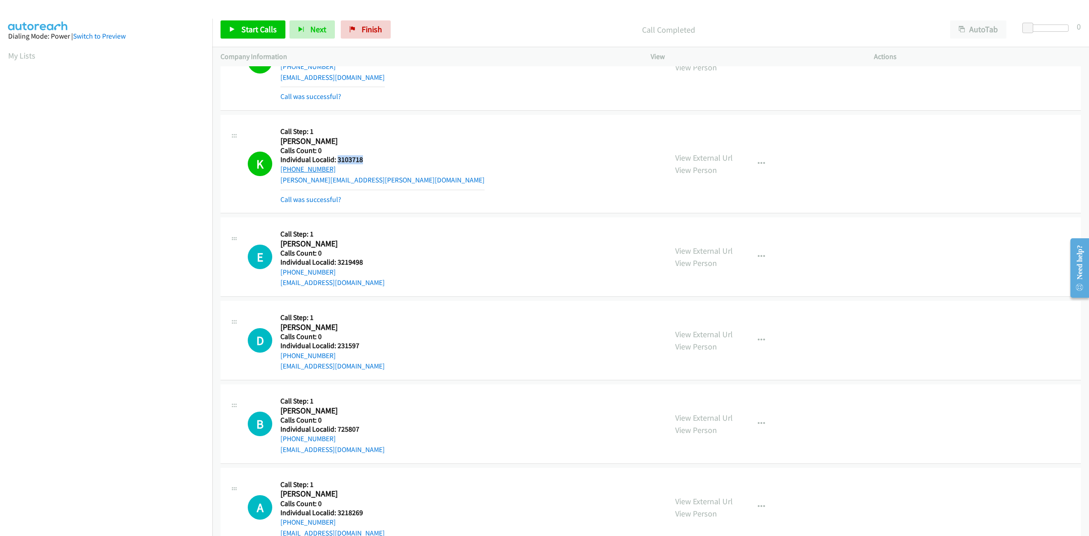
drag, startPoint x: 335, startPoint y: 173, endPoint x: 282, endPoint y: 170, distance: 53.2
click at [282, 170] on div "+1 310-616-3237" at bounding box center [382, 169] width 204 height 11
click at [758, 167] on icon "button" at bounding box center [761, 163] width 7 height 7
click at [704, 243] on link "Add to do not call list" at bounding box center [712, 241] width 121 height 18
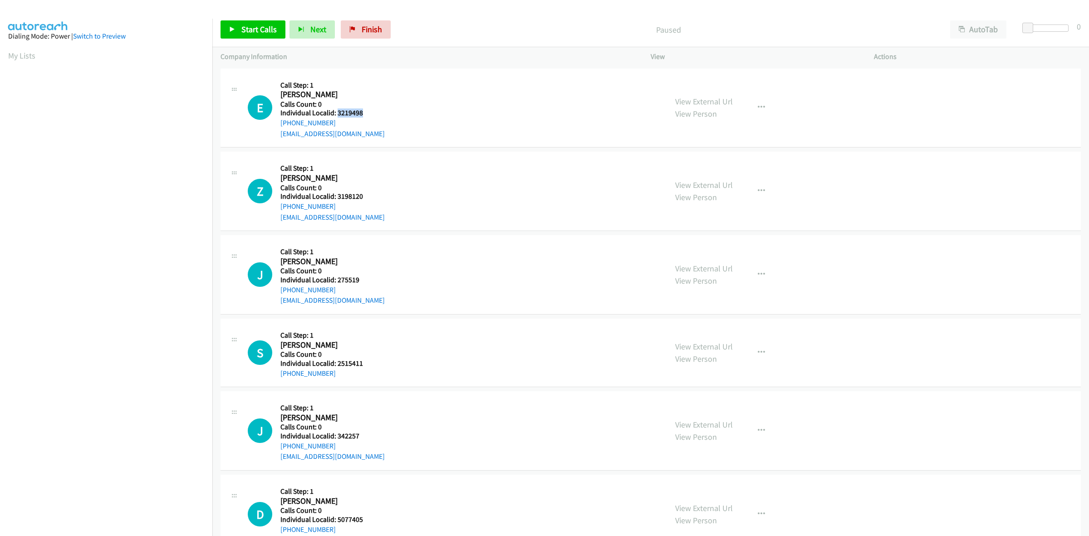
drag, startPoint x: 360, startPoint y: 113, endPoint x: 336, endPoint y: 112, distance: 23.6
click at [336, 112] on h5 "Individual Localid: 3219498" at bounding box center [332, 112] width 104 height 9
copy h5 "3219498"
drag, startPoint x: 317, startPoint y: 123, endPoint x: 280, endPoint y: 121, distance: 36.8
click at [280, 121] on div "[PHONE_NUMBER]" at bounding box center [332, 123] width 104 height 11
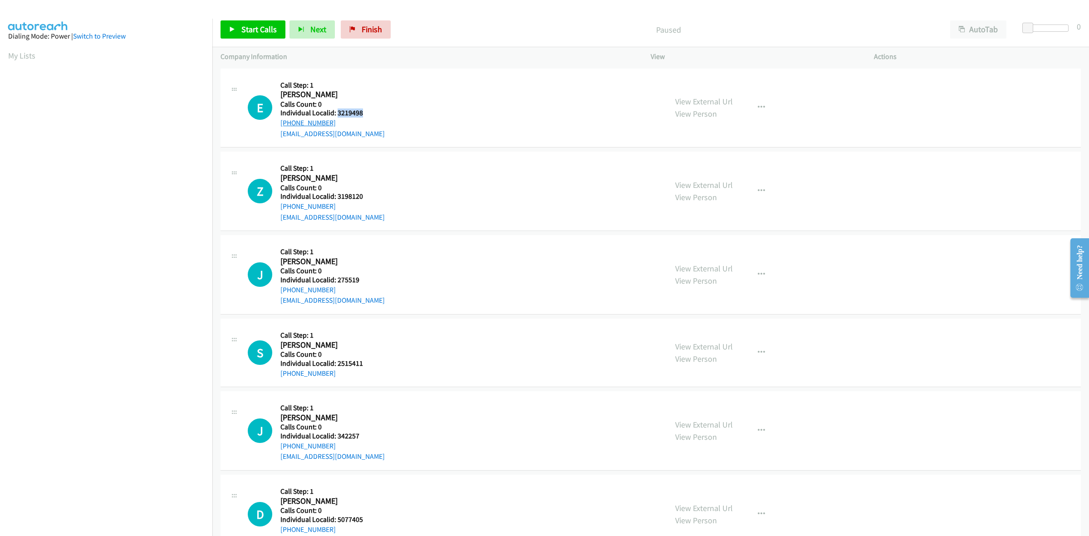
copy link "[PHONE_NUMBER]"
drag, startPoint x: 366, startPoint y: 113, endPoint x: 337, endPoint y: 112, distance: 28.6
click at [337, 112] on h5 "Individual Localid: 3219498" at bounding box center [332, 112] width 104 height 9
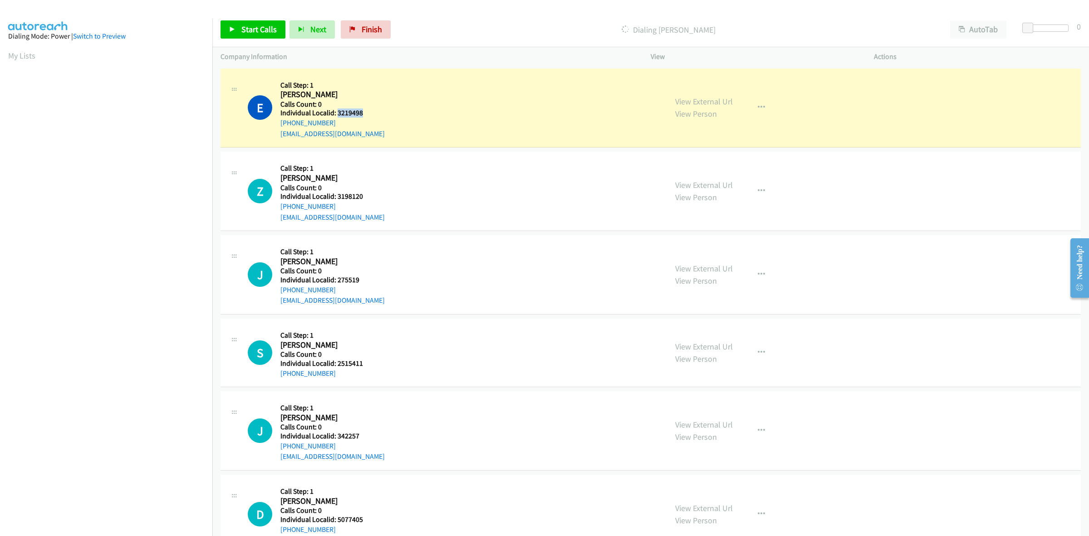
copy h5 "3219498"
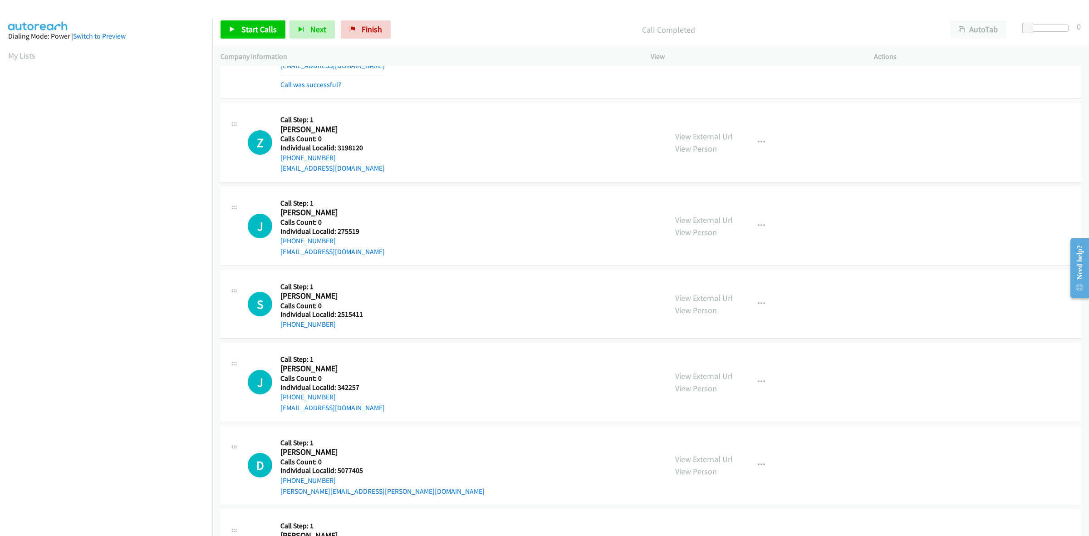
scroll to position [99, 0]
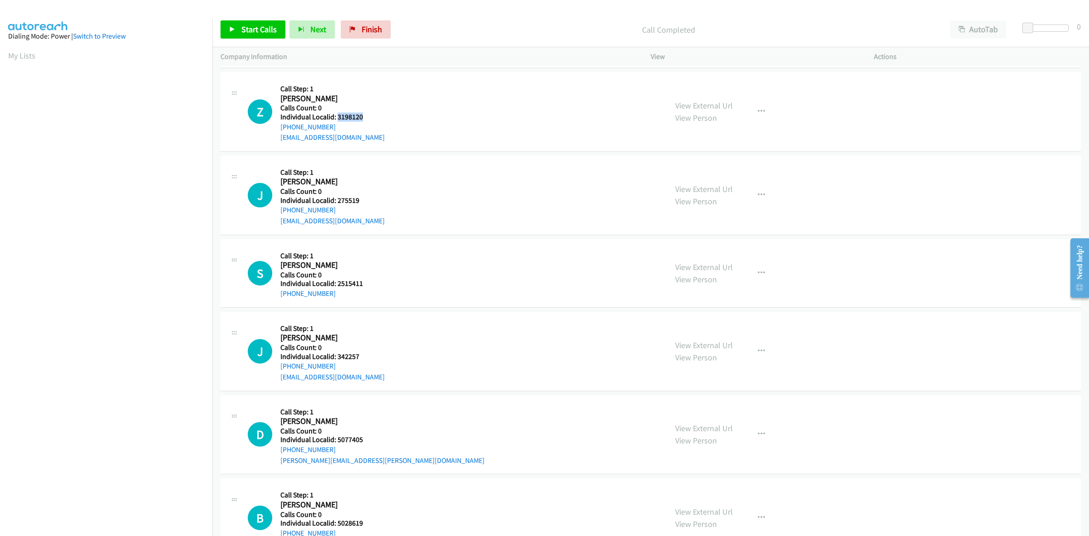
drag, startPoint x: 373, startPoint y: 116, endPoint x: 337, endPoint y: 114, distance: 35.4
click at [337, 114] on h5 "Individual Localid: 3198120" at bounding box center [332, 117] width 104 height 9
copy h5 "3198120"
drag, startPoint x: 334, startPoint y: 128, endPoint x: 275, endPoint y: 128, distance: 59.4
click at [275, 128] on div "Z Callback Scheduled Call Step: 1 [PERSON_NAME] America/[GEOGRAPHIC_DATA] Calls…" at bounding box center [453, 111] width 411 height 63
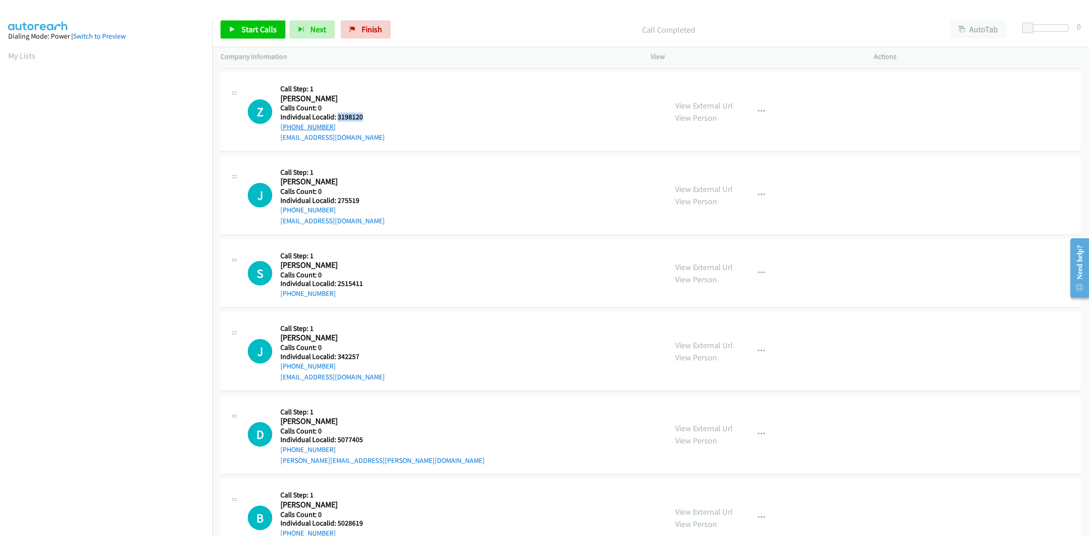
copy link "[PHONE_NUMBER]"
drag, startPoint x: 358, startPoint y: 116, endPoint x: 334, endPoint y: 114, distance: 24.1
click at [334, 114] on h5 "Individual Localid: 3198120" at bounding box center [332, 117] width 104 height 9
copy h5 "3198120"
